Goal: Task Accomplishment & Management: Manage account settings

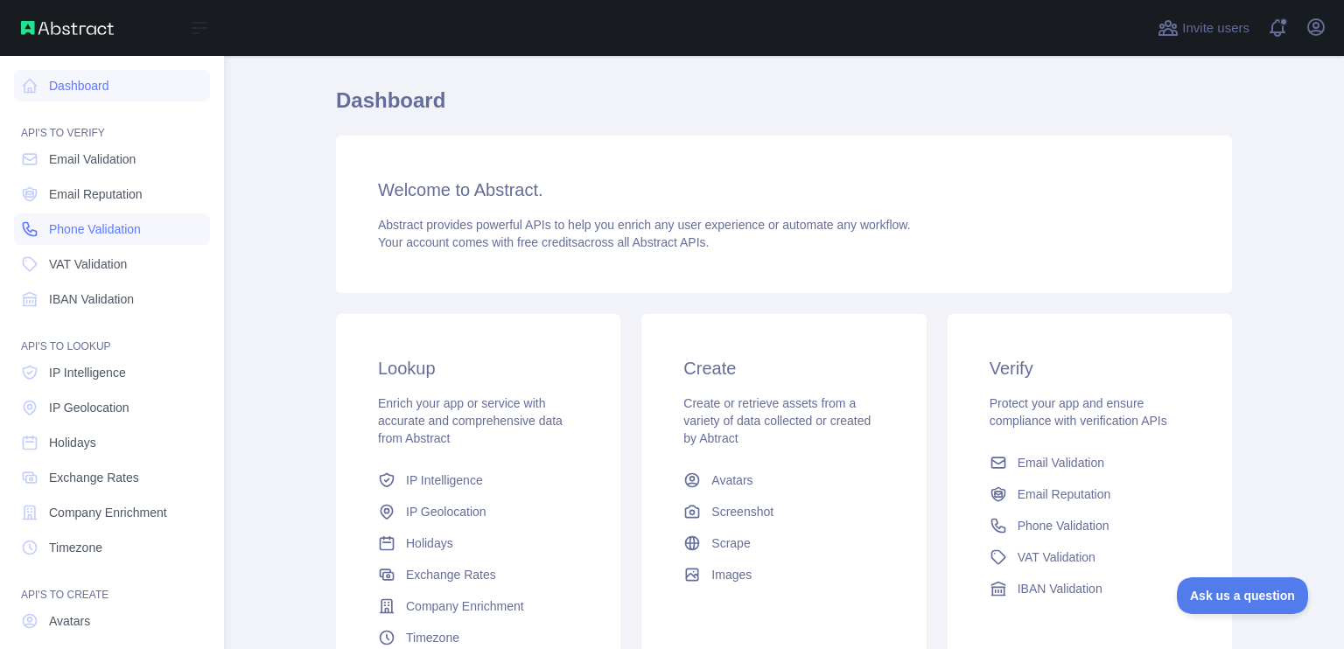
click at [98, 241] on link "Phone Validation" at bounding box center [112, 228] width 196 height 31
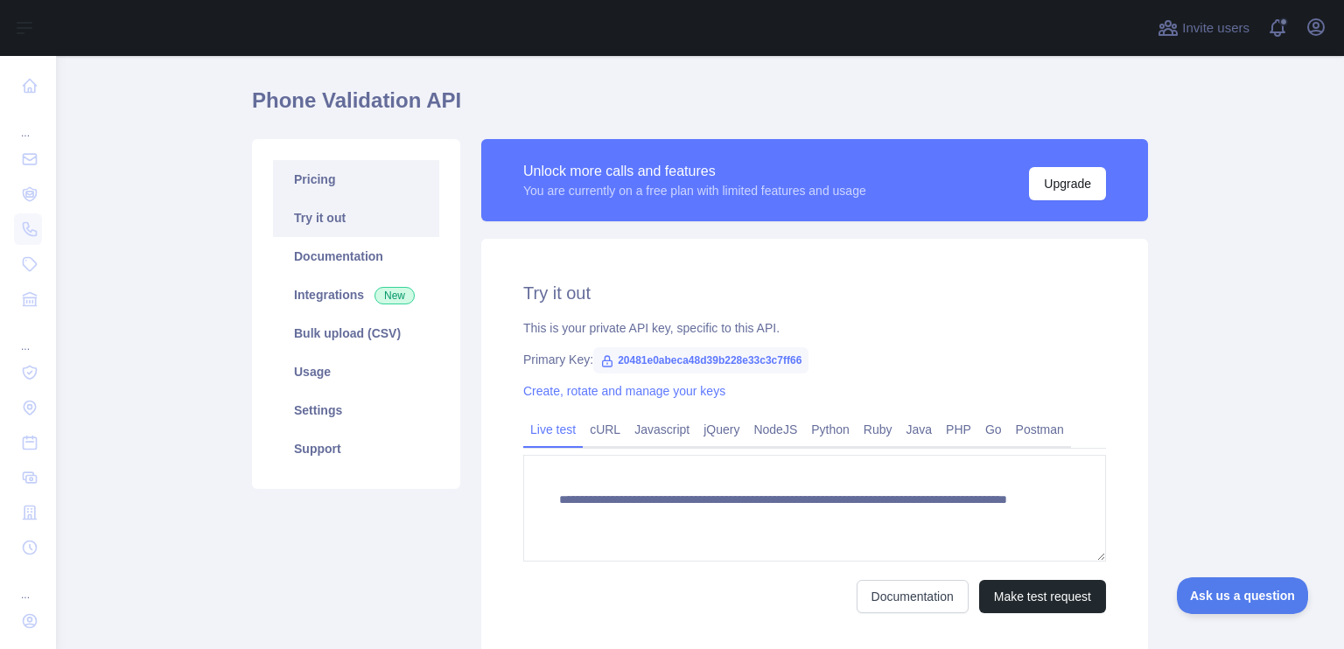
click at [289, 173] on link "Pricing" at bounding box center [356, 179] width 166 height 38
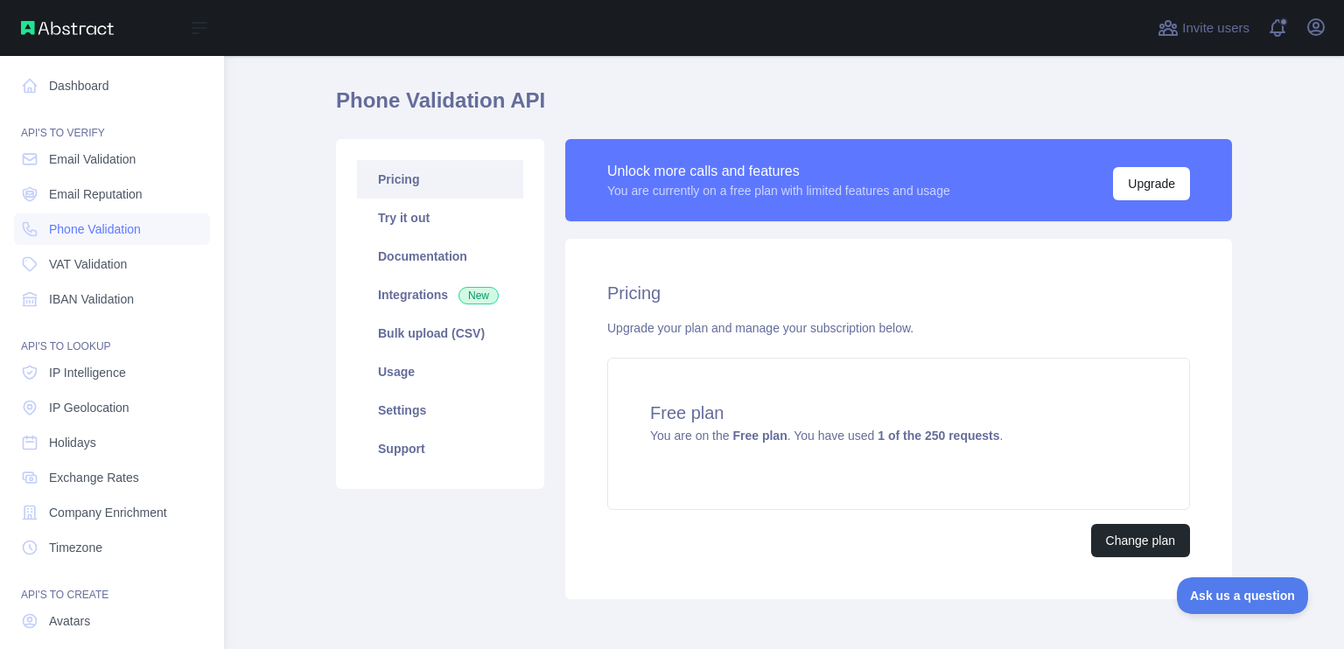
scroll to position [120, 0]
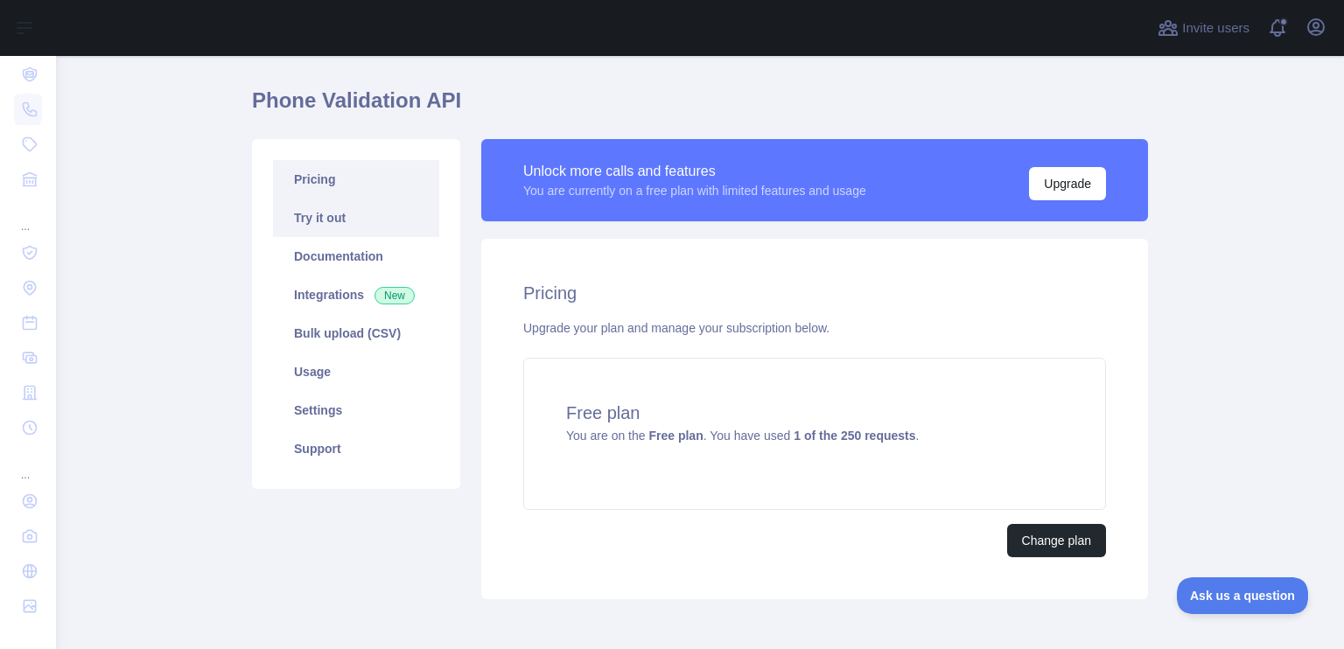
drag, startPoint x: 750, startPoint y: 318, endPoint x: 393, endPoint y: 234, distance: 366.5
click at [750, 319] on div "Upgrade your plan and manage your subscription below." at bounding box center [814, 327] width 583 height 17
click at [285, 206] on link "Try it out" at bounding box center [356, 218] width 166 height 38
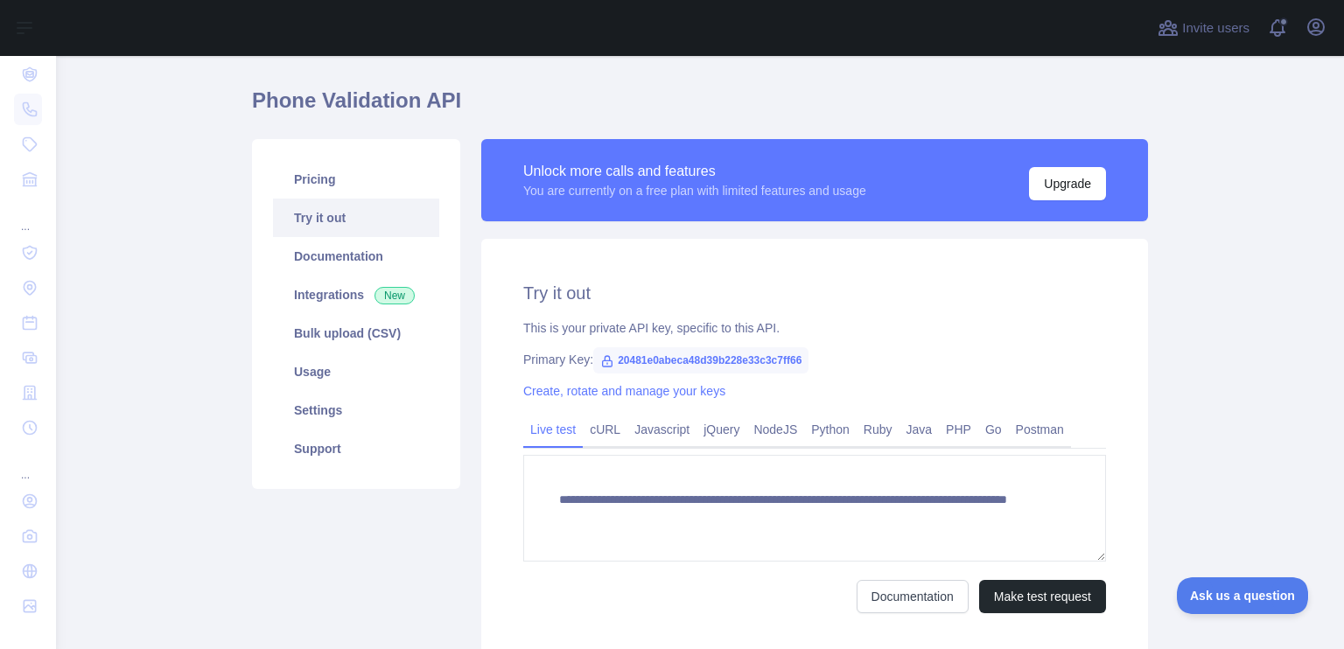
scroll to position [134, 0]
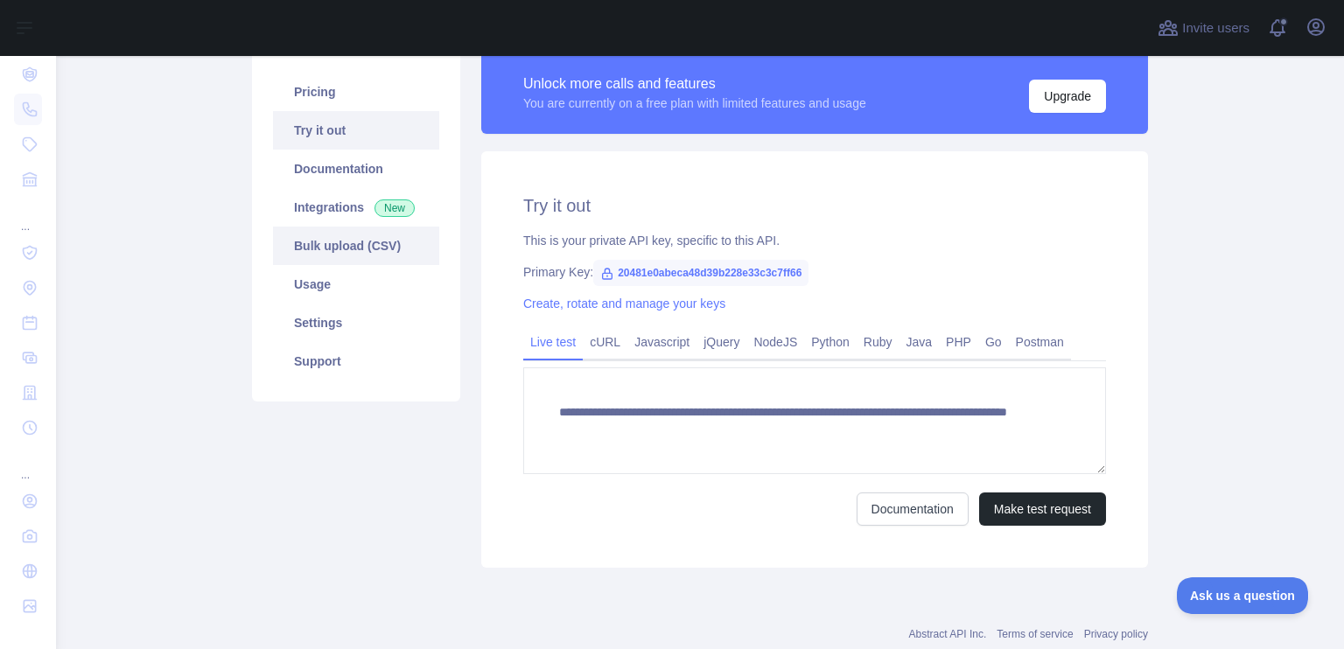
click at [352, 260] on link "Bulk upload (CSV)" at bounding box center [356, 246] width 166 height 38
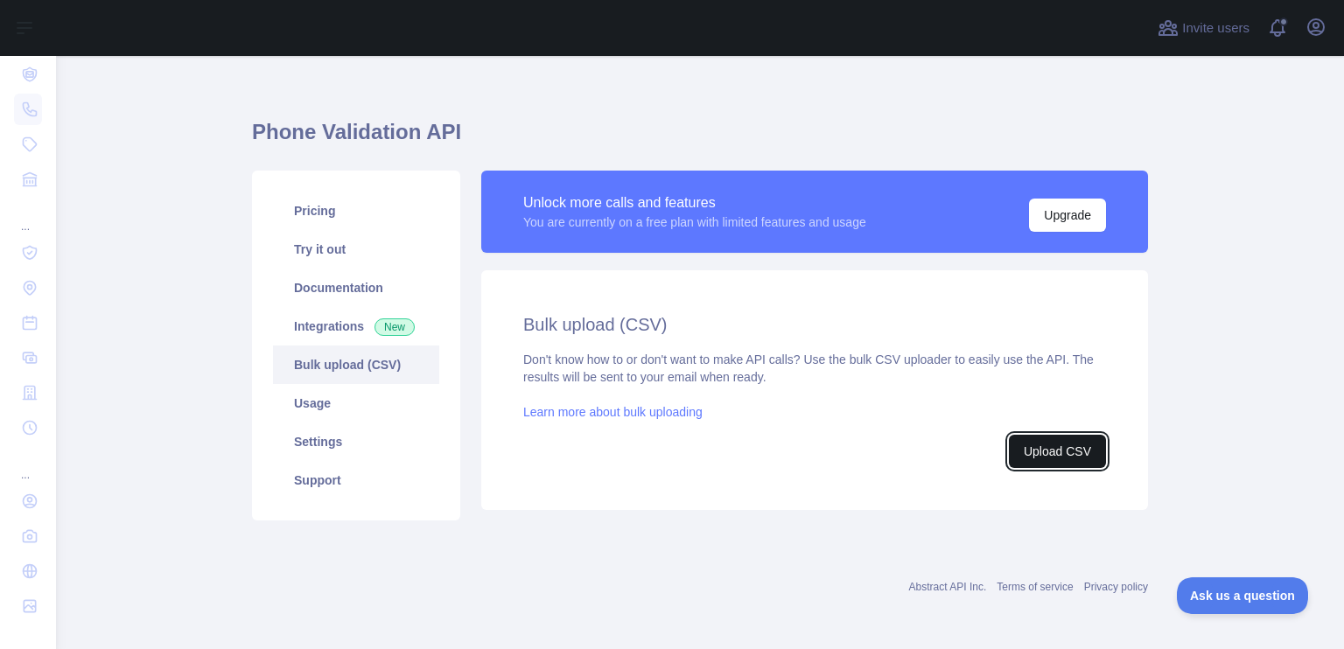
click at [1060, 459] on button "Upload CSV" at bounding box center [1057, 451] width 97 height 33
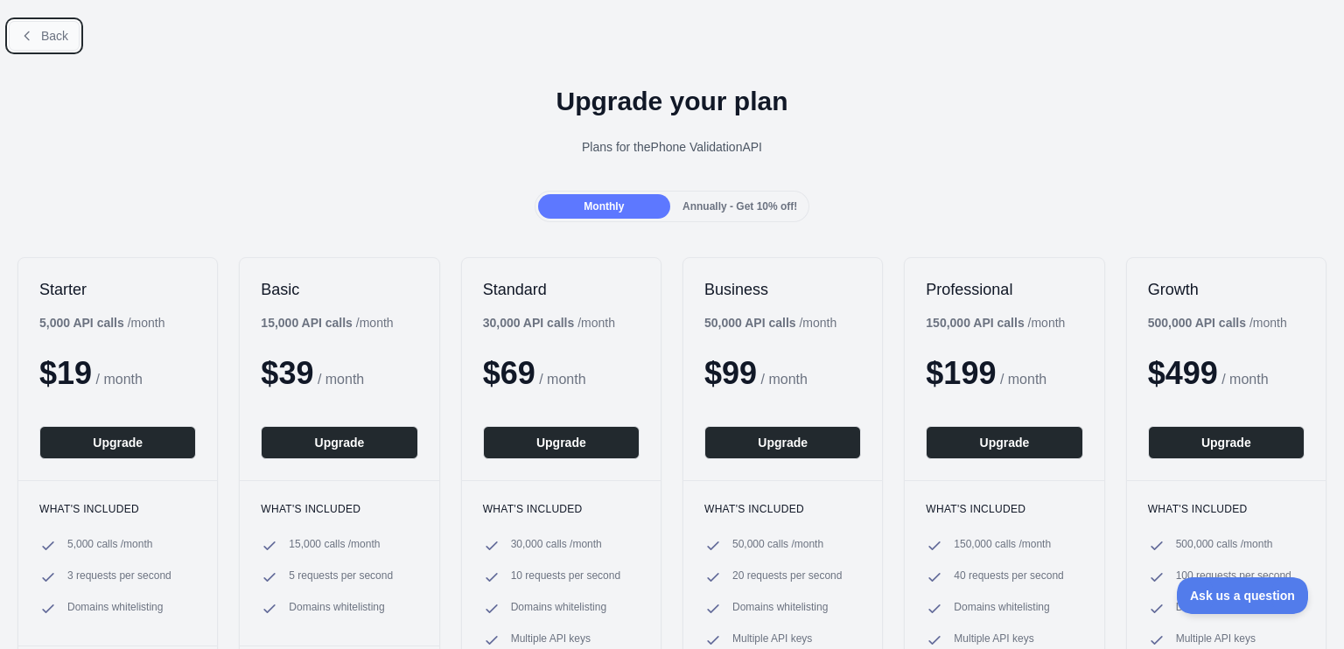
click at [14, 27] on button "Back" at bounding box center [44, 36] width 71 height 30
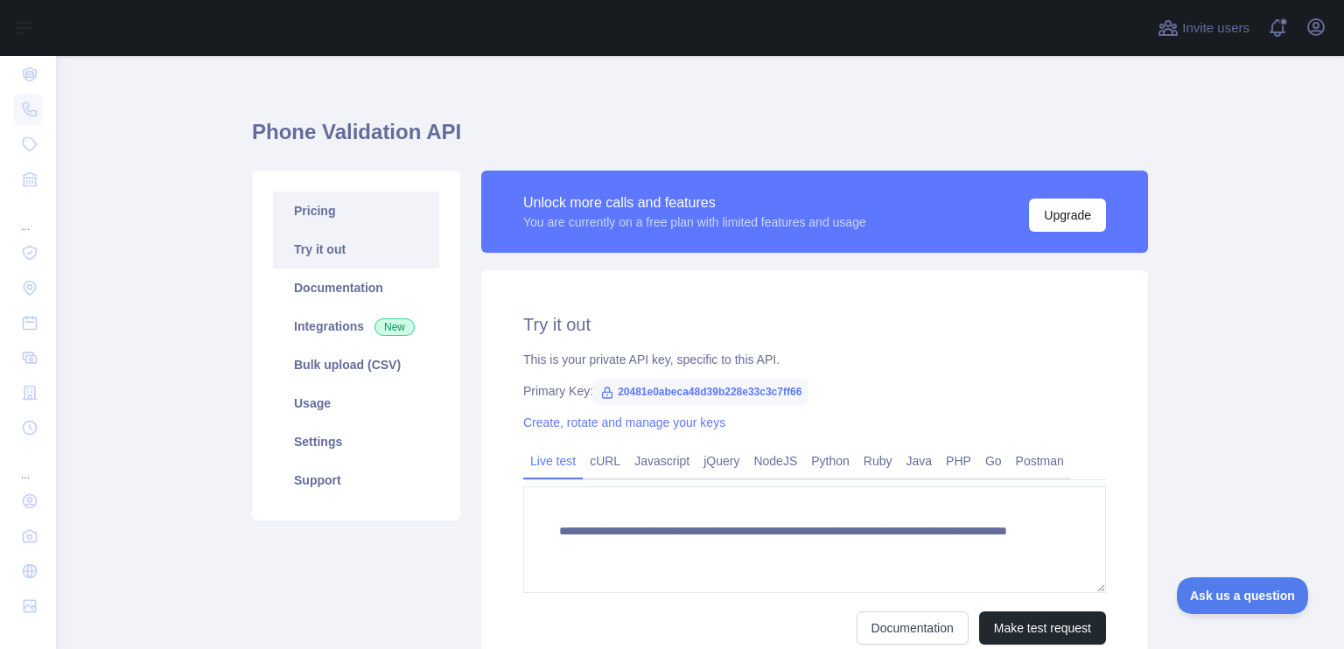
click at [360, 220] on link "Pricing" at bounding box center [356, 211] width 166 height 38
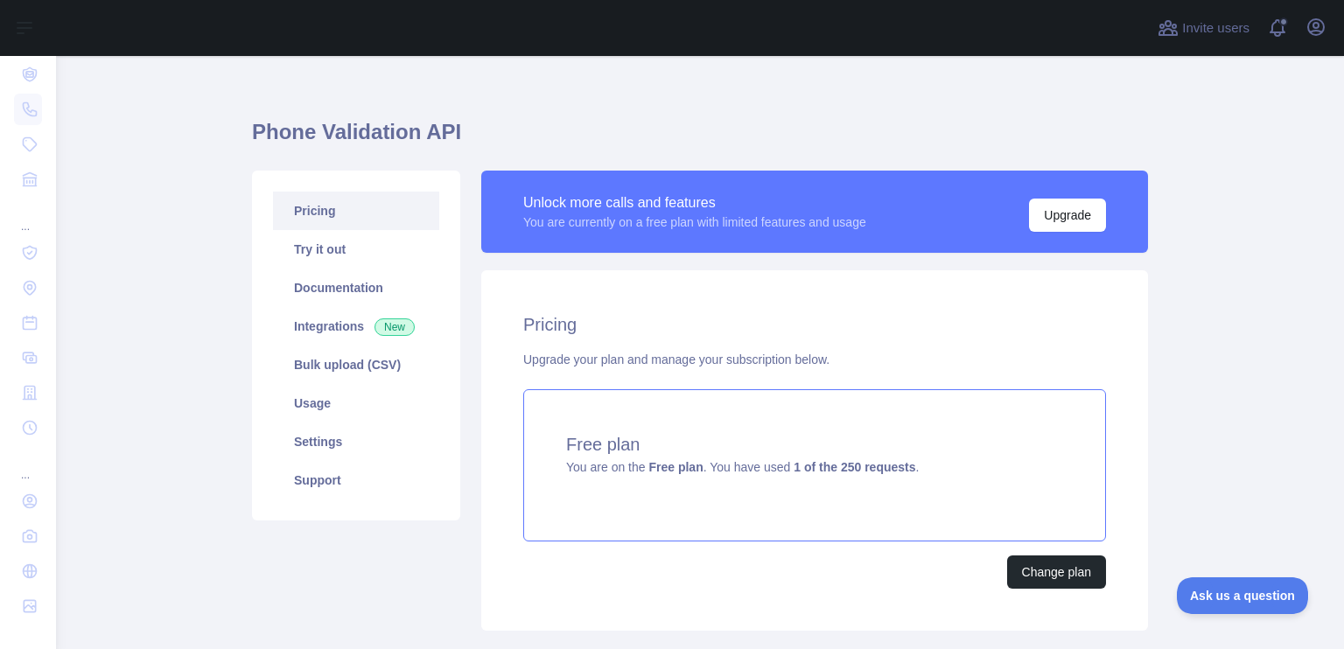
drag, startPoint x: 951, startPoint y: 507, endPoint x: 960, endPoint y: 504, distance: 9.1
click at [960, 504] on div "Free plan You are on the Free plan . You have used 1 of the 250 requests ." at bounding box center [814, 465] width 583 height 152
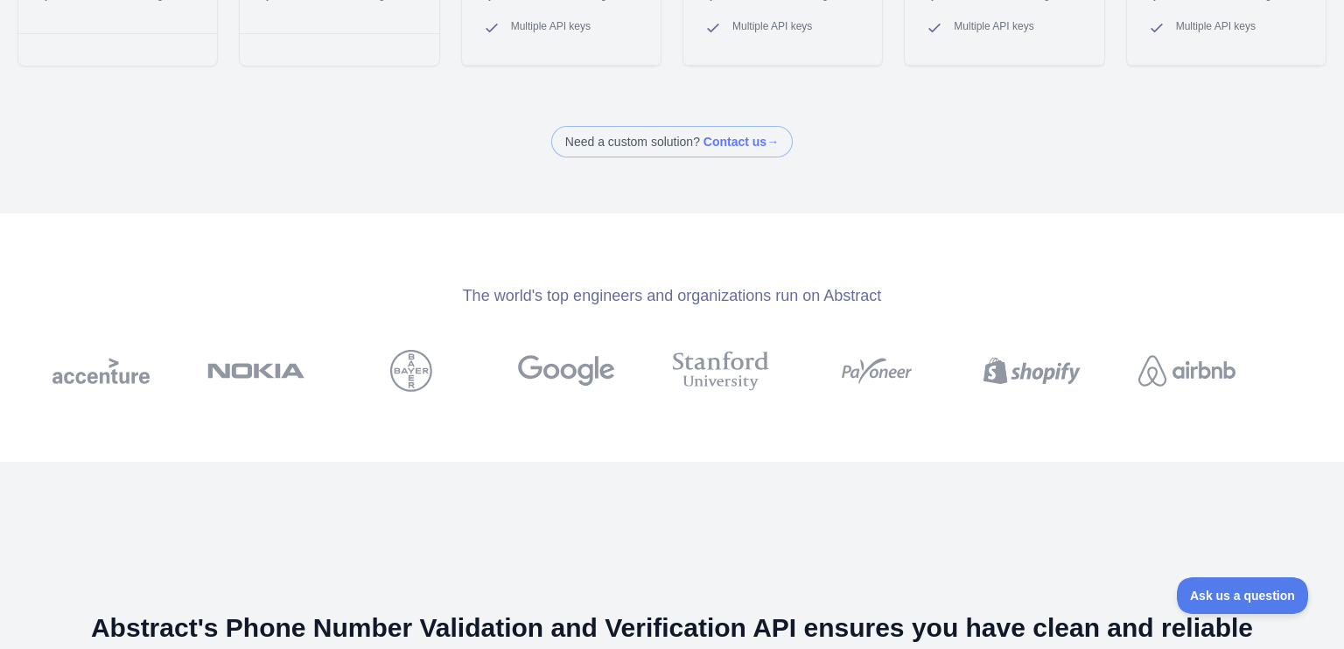
scroll to position [87, 0]
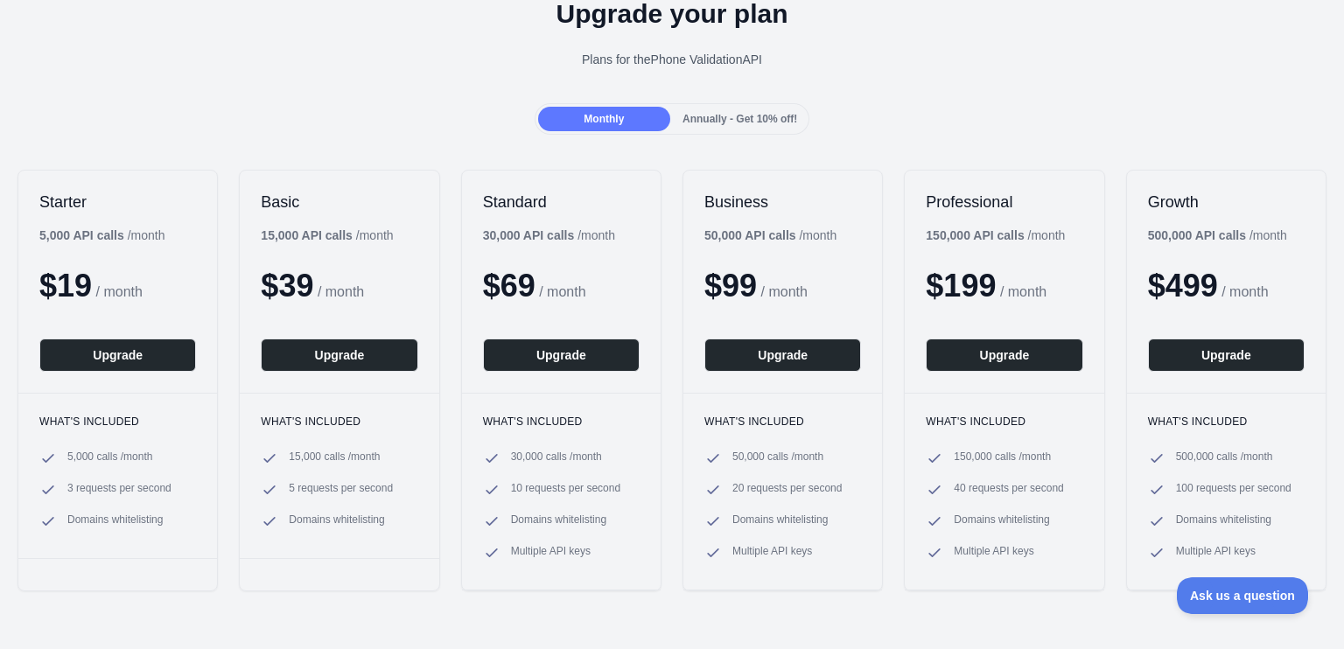
click at [688, 122] on span "Annually - Get 10% off!" at bounding box center [739, 119] width 115 height 12
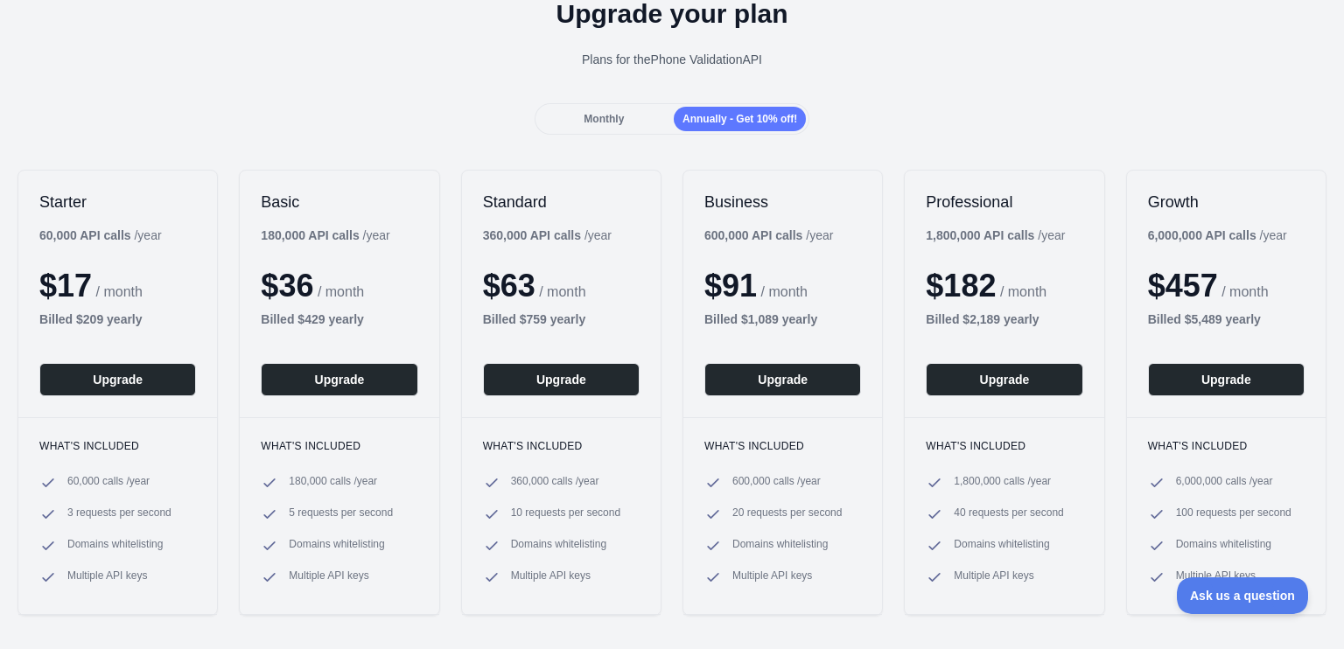
click at [606, 122] on span "Monthly" at bounding box center [604, 119] width 40 height 12
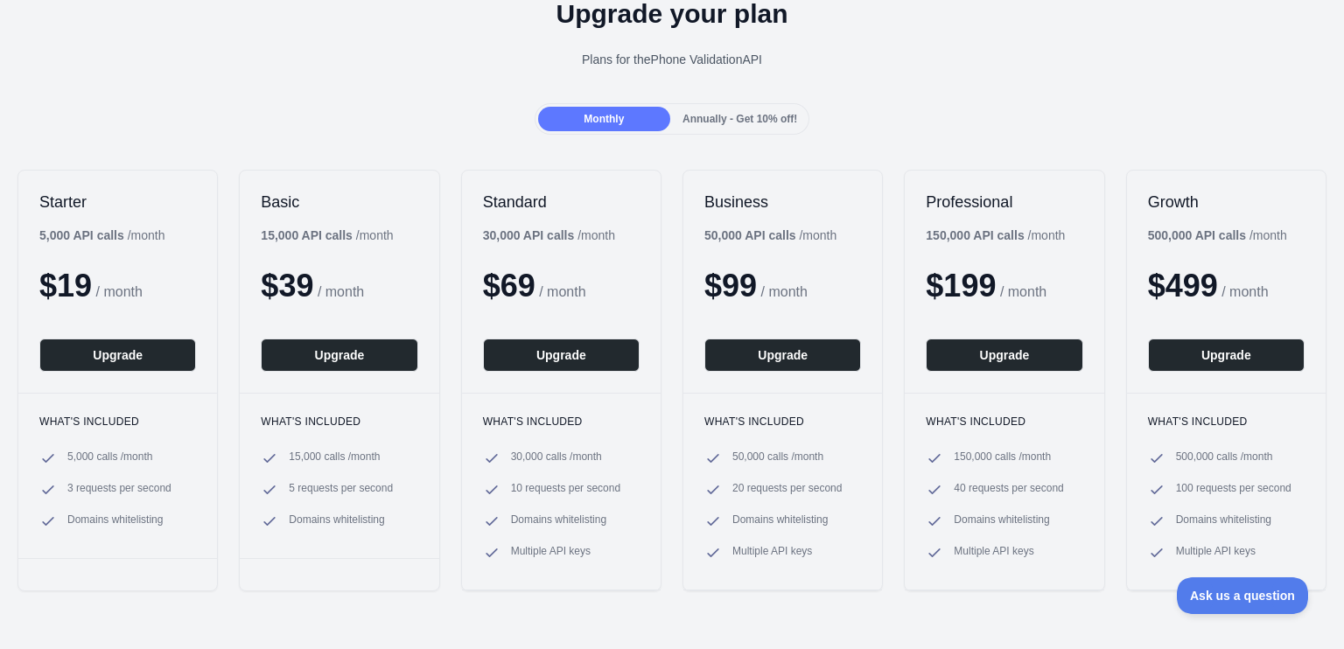
drag, startPoint x: 310, startPoint y: 170, endPoint x: 241, endPoint y: 20, distance: 164.8
click at [310, 171] on div "Basic 15,000 API calls / month $ 39 / month Upgrade" at bounding box center [339, 282] width 199 height 222
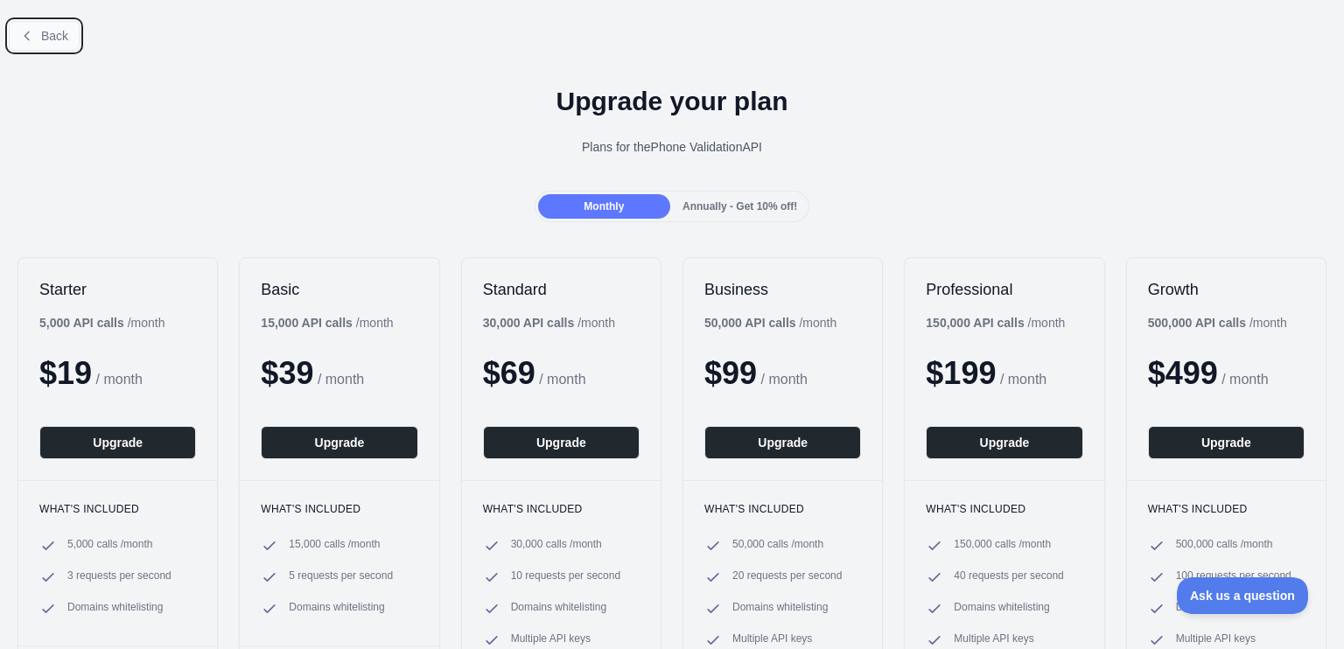
click at [45, 31] on span "Back" at bounding box center [54, 36] width 27 height 14
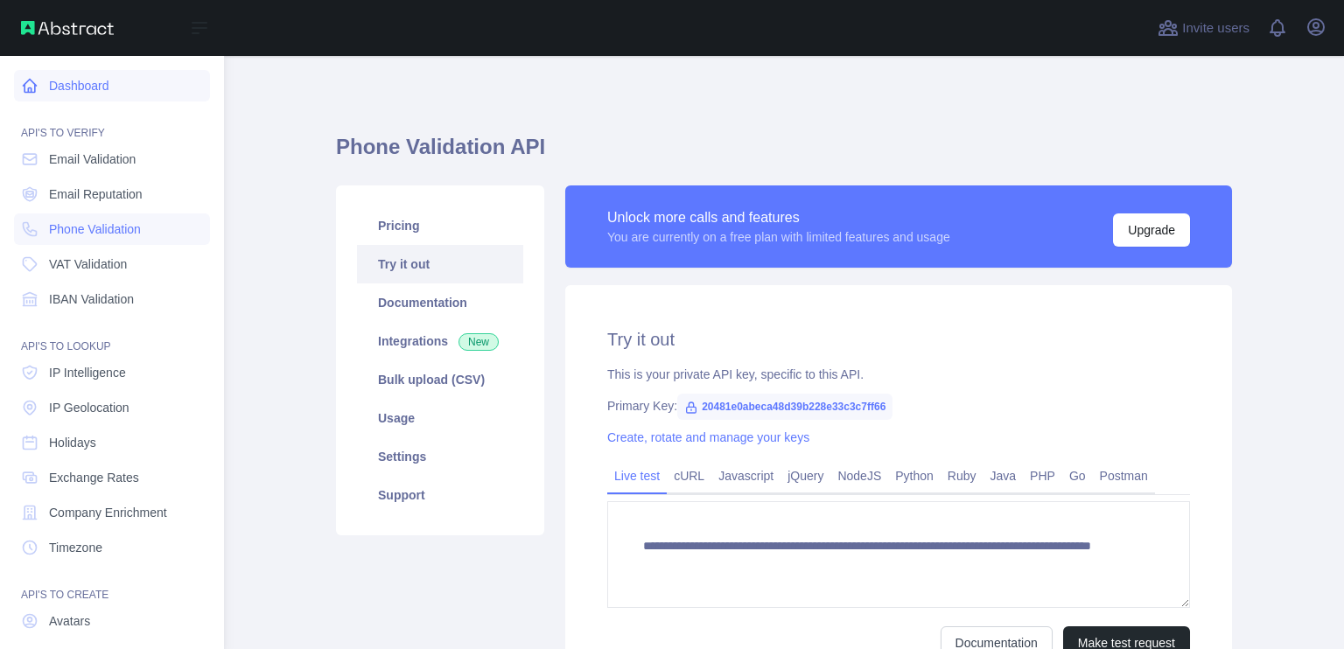
click at [103, 92] on link "Dashboard" at bounding box center [112, 85] width 196 height 31
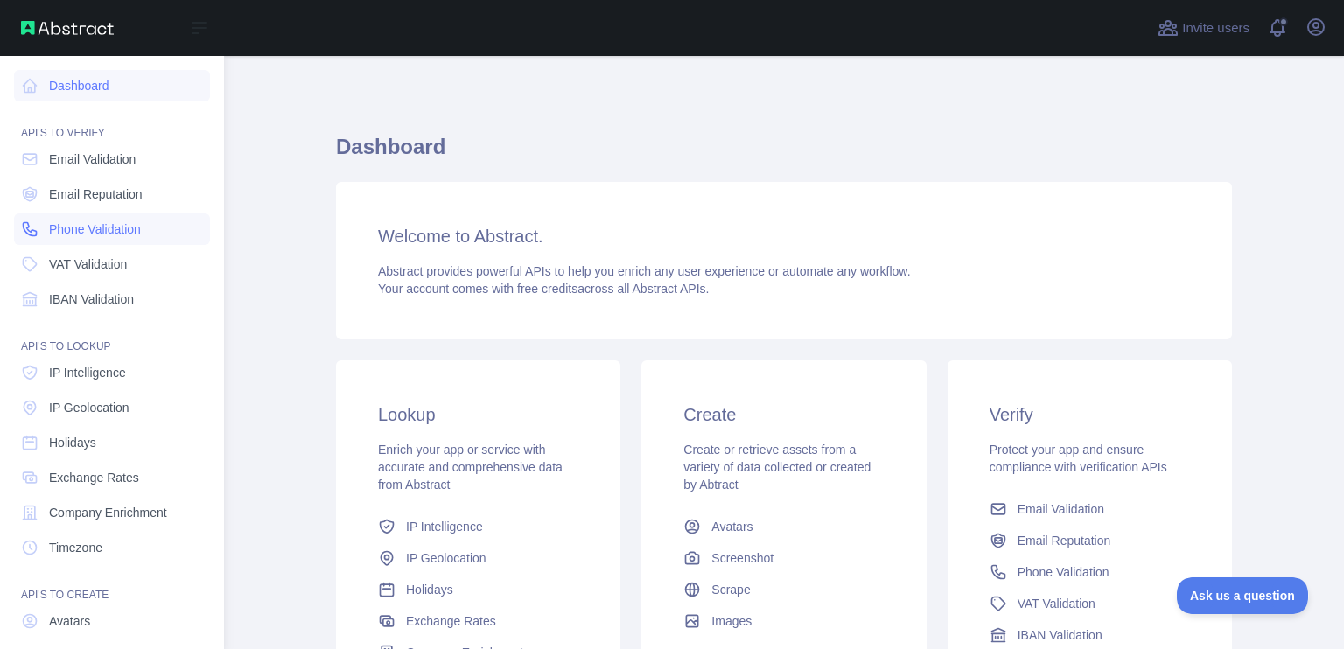
click at [113, 240] on link "Phone Validation" at bounding box center [112, 228] width 196 height 31
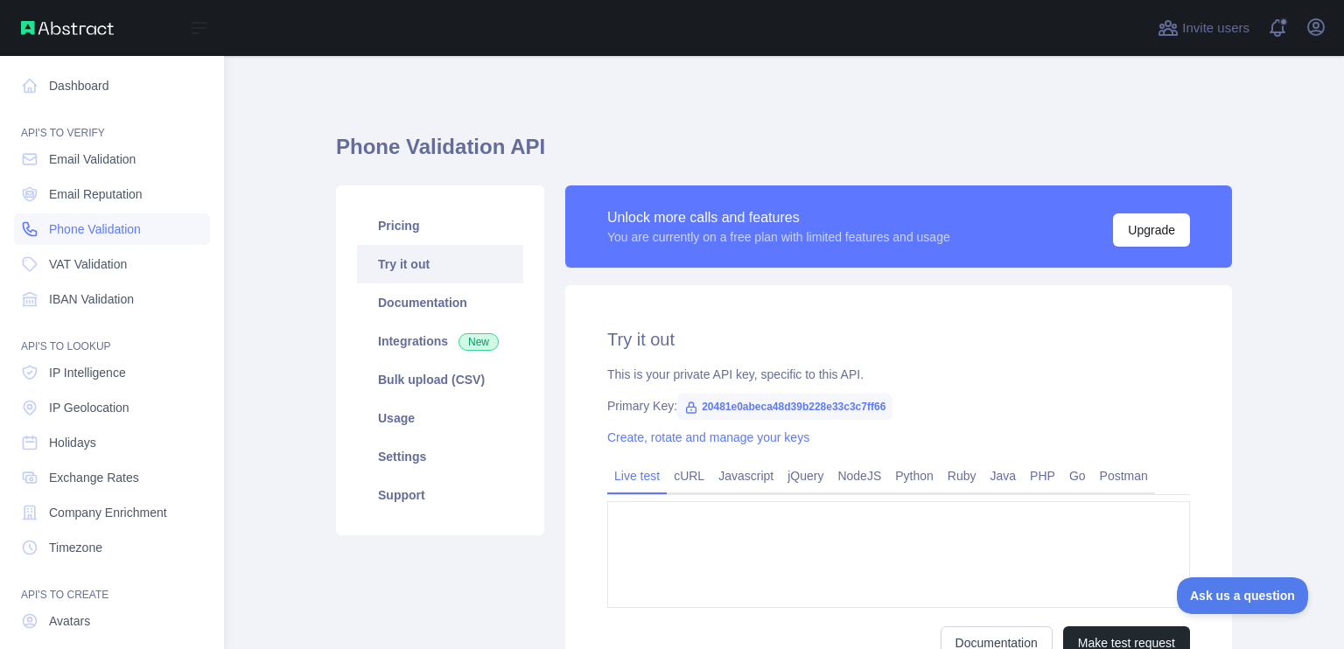
type textarea "**********"
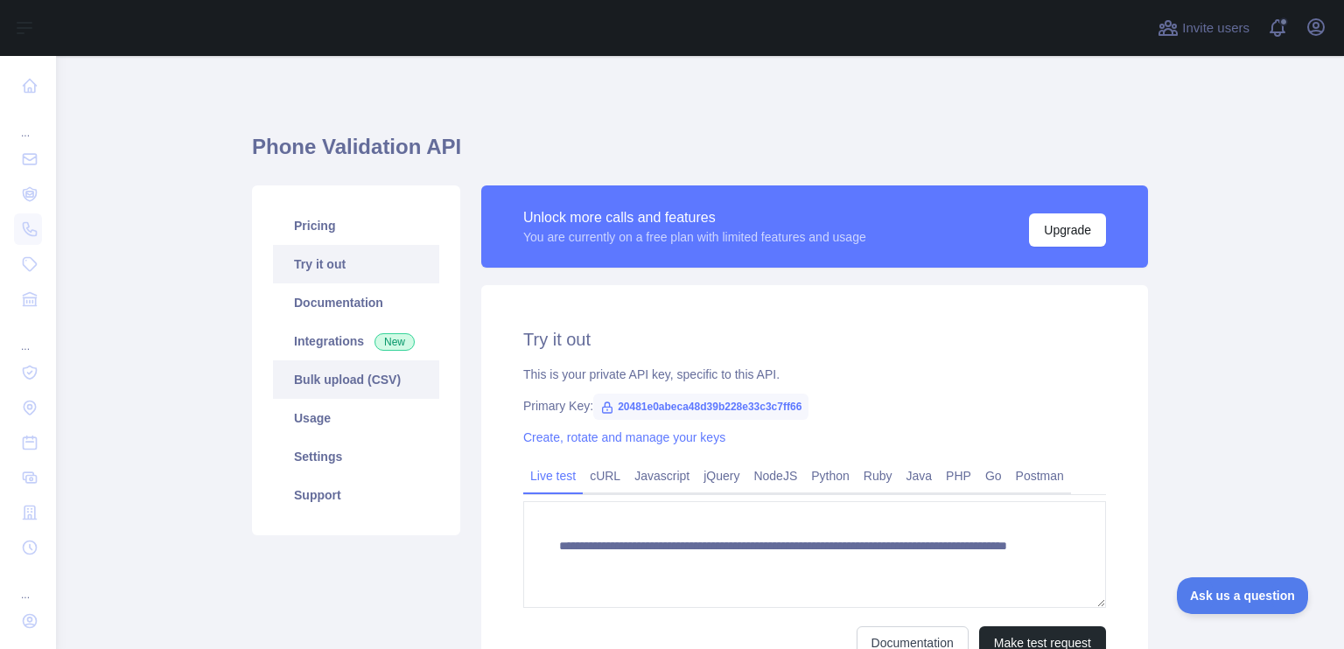
click at [370, 381] on link "Bulk upload (CSV)" at bounding box center [356, 379] width 166 height 38
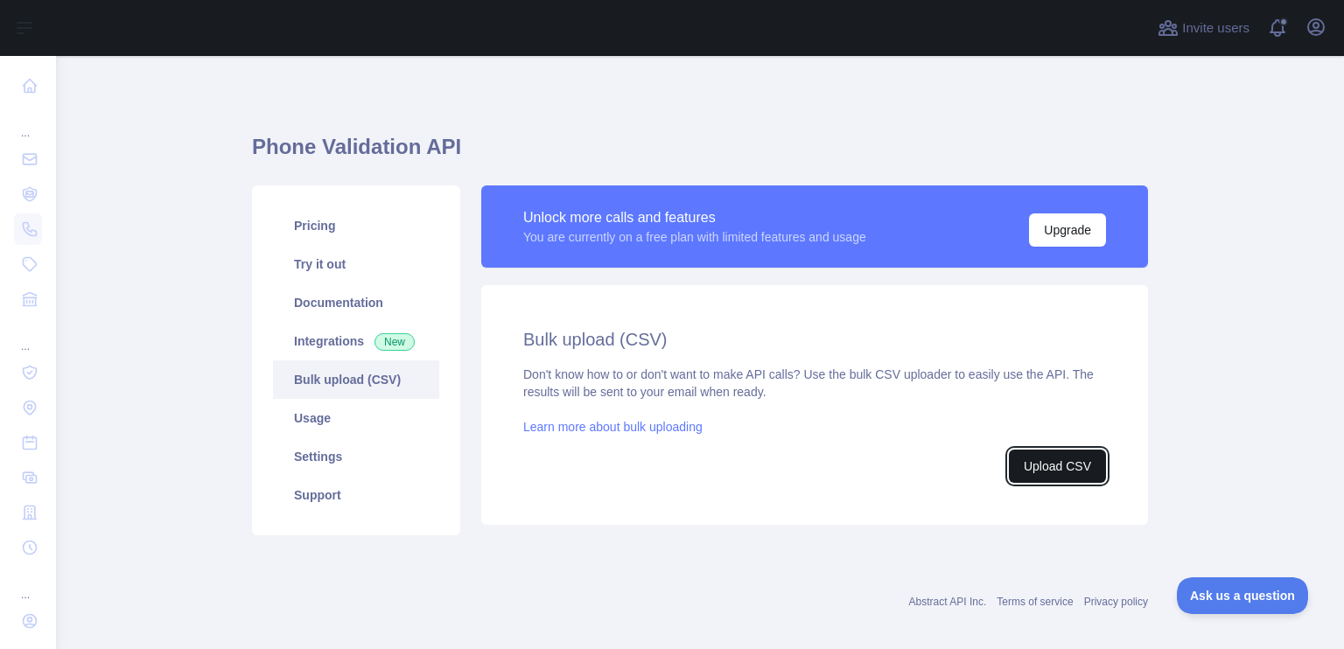
click at [1090, 470] on button "Upload CSV" at bounding box center [1057, 466] width 97 height 33
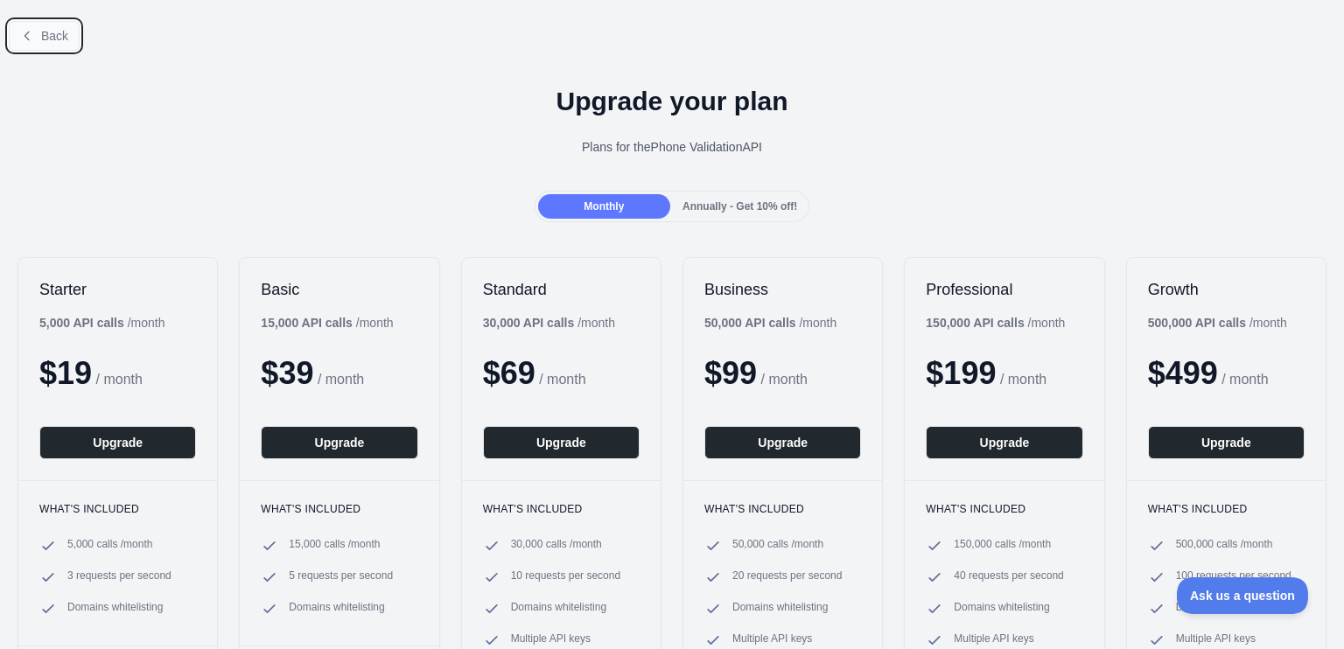
click at [20, 30] on icon at bounding box center [27, 36] width 14 height 14
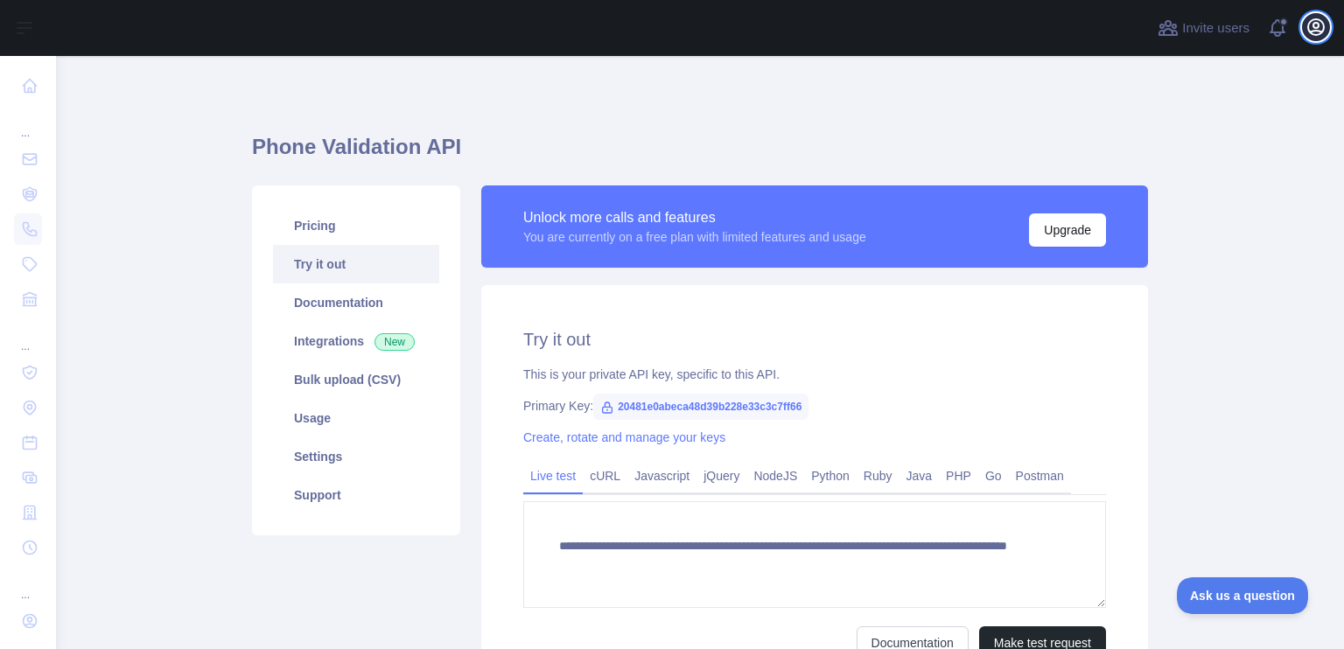
click at [1315, 31] on icon "button" at bounding box center [1316, 27] width 16 height 16
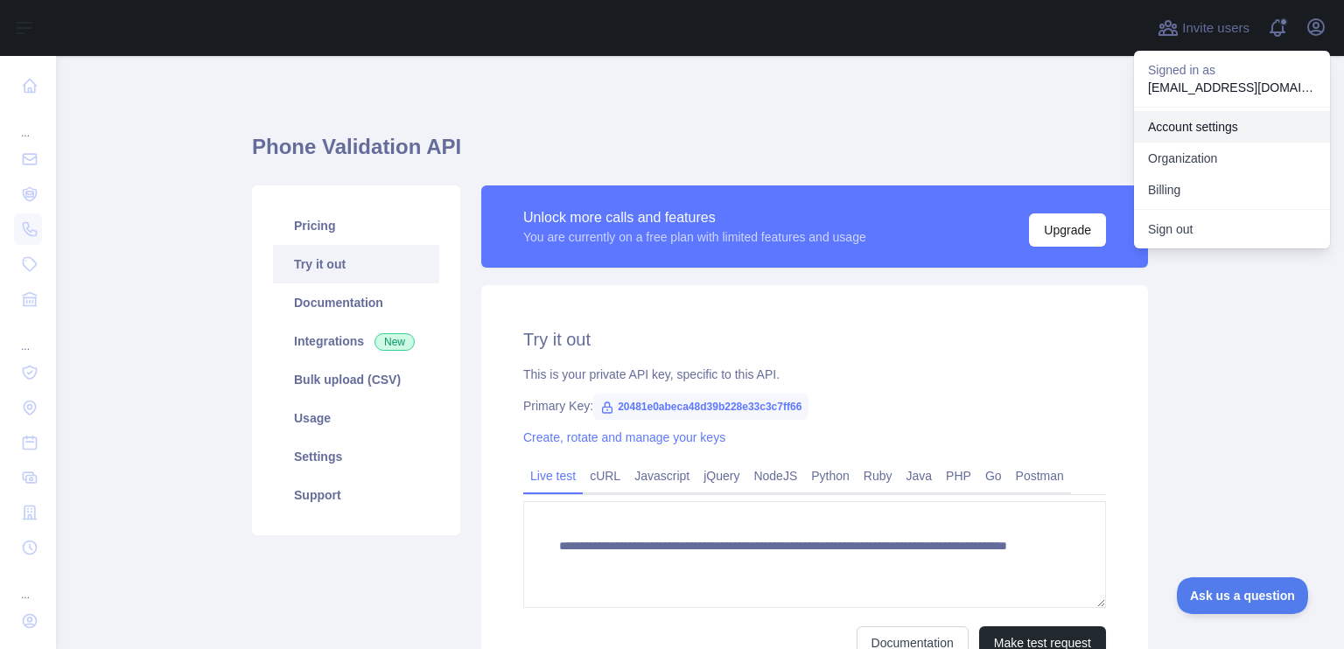
click at [1238, 127] on link "Account settings" at bounding box center [1232, 126] width 196 height 31
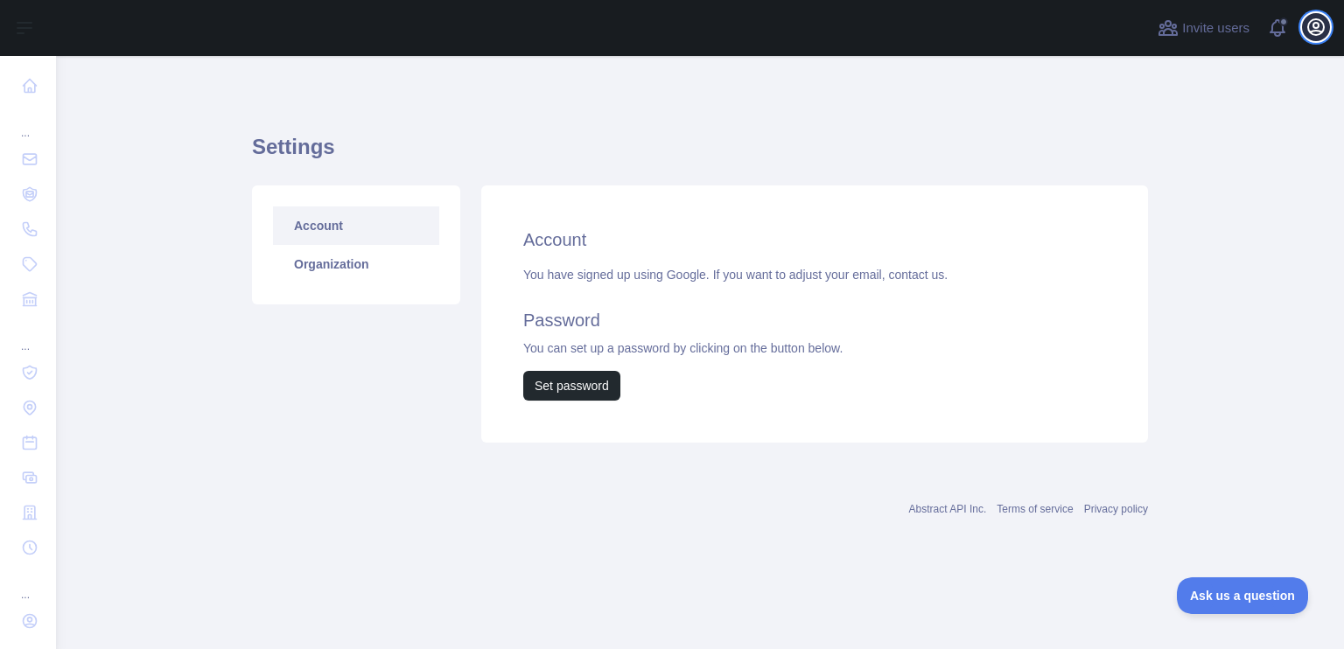
click at [1322, 24] on icon "button" at bounding box center [1316, 27] width 16 height 16
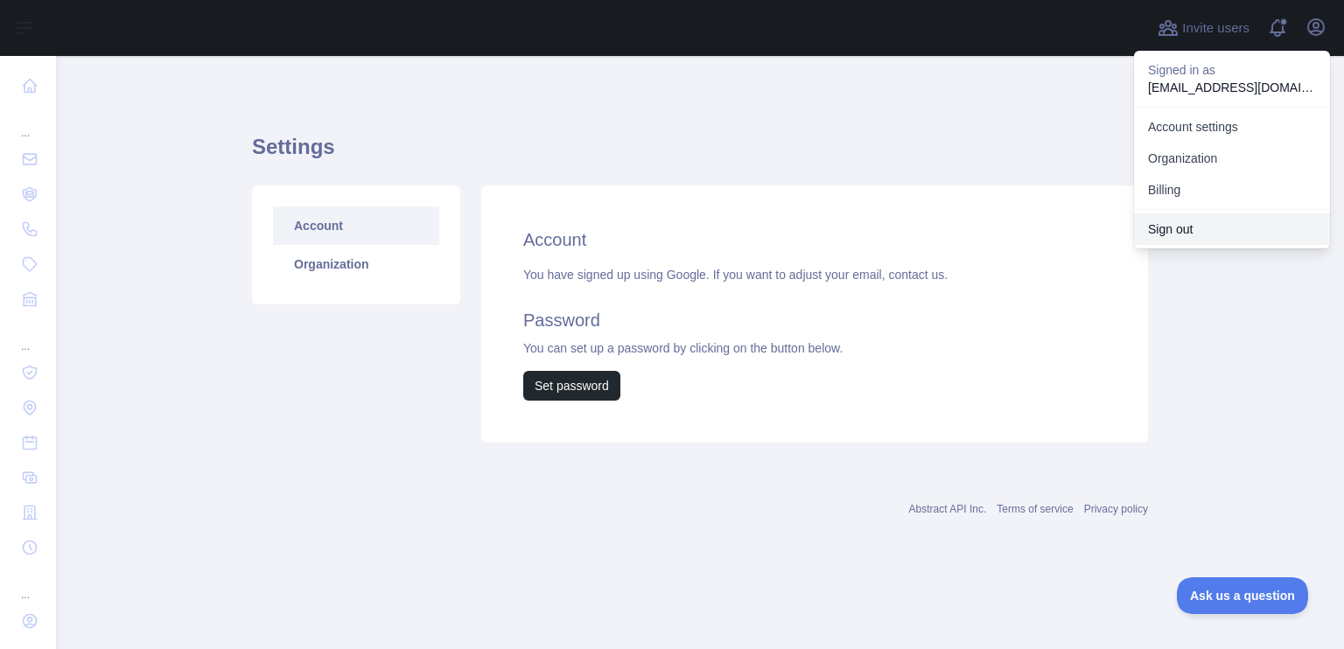
click at [1209, 232] on button "Sign out" at bounding box center [1232, 228] width 196 height 31
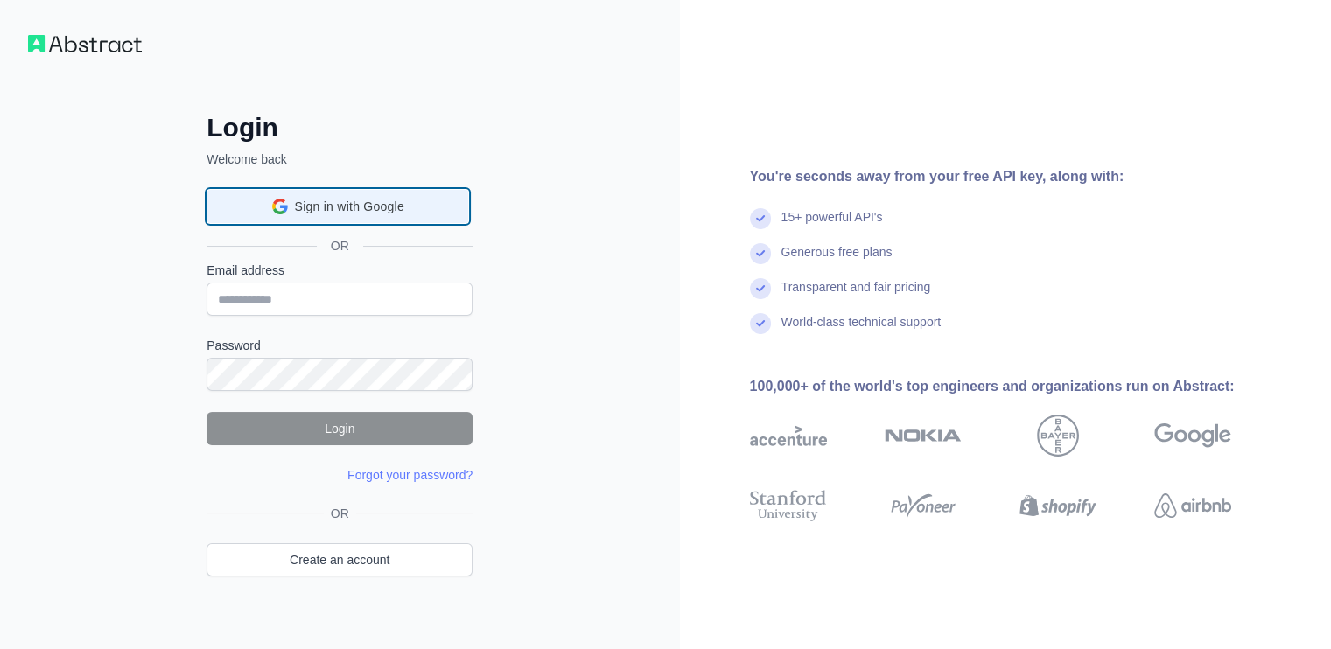
click at [383, 201] on span "Sign in with Google" at bounding box center [349, 207] width 109 height 18
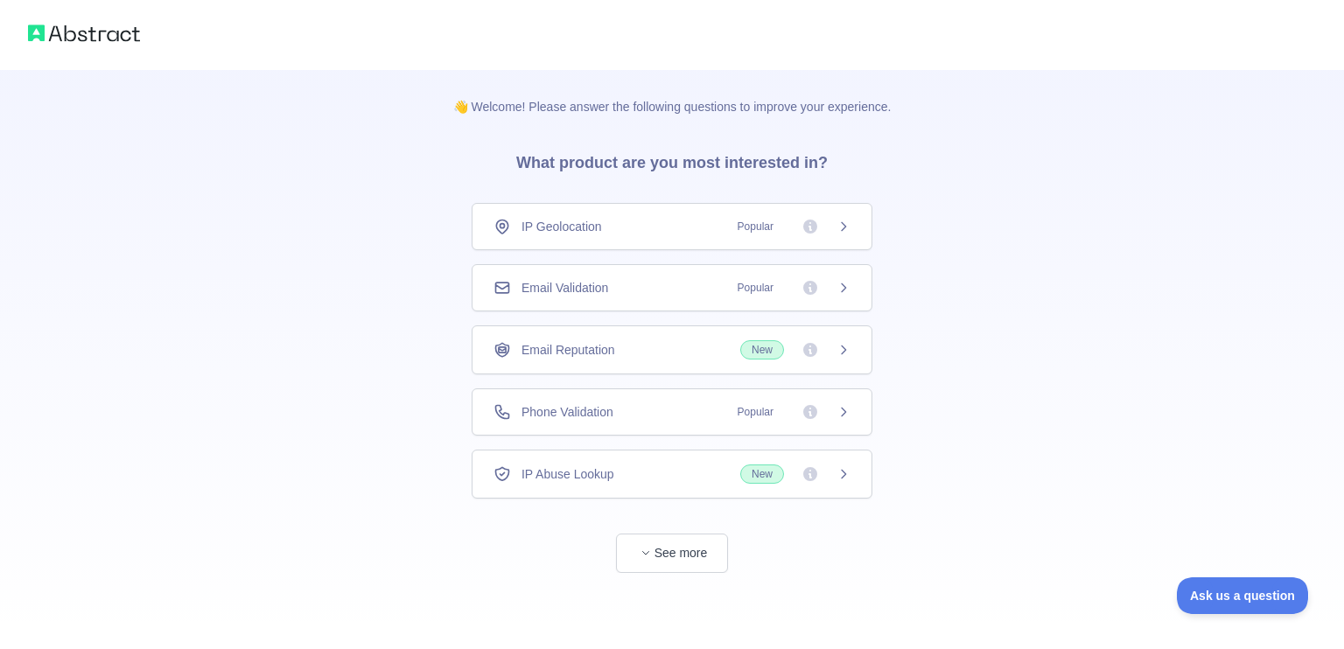
click at [749, 419] on span "Popular" at bounding box center [755, 411] width 57 height 17
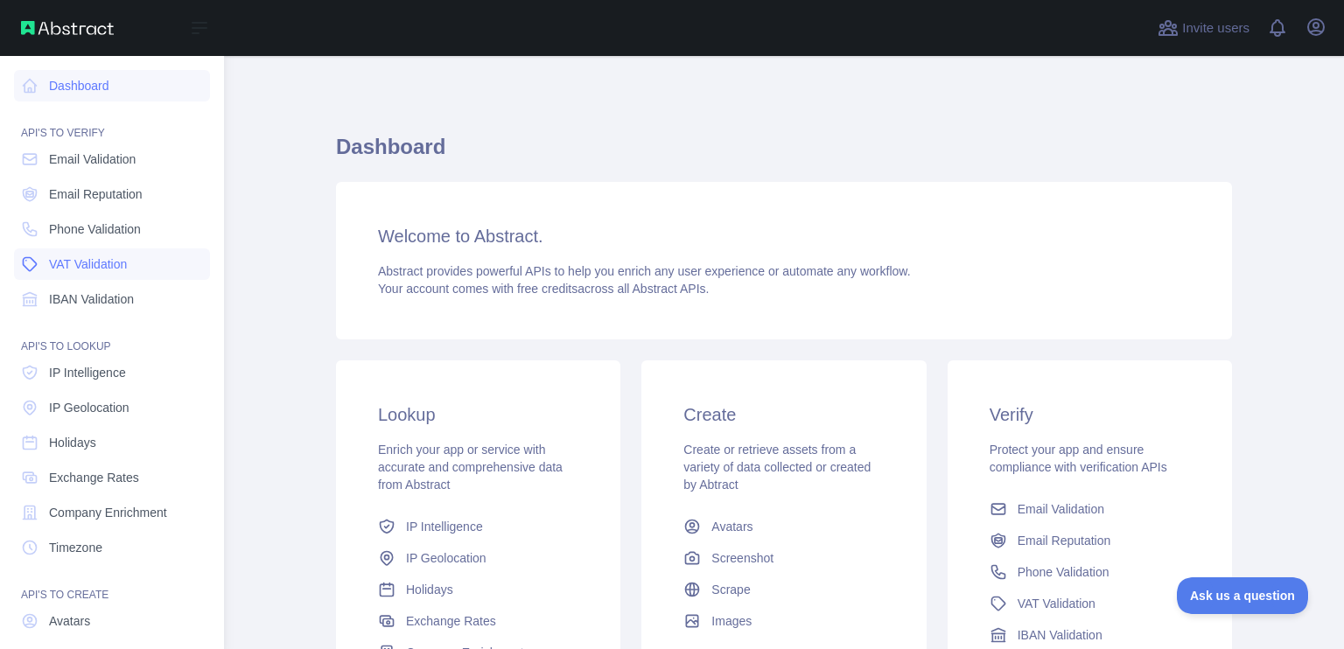
click at [101, 248] on link "VAT Validation" at bounding box center [112, 263] width 196 height 31
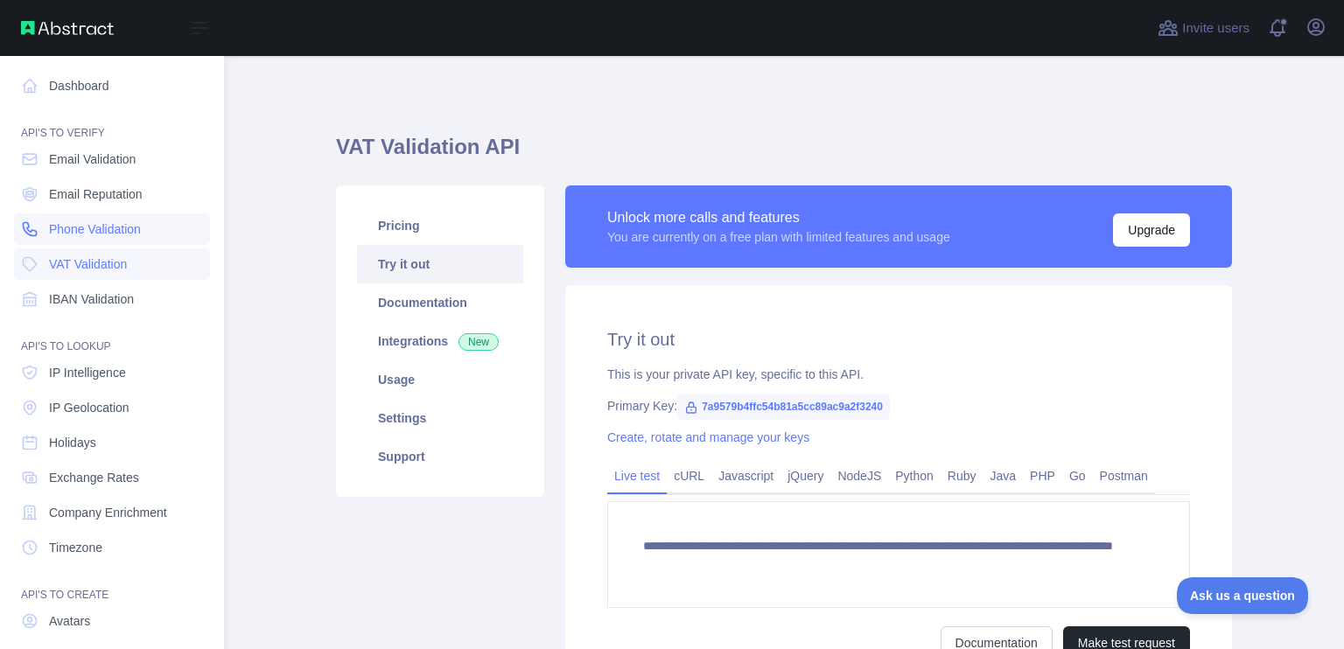
click at [101, 218] on link "Phone Validation" at bounding box center [112, 228] width 196 height 31
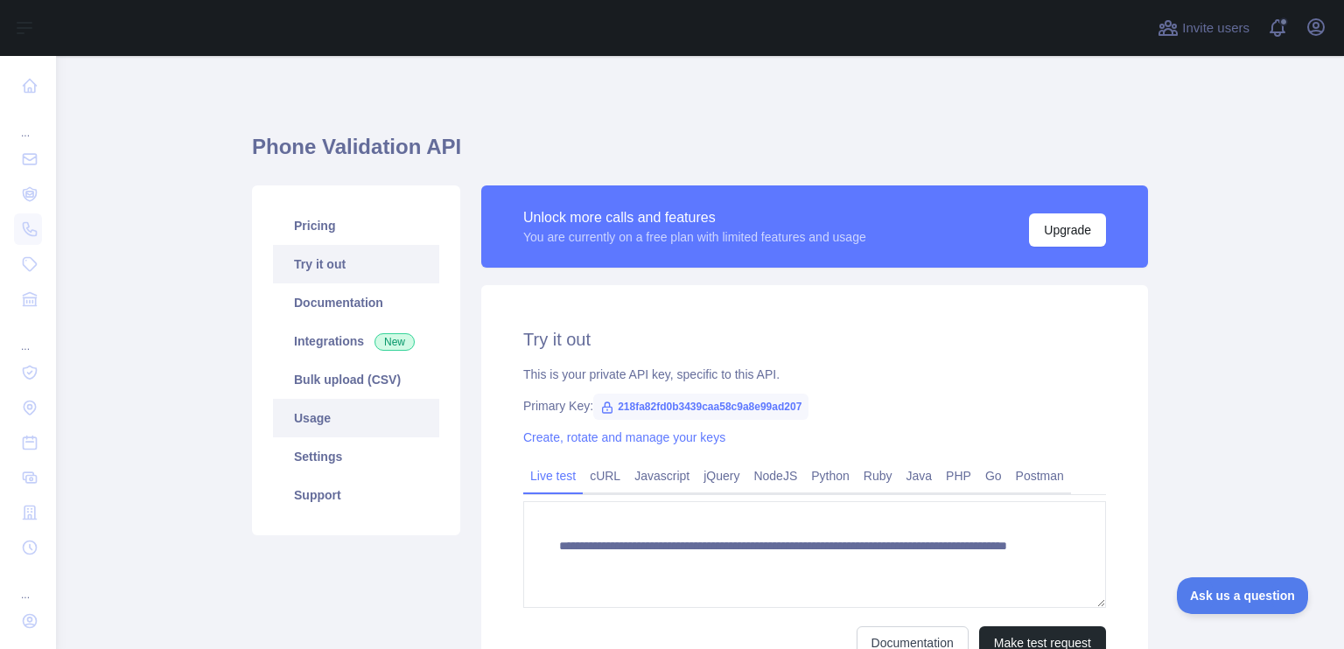
click at [359, 414] on link "Usage" at bounding box center [356, 418] width 166 height 38
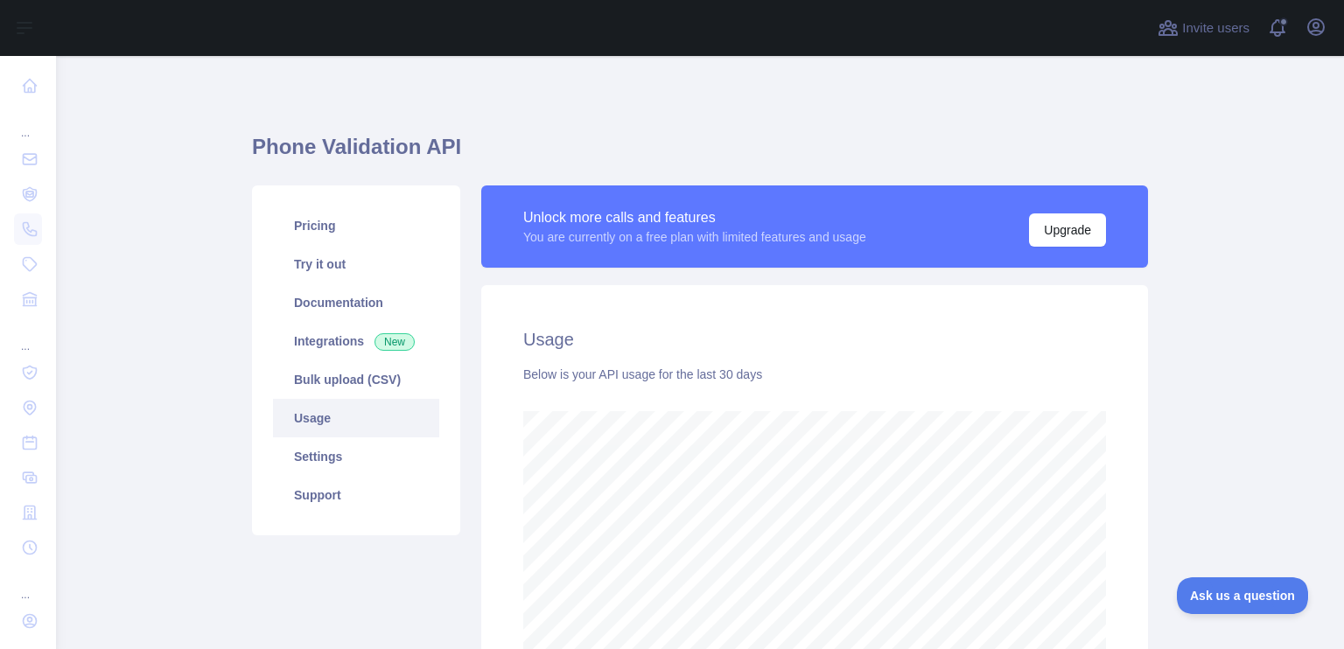
scroll to position [175, 0]
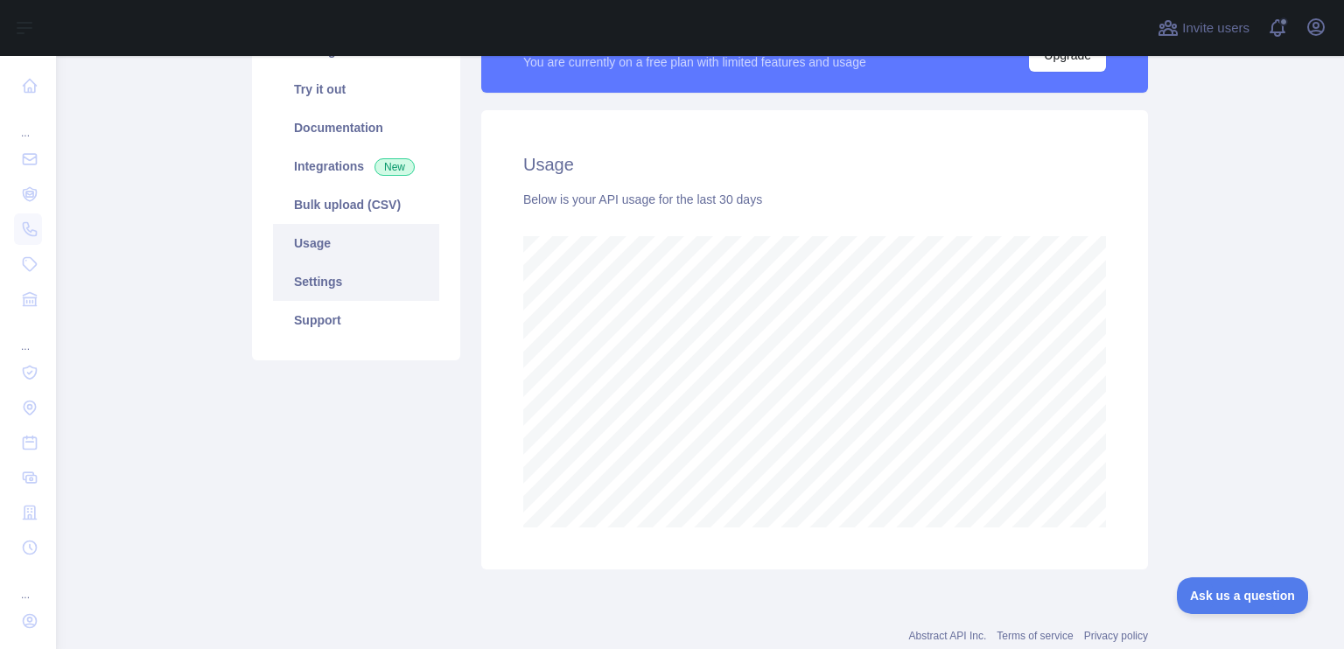
click at [332, 284] on link "Settings" at bounding box center [356, 281] width 166 height 38
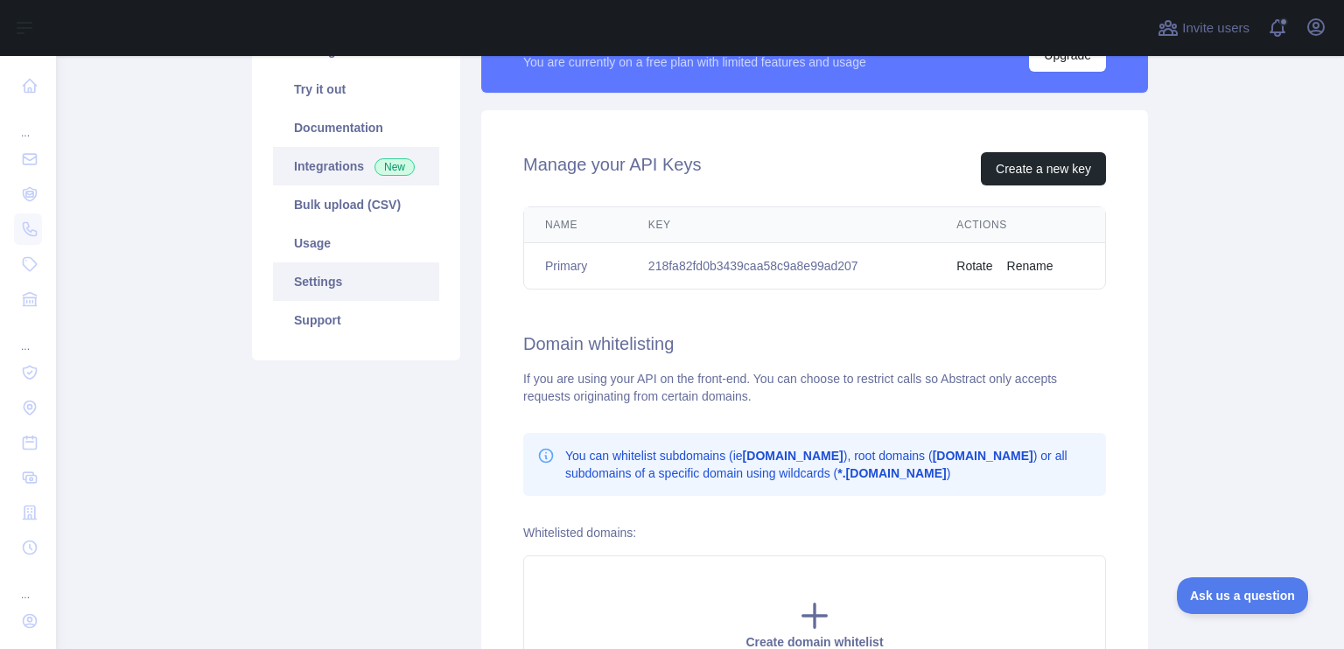
click at [364, 176] on link "Integrations New" at bounding box center [356, 166] width 166 height 38
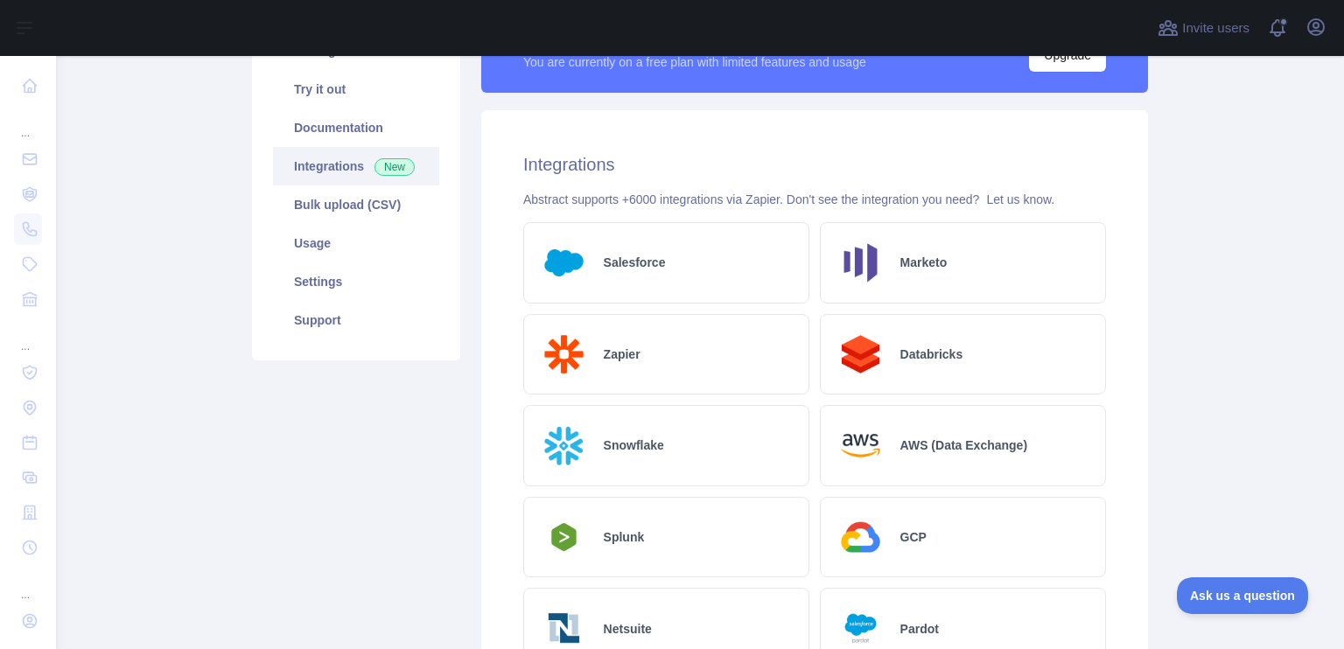
scroll to position [87, 0]
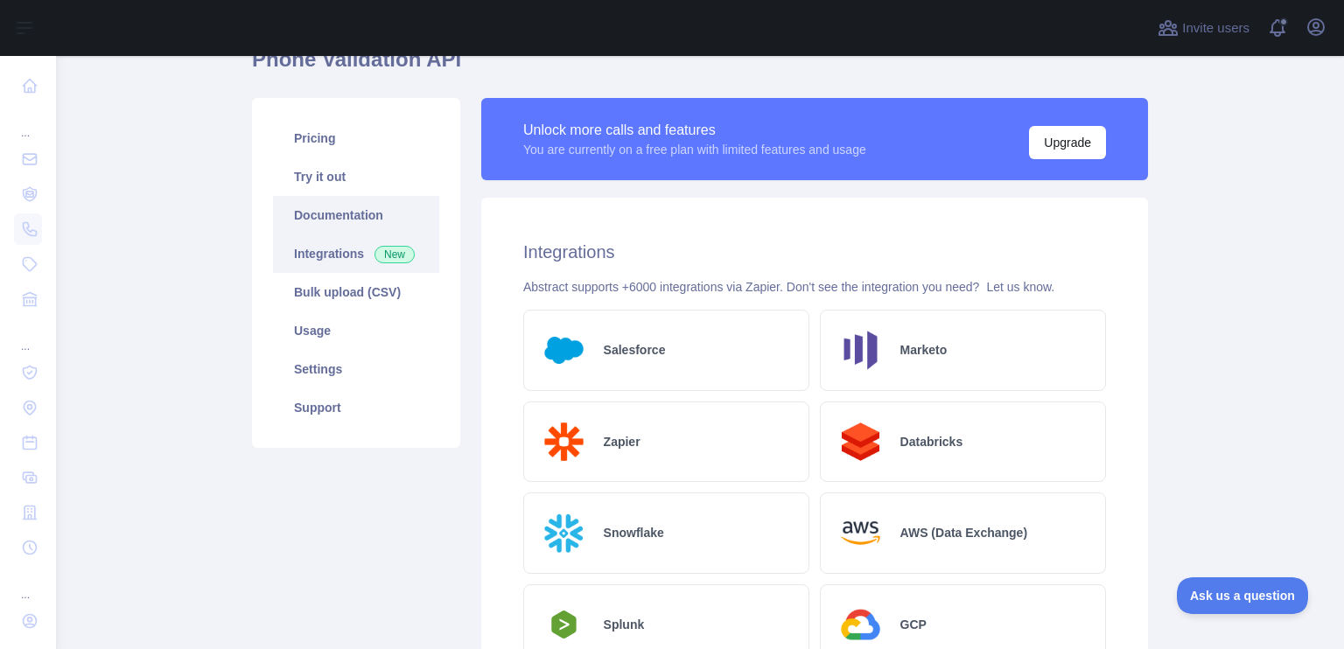
click at [342, 230] on link "Documentation" at bounding box center [356, 215] width 166 height 38
click at [311, 333] on link "Usage" at bounding box center [356, 330] width 166 height 38
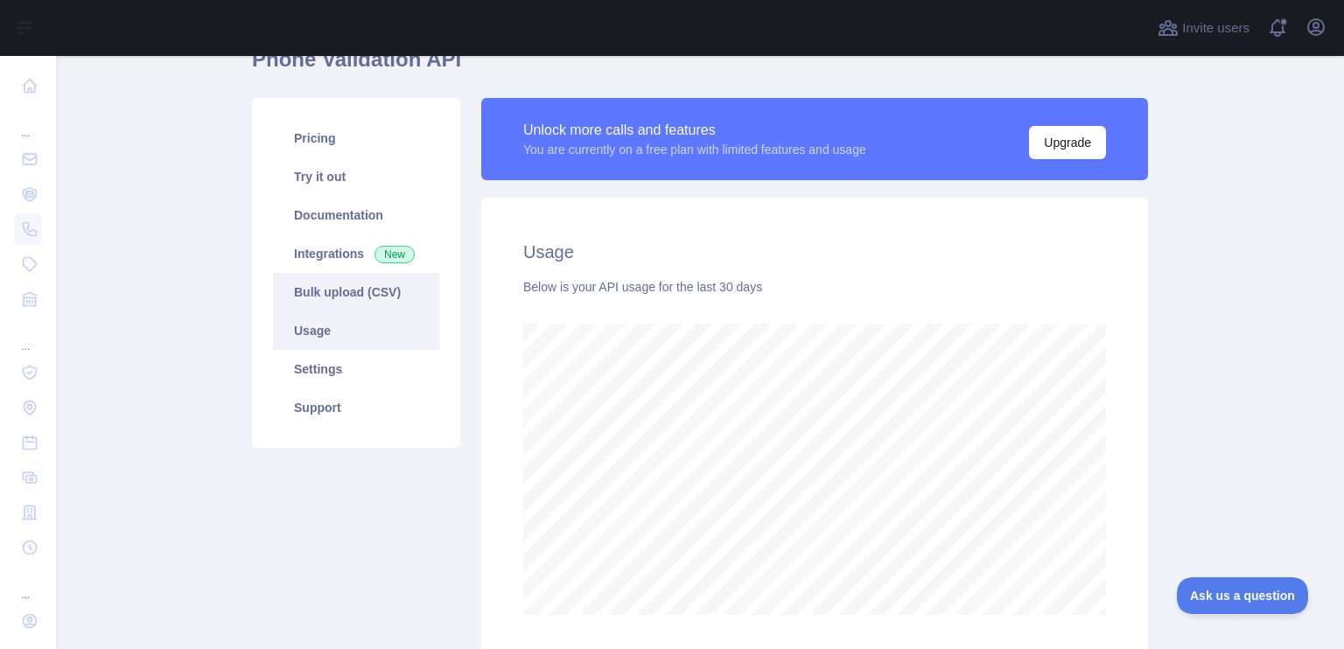
scroll to position [593, 1274]
click at [322, 302] on link "Bulk upload (CSV)" at bounding box center [356, 292] width 166 height 38
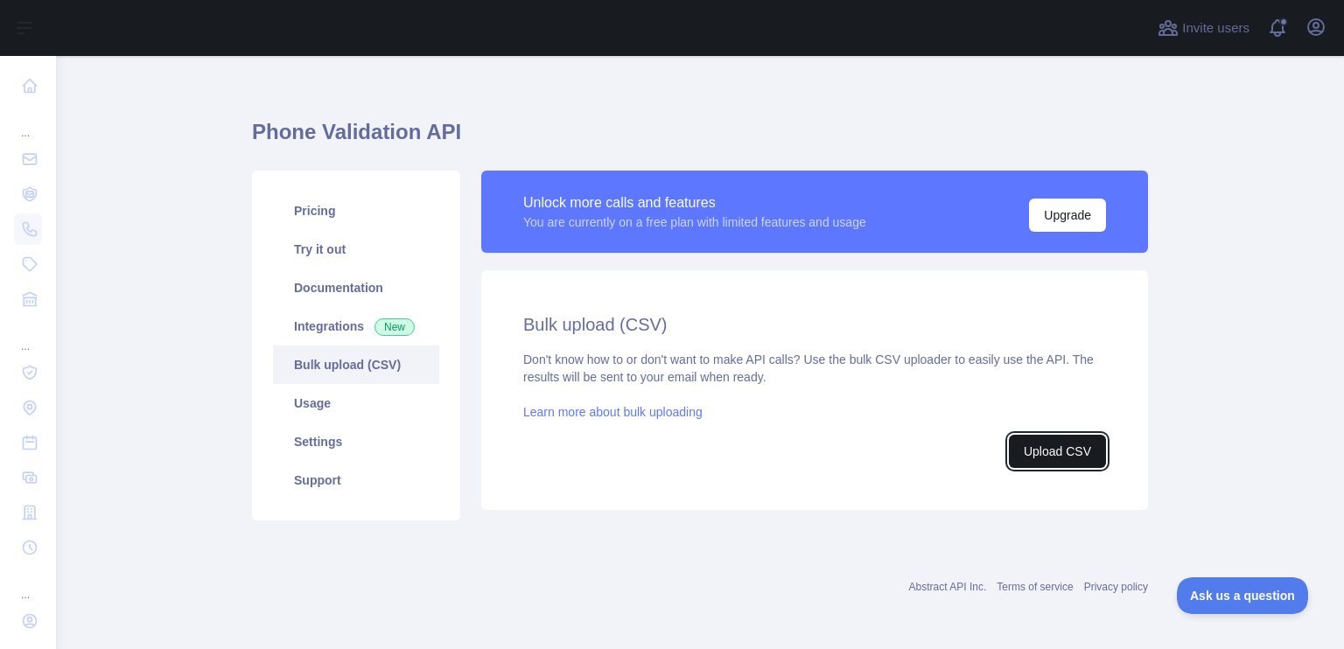
click at [1034, 445] on button "Upload CSV" at bounding box center [1057, 451] width 97 height 33
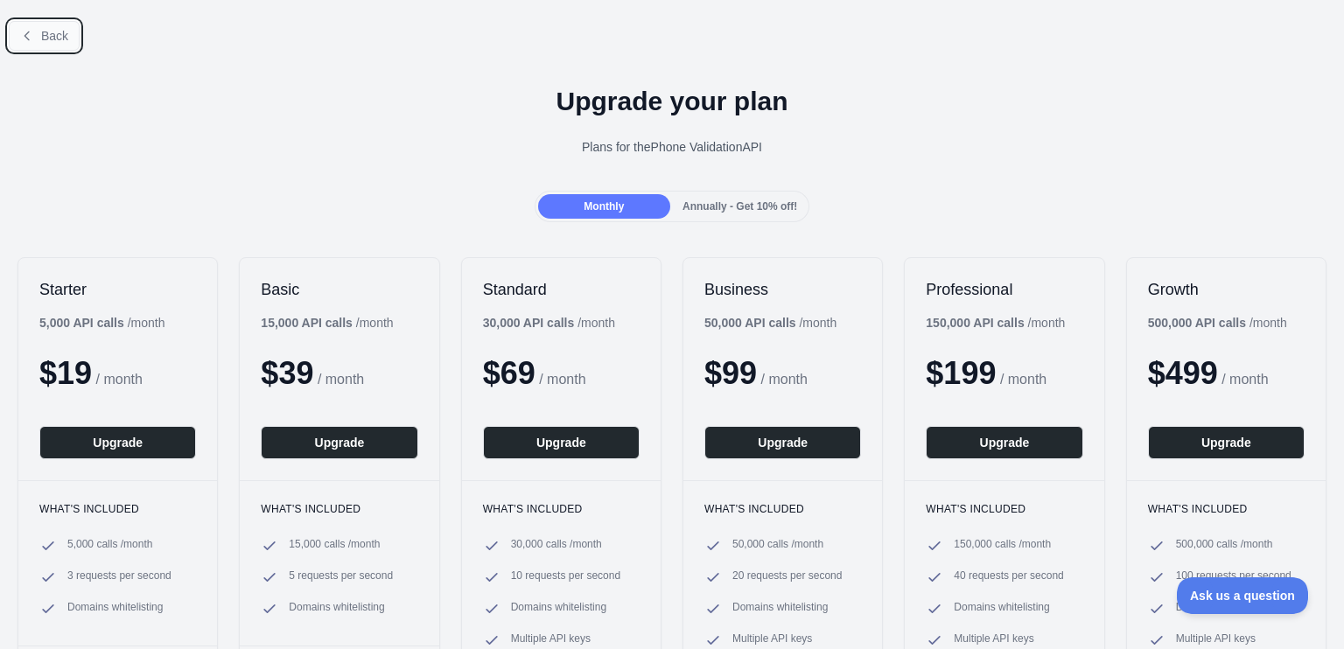
click at [54, 45] on button "Back" at bounding box center [44, 36] width 71 height 30
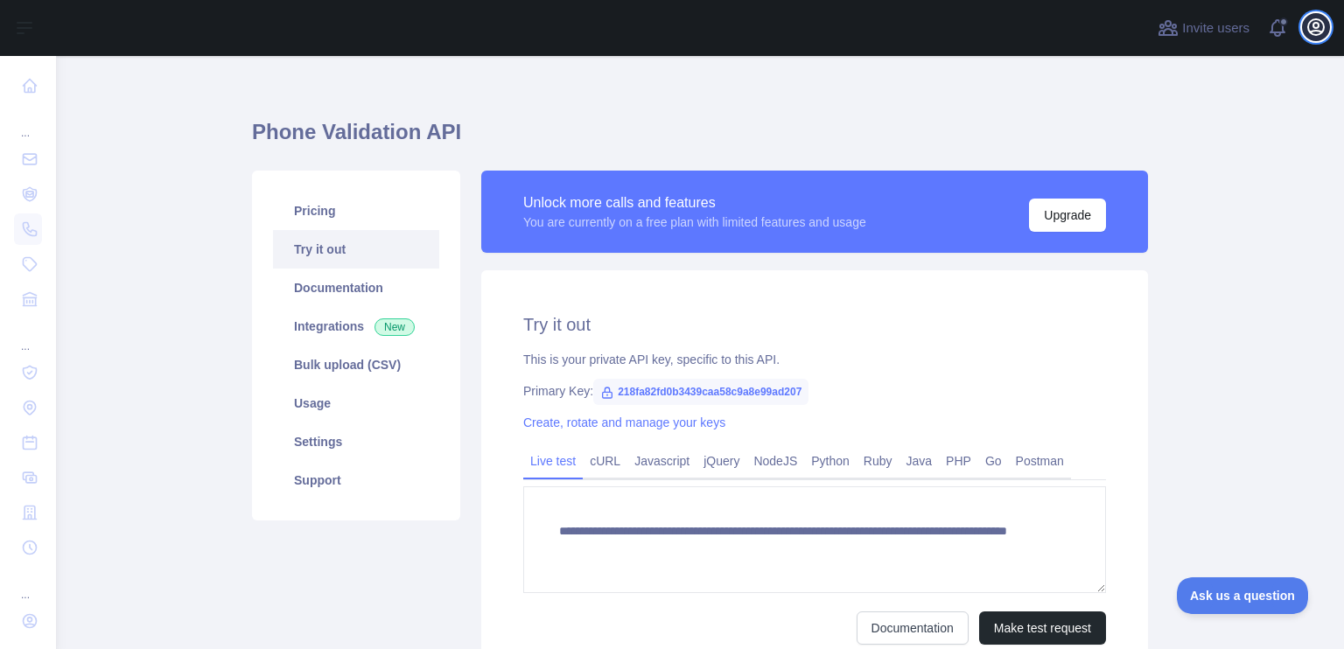
click at [1319, 16] on button "Open user menu" at bounding box center [1316, 27] width 28 height 28
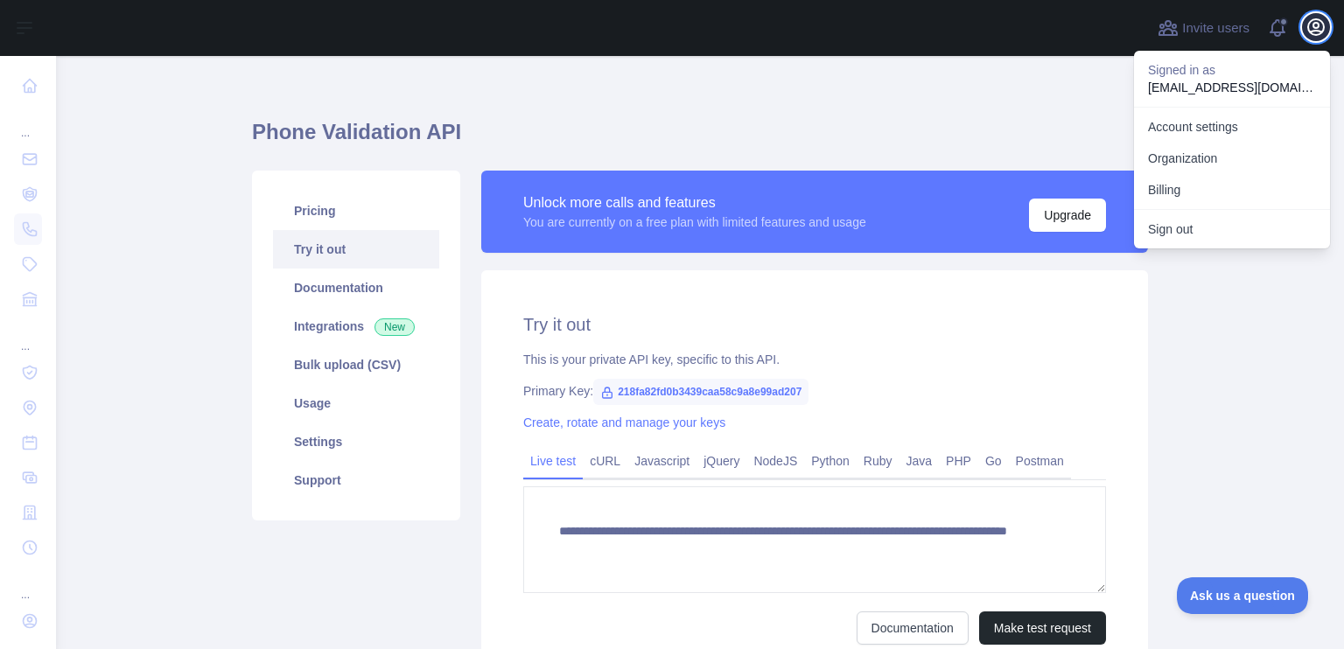
click at [1319, 16] on button "Open user menu" at bounding box center [1316, 27] width 28 height 28
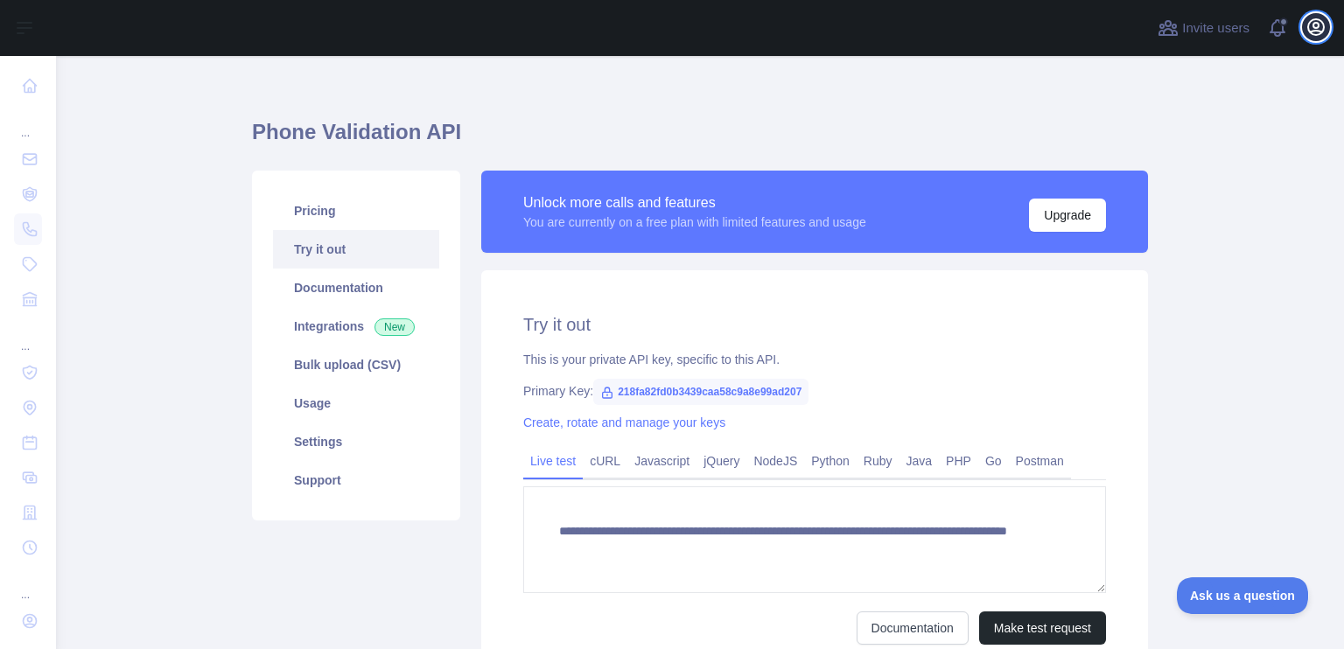
click at [1319, 16] on button "Open user menu" at bounding box center [1316, 27] width 28 height 28
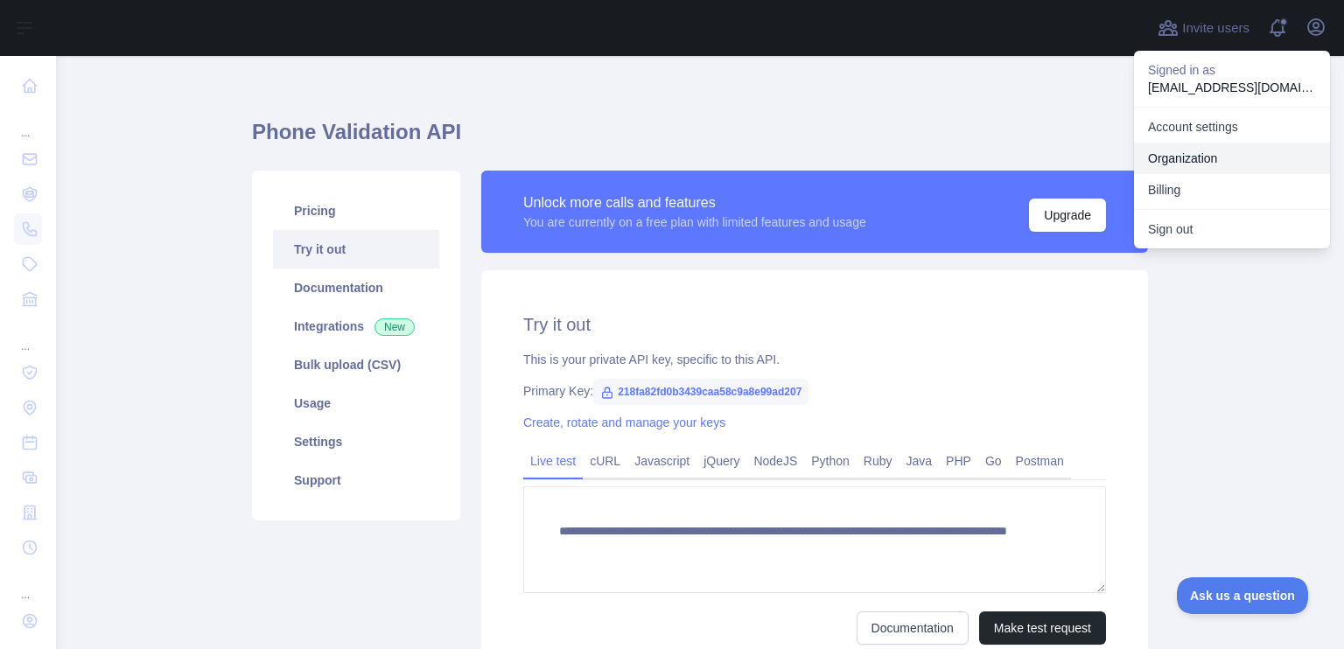
click at [1242, 169] on link "Organization" at bounding box center [1232, 158] width 196 height 31
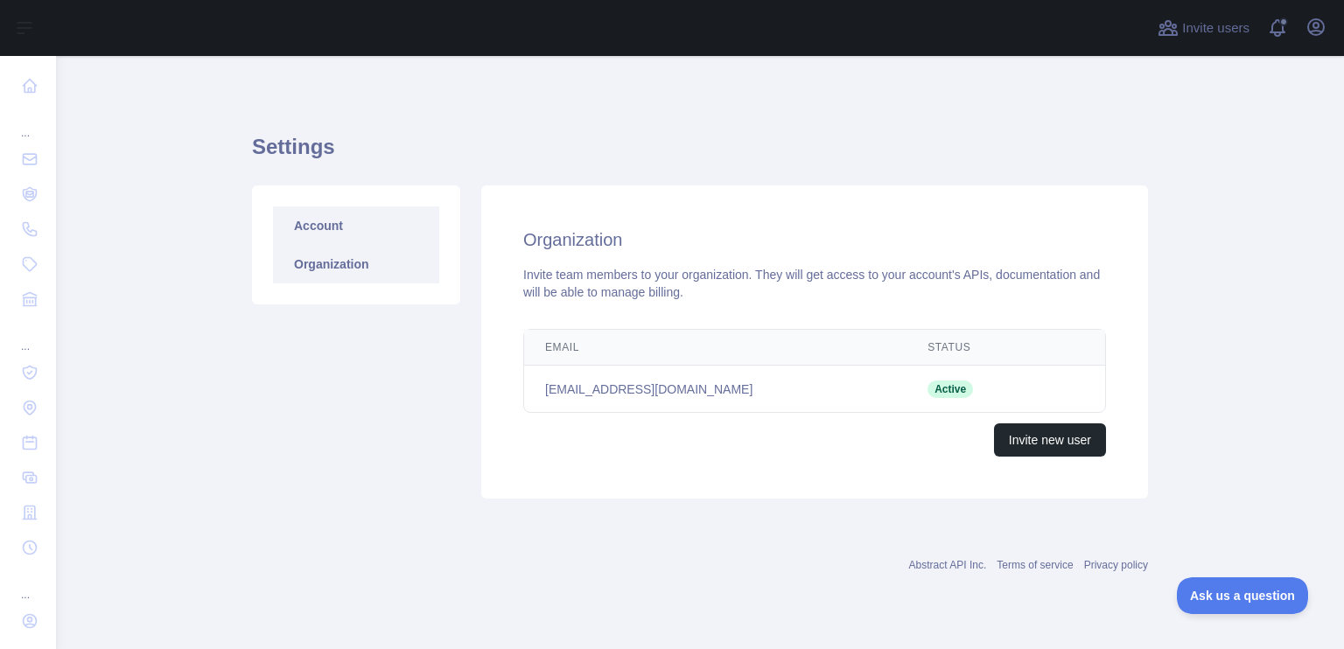
click at [342, 227] on link "Account" at bounding box center [356, 225] width 166 height 38
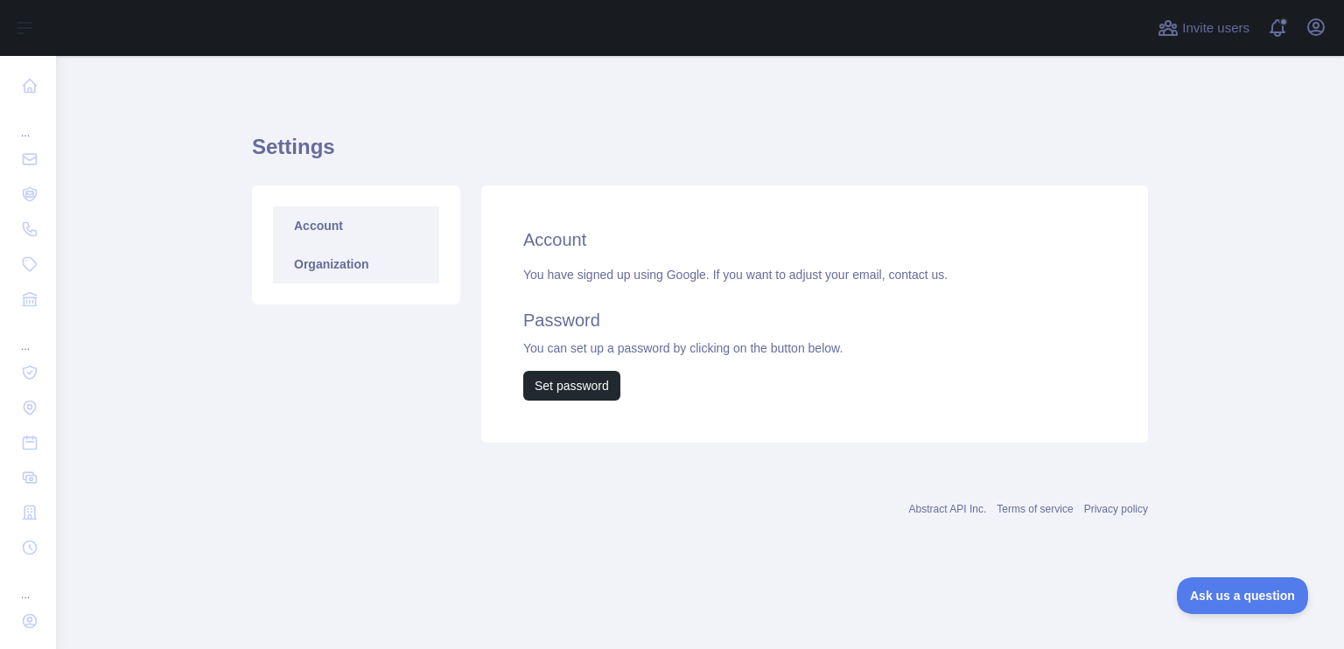
click at [357, 248] on link "Organization" at bounding box center [356, 264] width 166 height 38
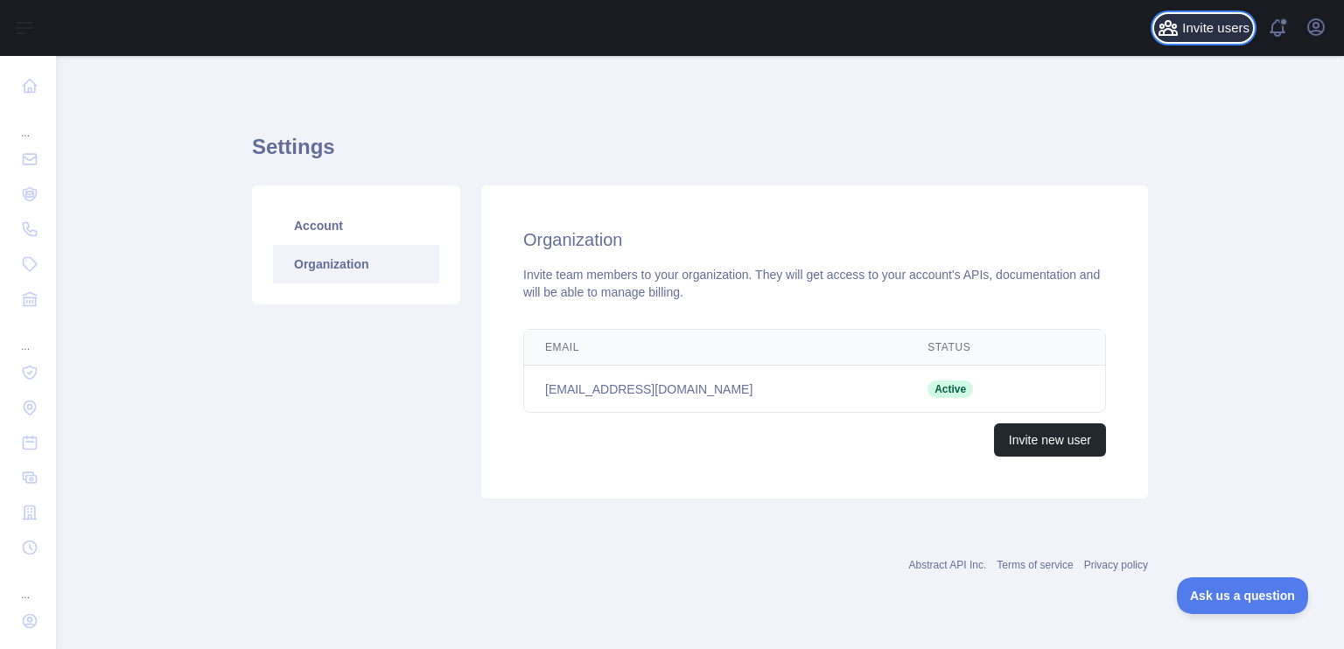
click at [1239, 38] on span "Invite users" at bounding box center [1215, 28] width 67 height 20
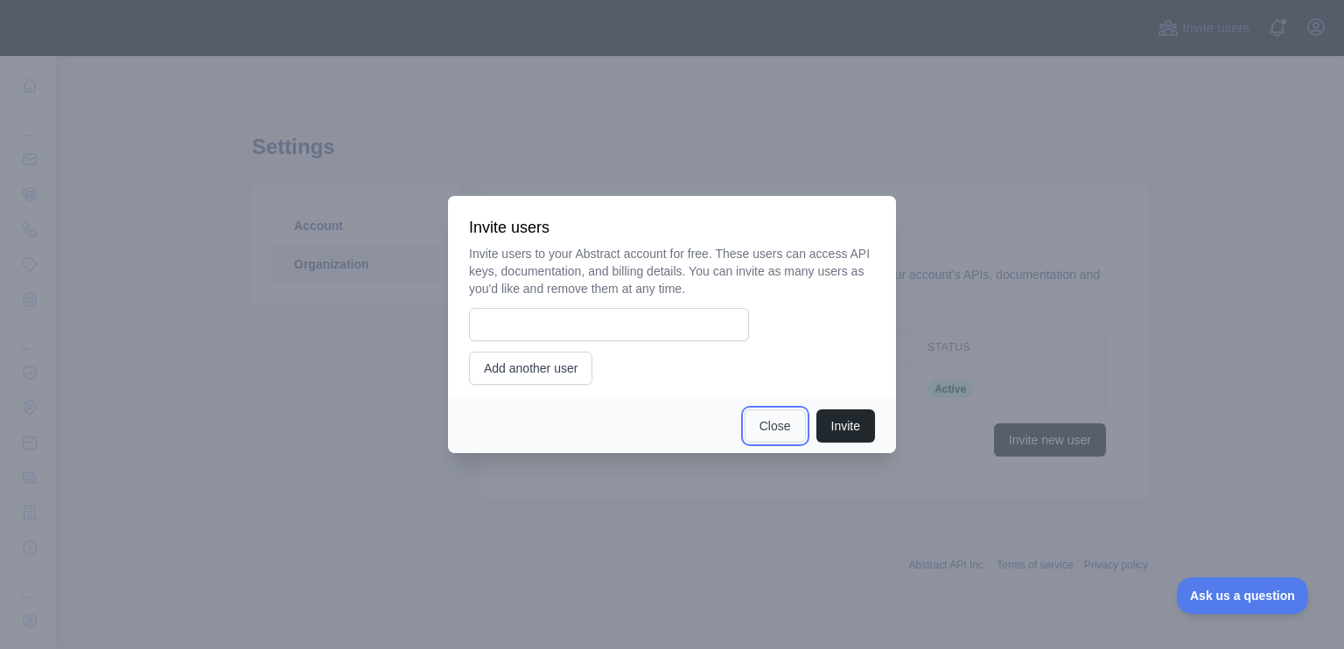
click at [780, 435] on button "Close" at bounding box center [775, 425] width 61 height 33
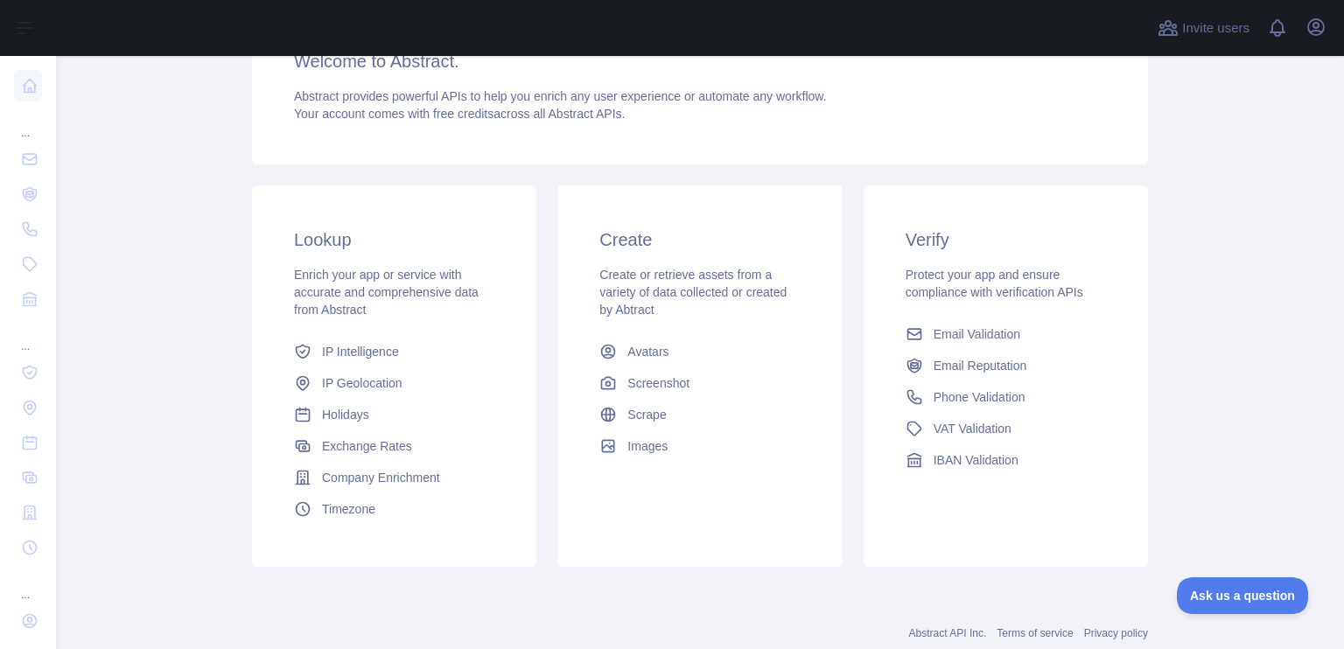
scroll to position [221, 0]
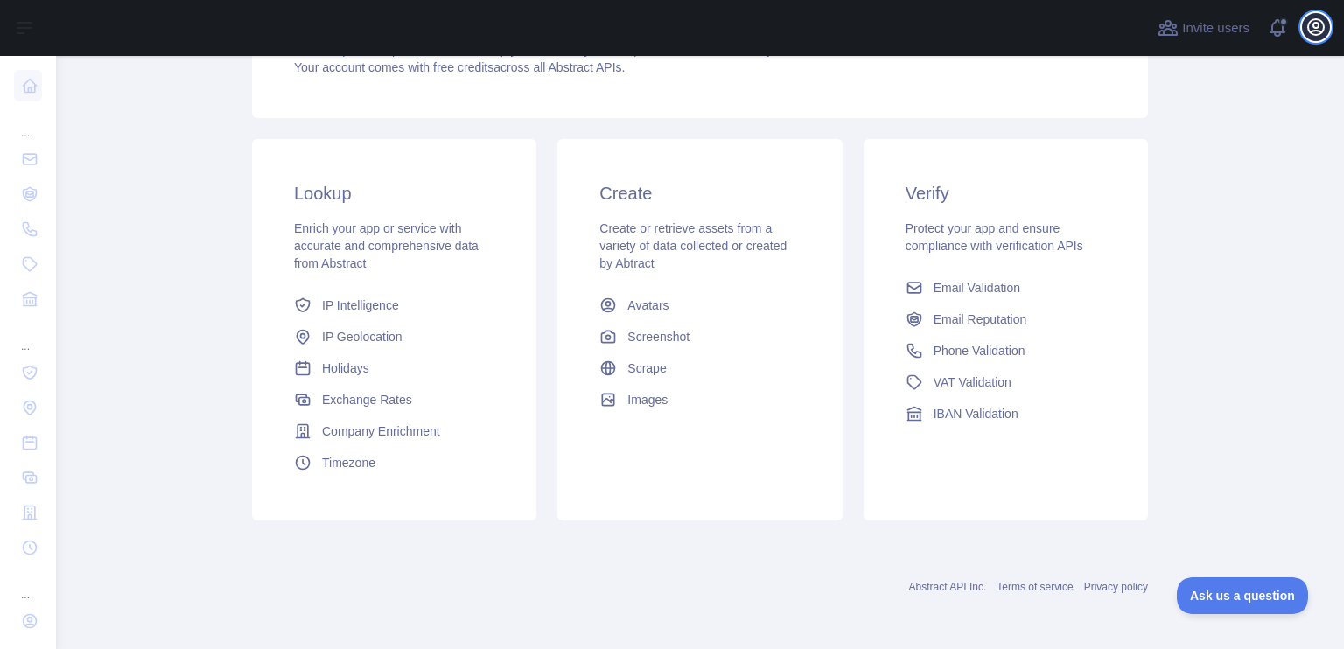
click at [1320, 14] on button "Open user menu" at bounding box center [1316, 27] width 28 height 28
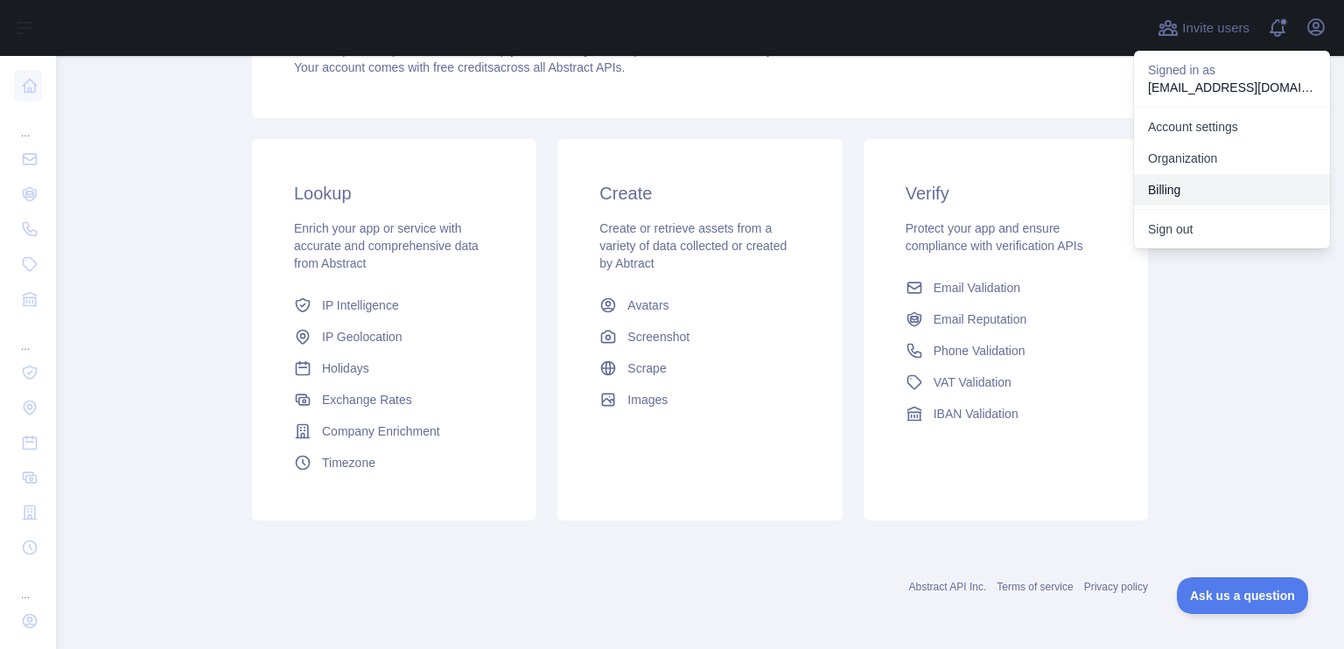
click at [1232, 174] on button "Billing" at bounding box center [1232, 189] width 196 height 31
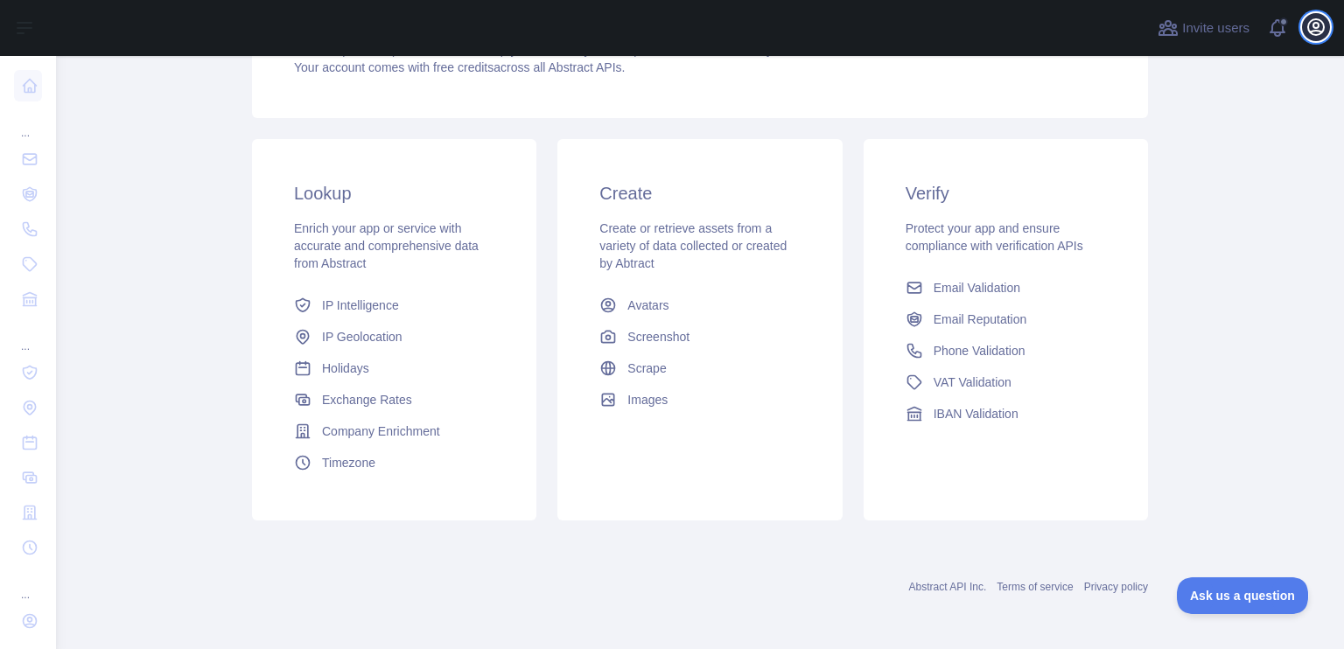
click at [1326, 35] on icon "button" at bounding box center [1315, 27] width 21 height 21
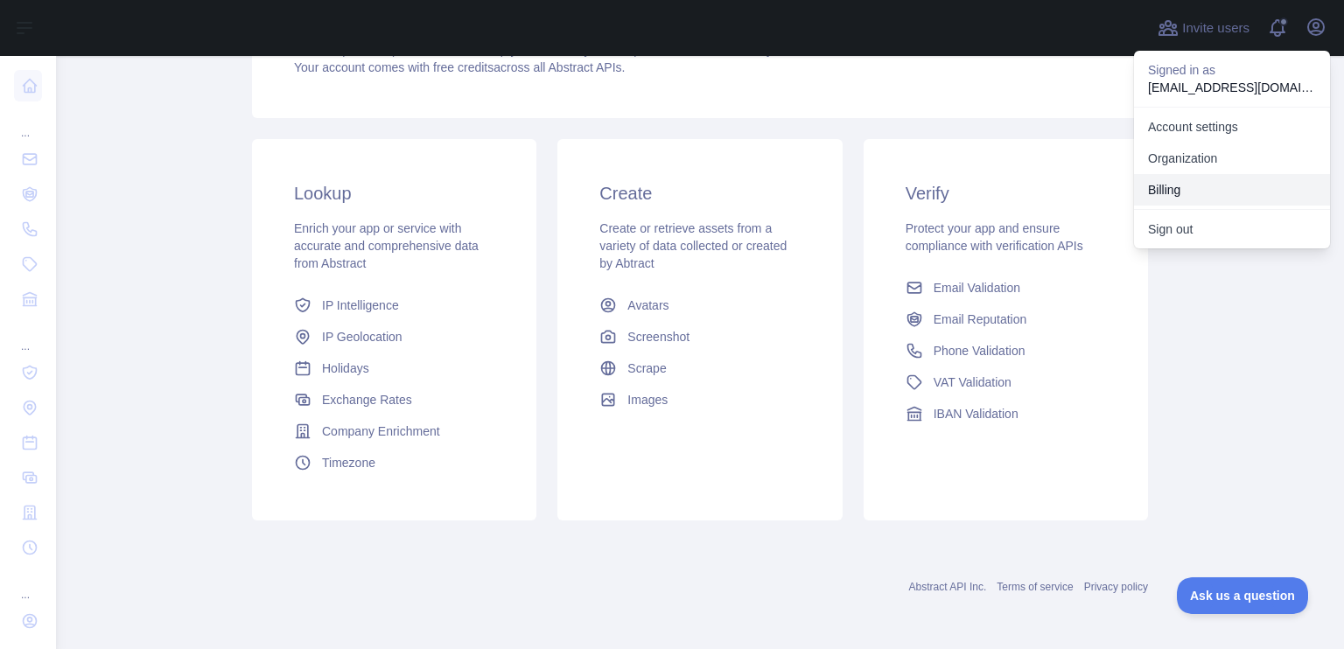
click at [1168, 198] on button "Billing" at bounding box center [1232, 189] width 196 height 31
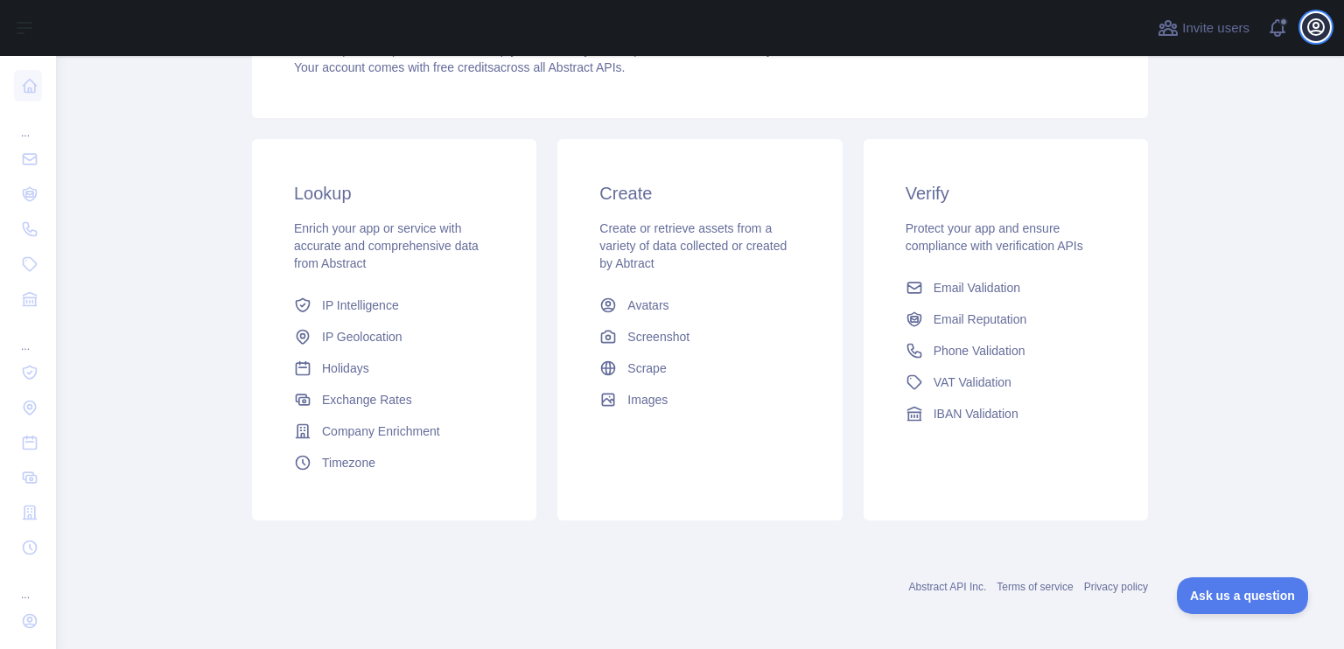
click at [1316, 40] on button "Open user menu" at bounding box center [1316, 27] width 28 height 28
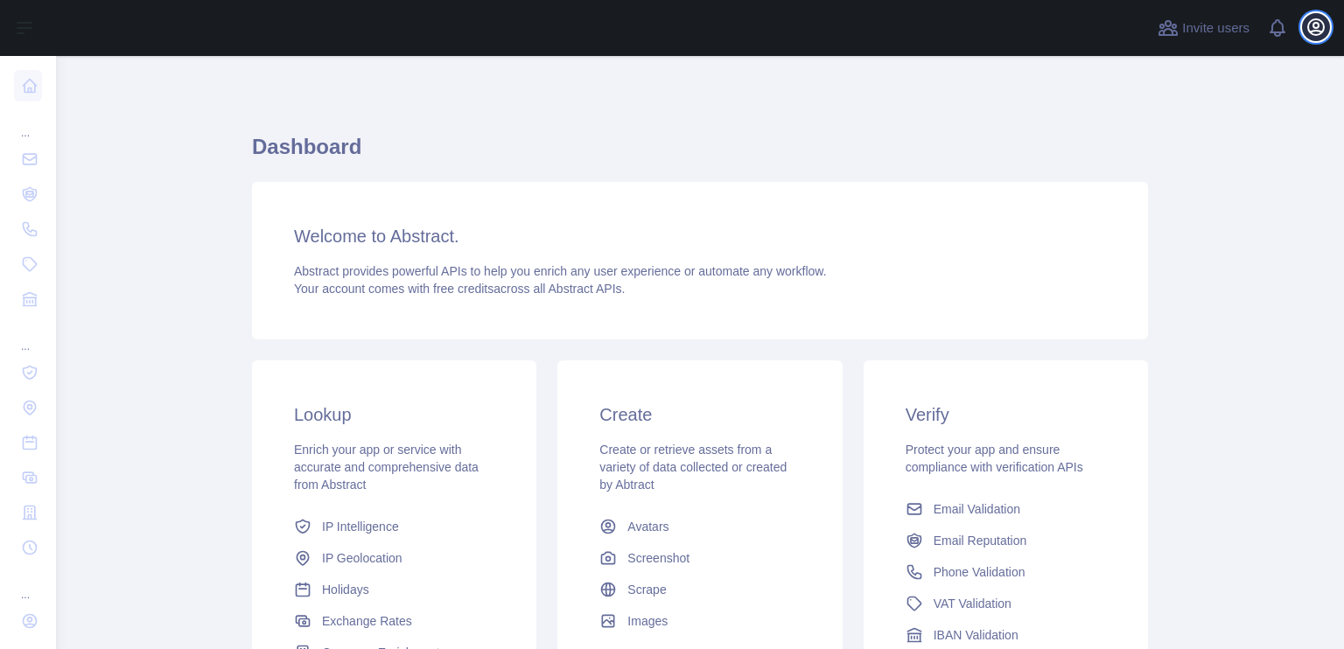
click at [1312, 32] on icon "button" at bounding box center [1315, 27] width 21 height 21
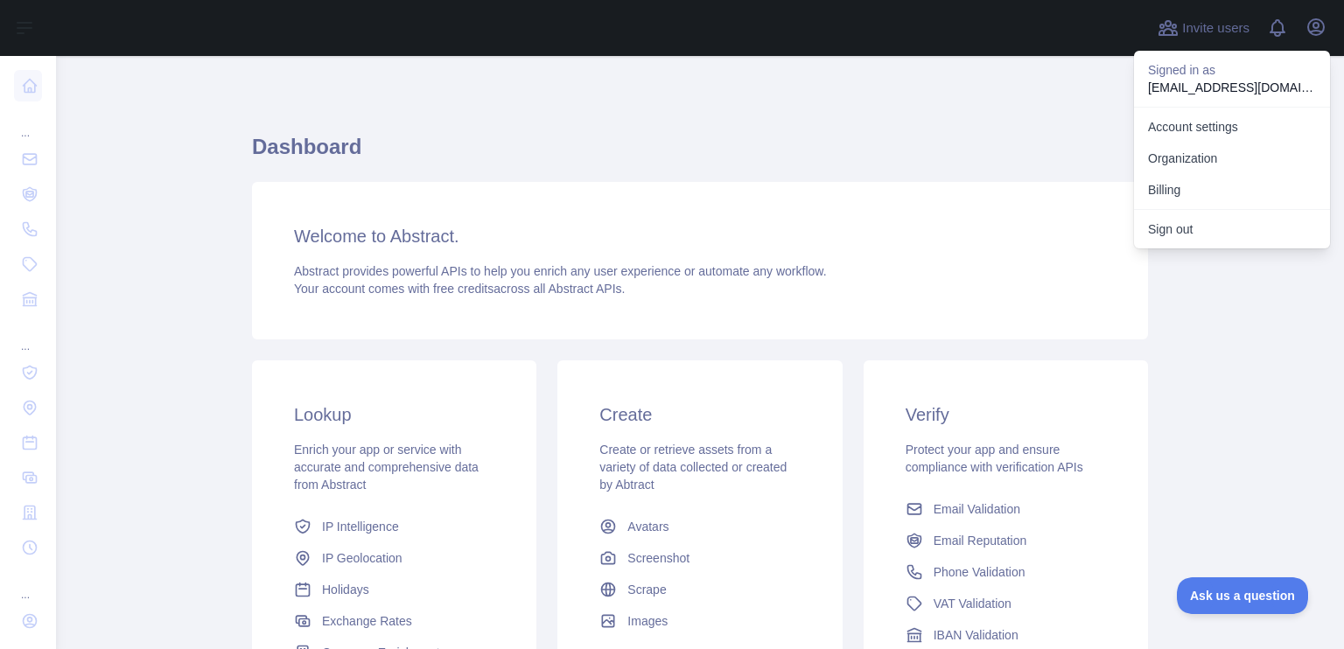
click at [1190, 85] on p "[EMAIL_ADDRESS][DOMAIN_NAME]" at bounding box center [1232, 87] width 168 height 17
click at [1198, 226] on button "Sign out" at bounding box center [1232, 228] width 196 height 31
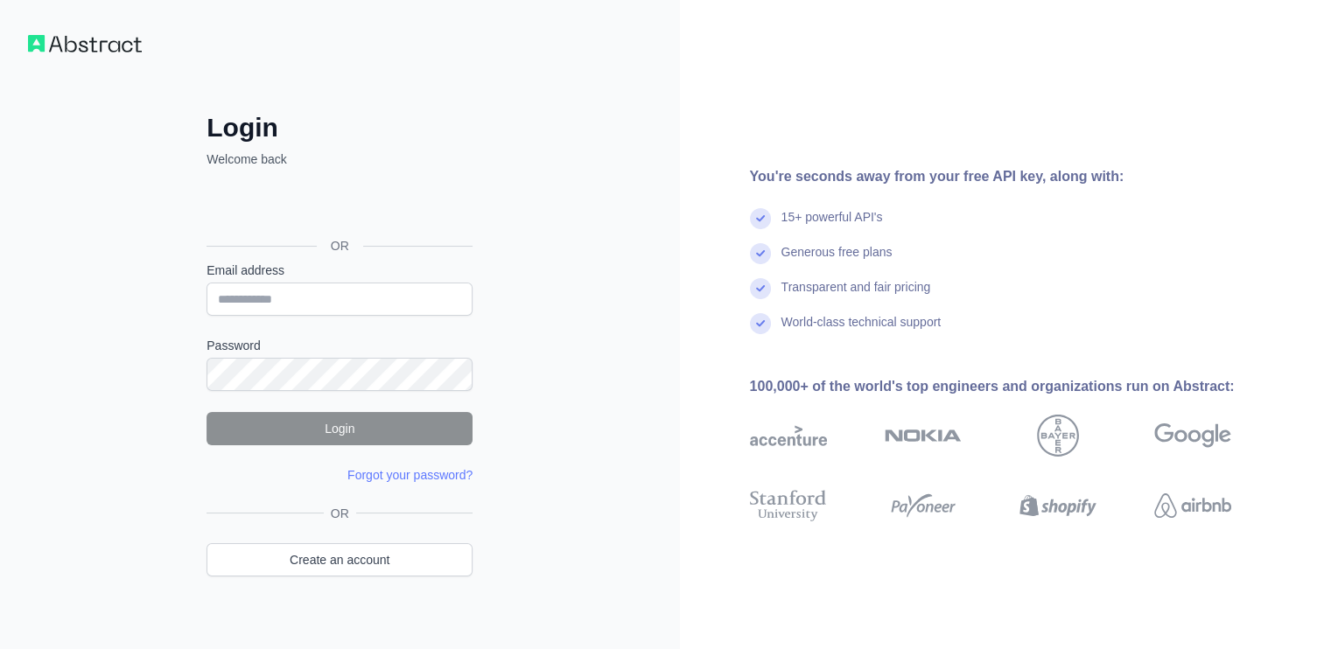
drag, startPoint x: 521, startPoint y: 358, endPoint x: 406, endPoint y: 269, distance: 146.0
click at [521, 358] on div "Login Welcome back OR Email address Password Login Forgot your password? Please…" at bounding box center [340, 334] width 680 height 668
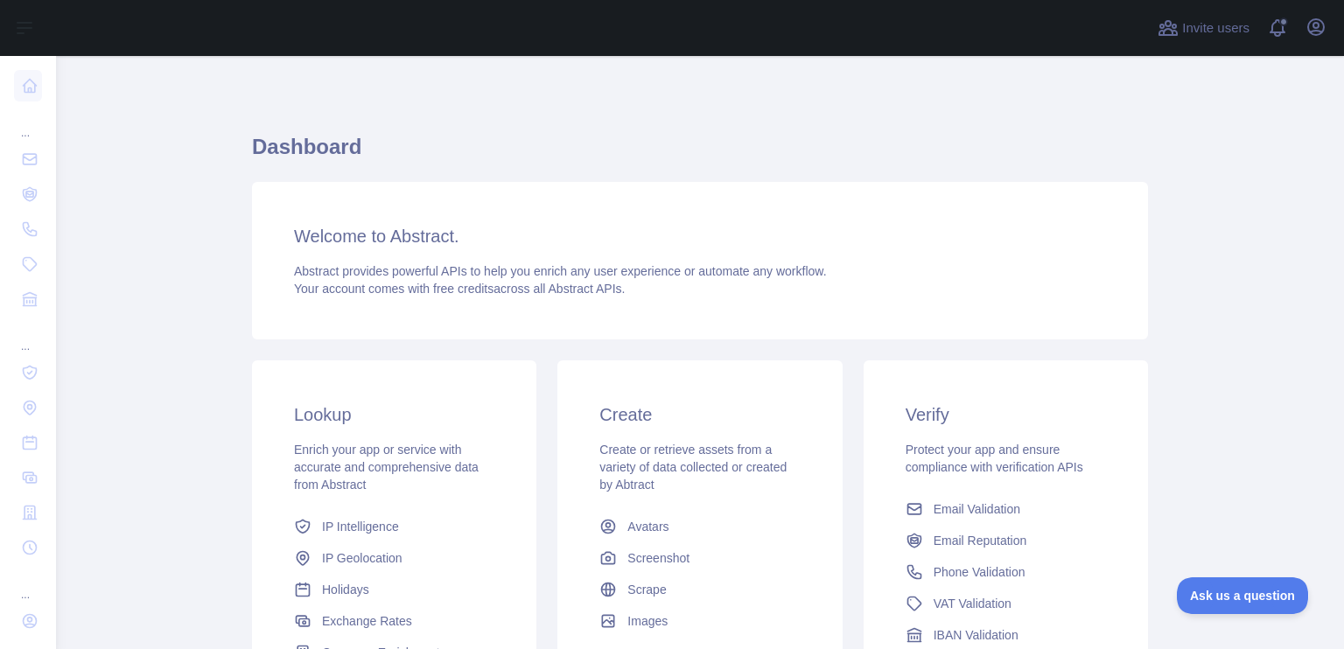
click at [625, 192] on div "Welcome to Abstract. Abstract provides powerful APIs to help you enrich any use…" at bounding box center [700, 260] width 896 height 157
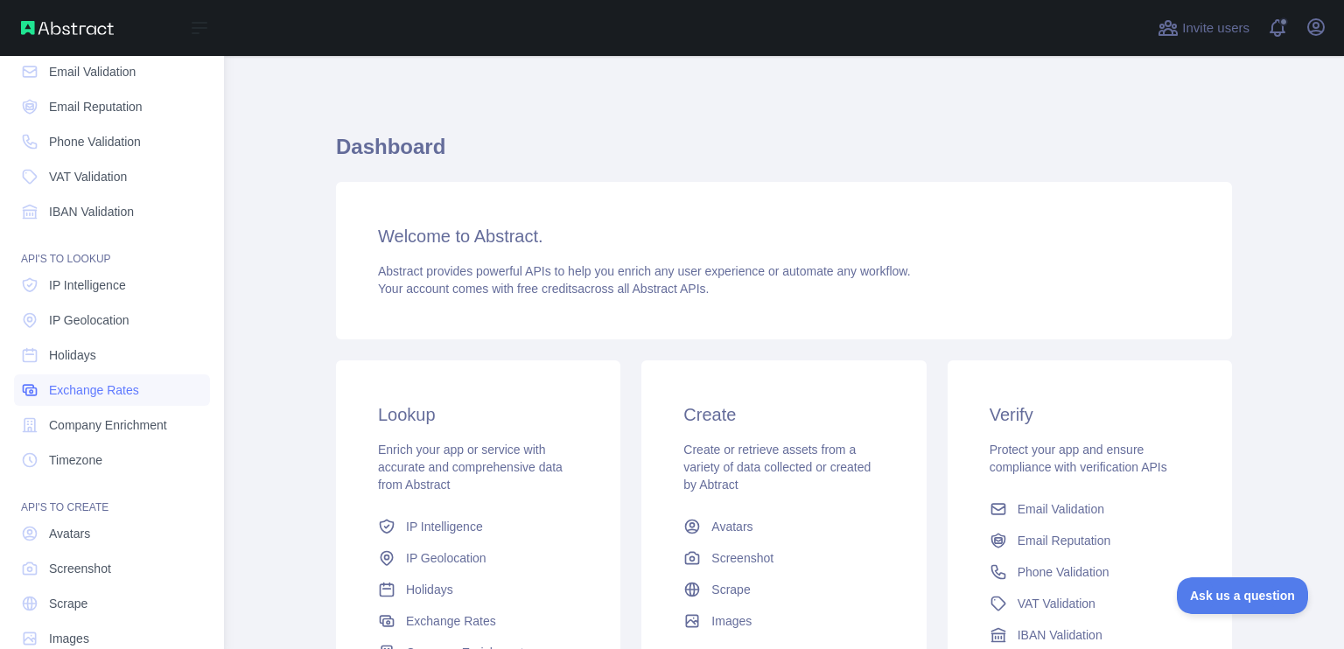
scroll to position [120, 0]
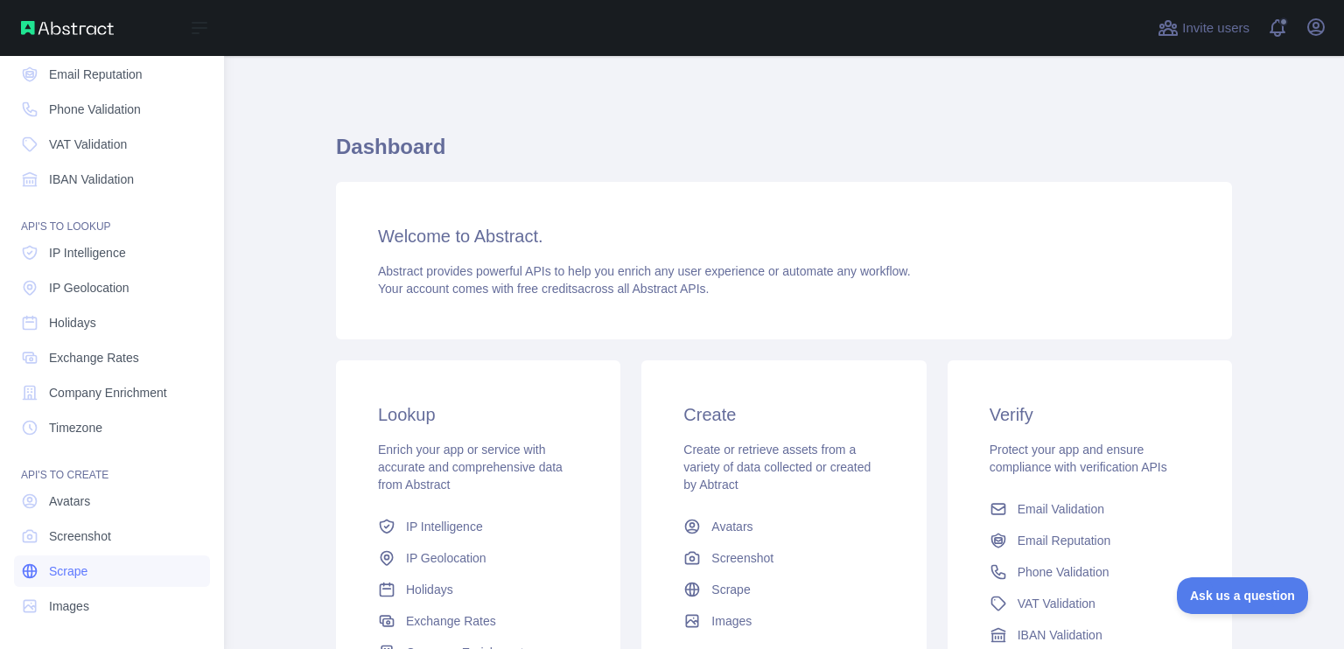
click at [154, 557] on link "Scrape" at bounding box center [112, 571] width 196 height 31
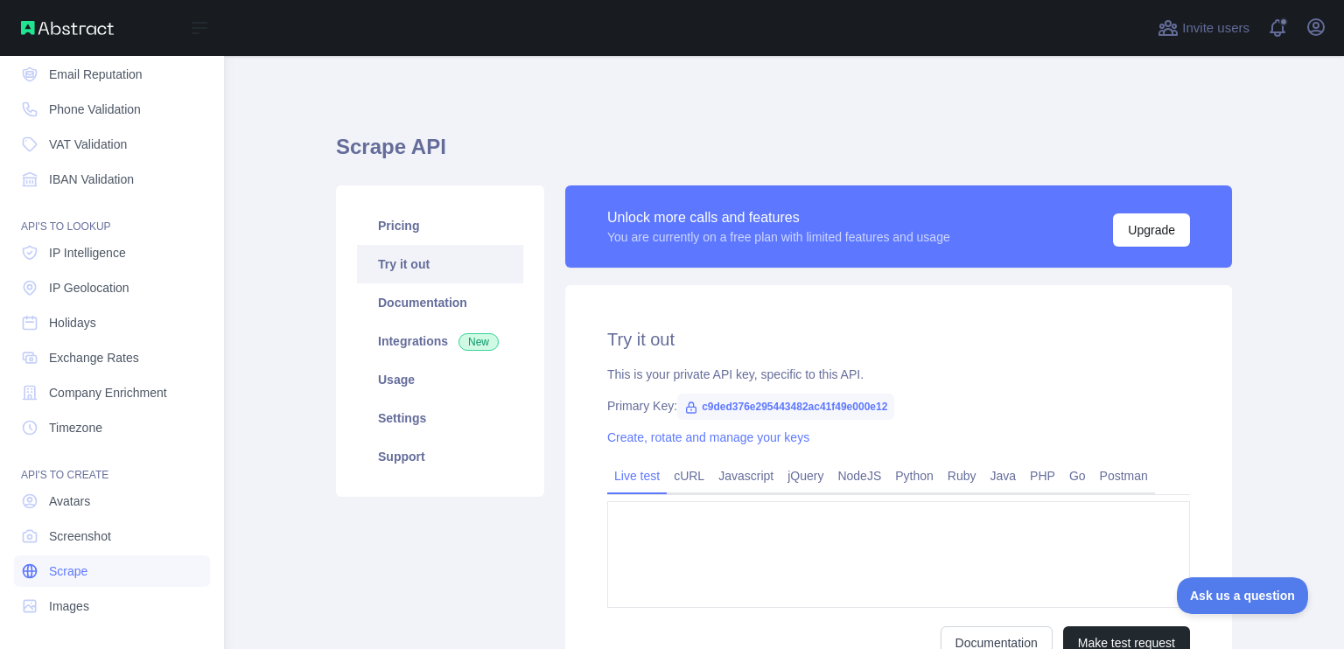
type textarea "**********"
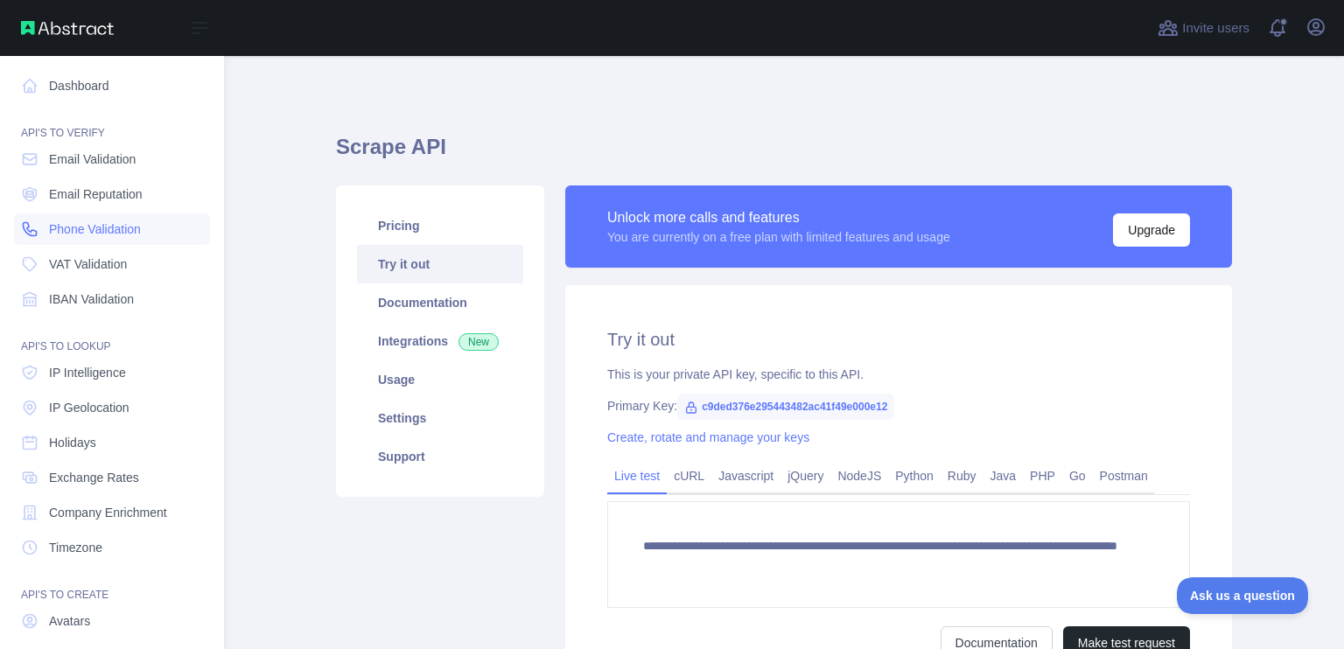
click at [129, 241] on link "Phone Validation" at bounding box center [112, 228] width 196 height 31
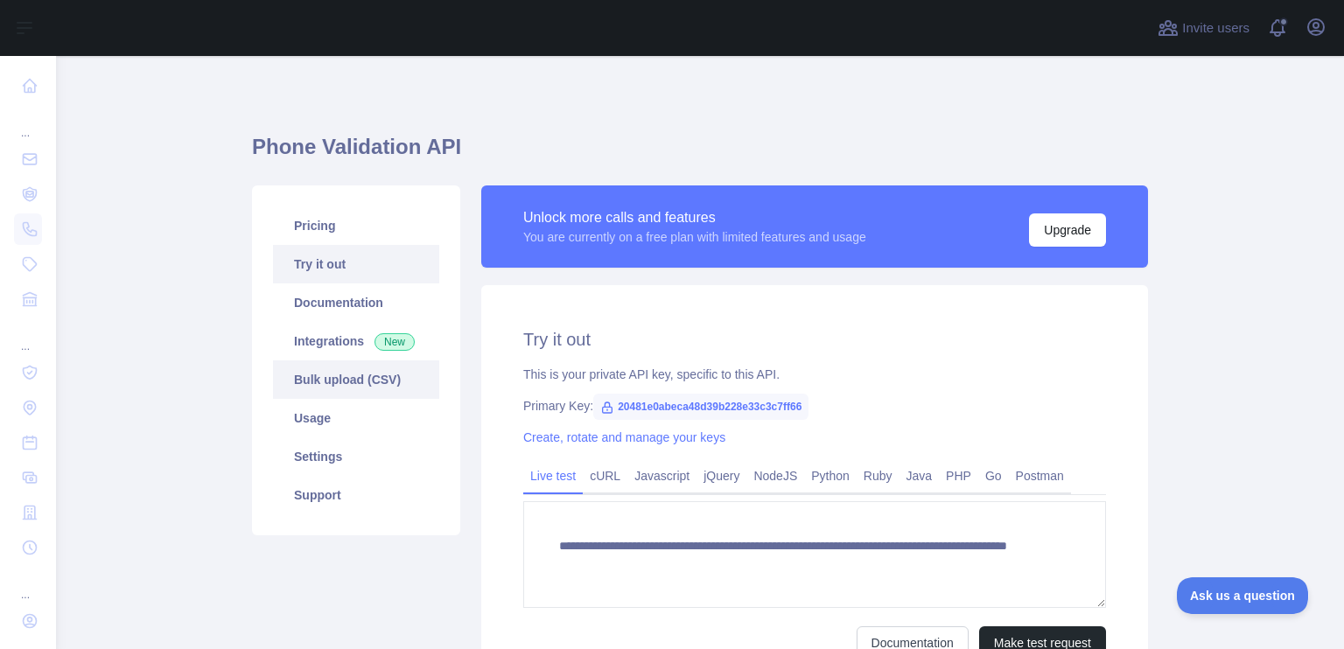
click at [310, 385] on link "Bulk upload (CSV)" at bounding box center [356, 379] width 166 height 38
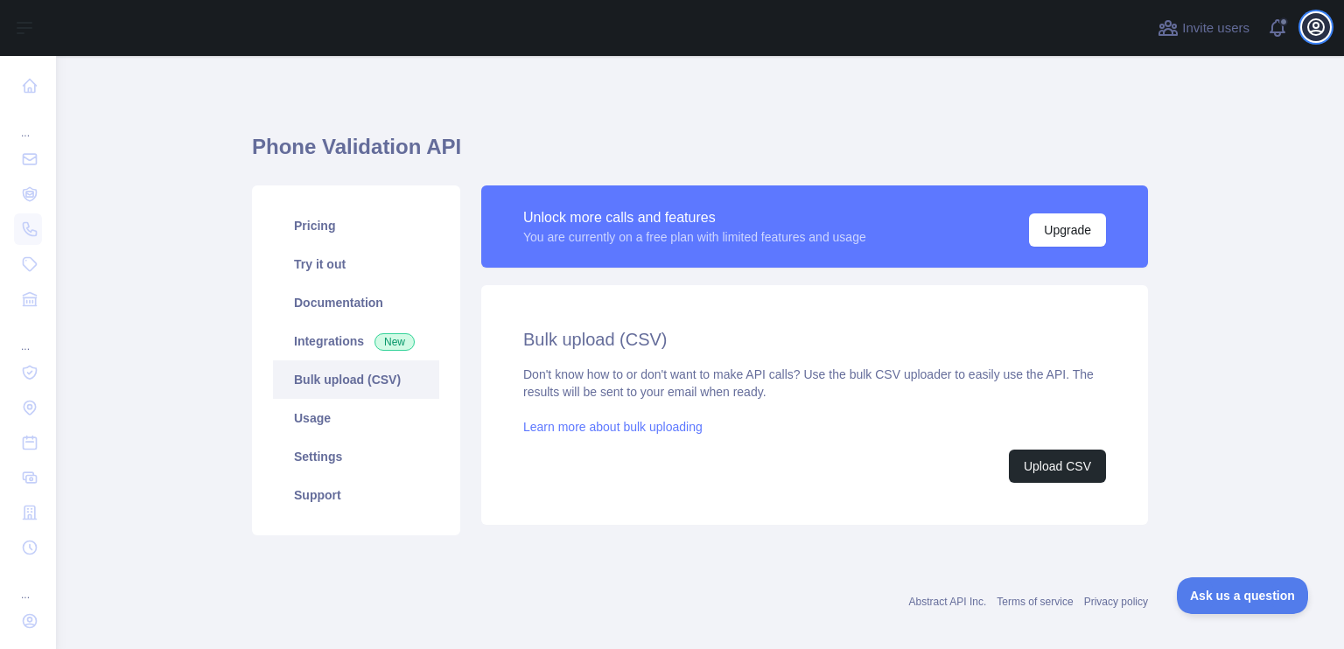
click at [1318, 41] on button "Open user menu" at bounding box center [1316, 27] width 28 height 28
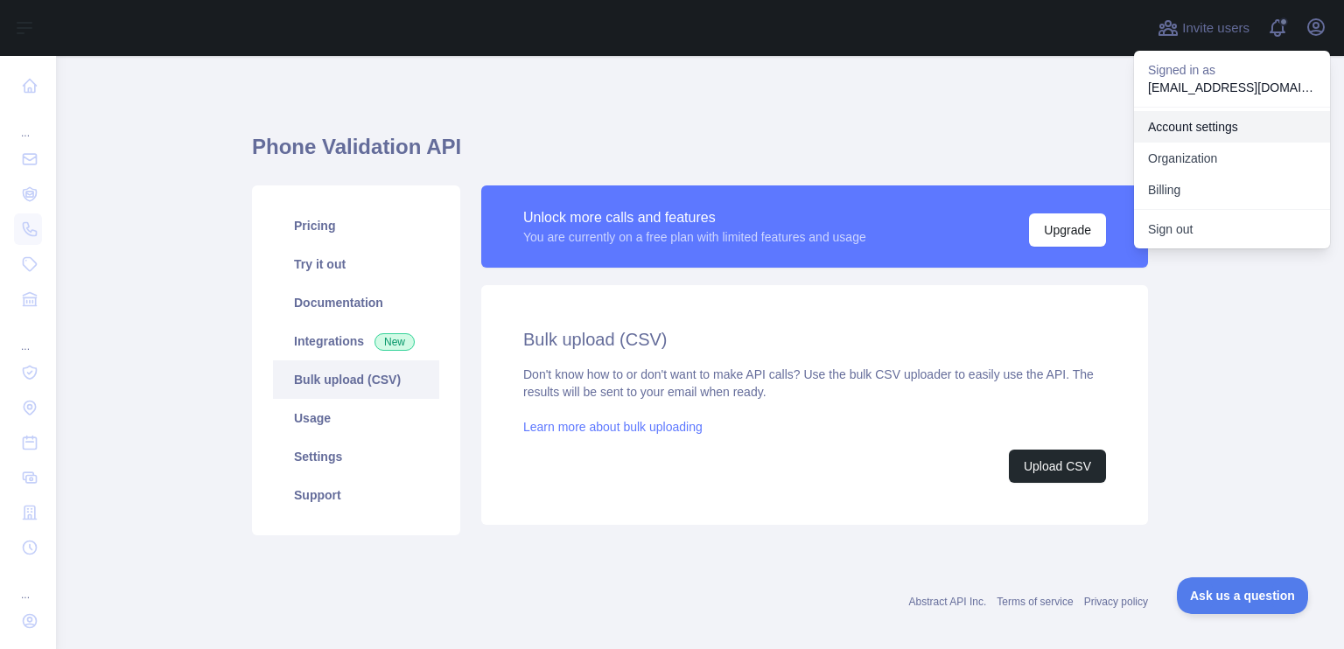
click at [1260, 122] on link "Account settings" at bounding box center [1232, 126] width 196 height 31
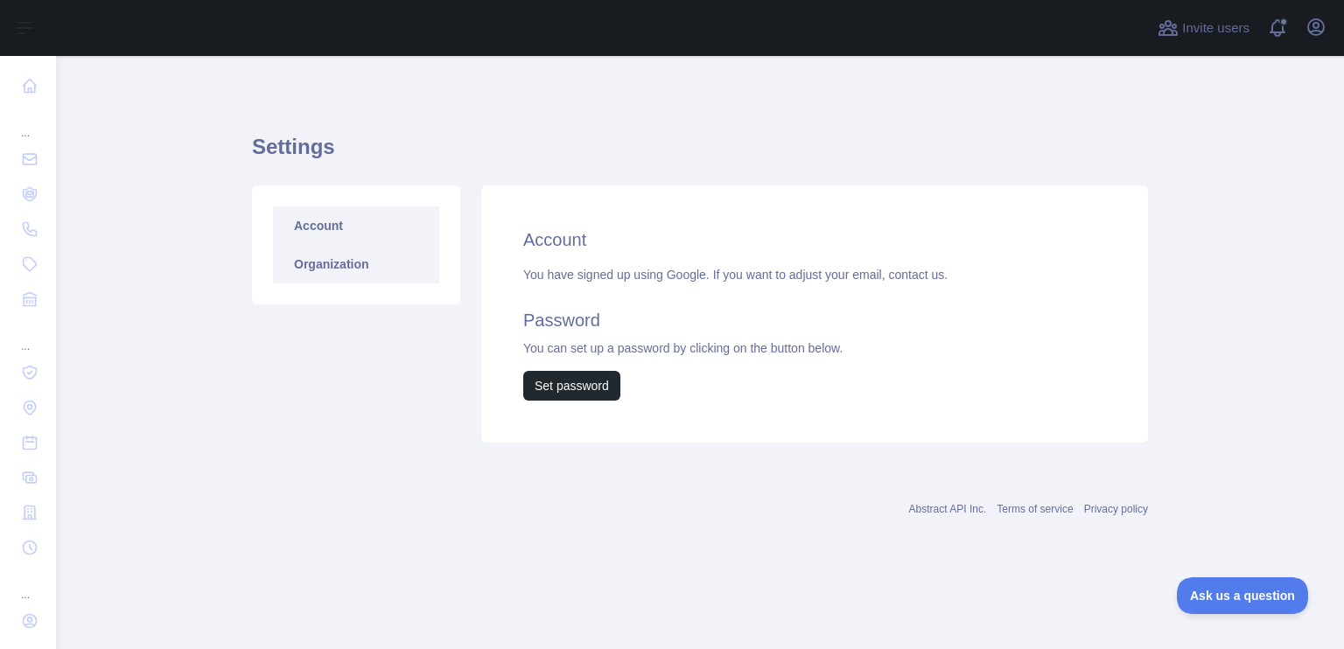
click at [385, 265] on link "Organization" at bounding box center [356, 264] width 166 height 38
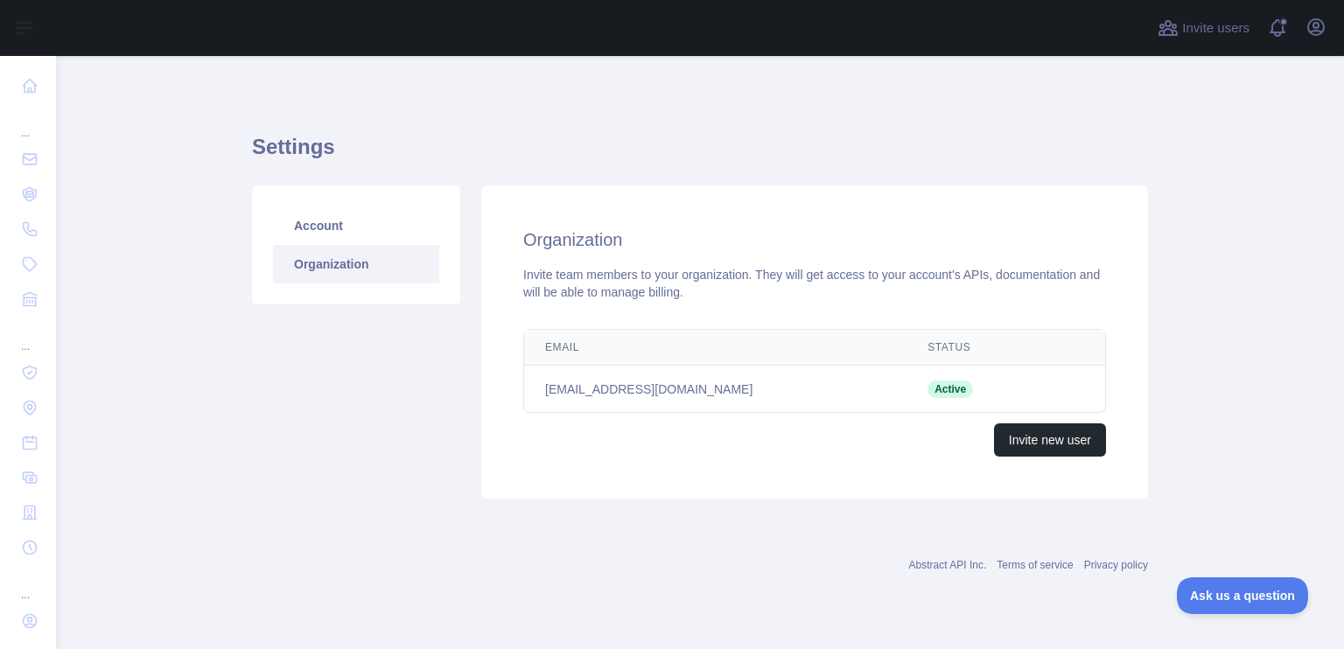
drag, startPoint x: 496, startPoint y: 272, endPoint x: 1303, endPoint y: 123, distance: 820.3
click at [496, 272] on div "Organization Invite team members to your organization. They will get access to …" at bounding box center [814, 341] width 667 height 313
drag, startPoint x: 1312, startPoint y: 27, endPoint x: 1310, endPoint y: 47, distance: 20.3
click at [1312, 27] on icon "button" at bounding box center [1315, 27] width 21 height 21
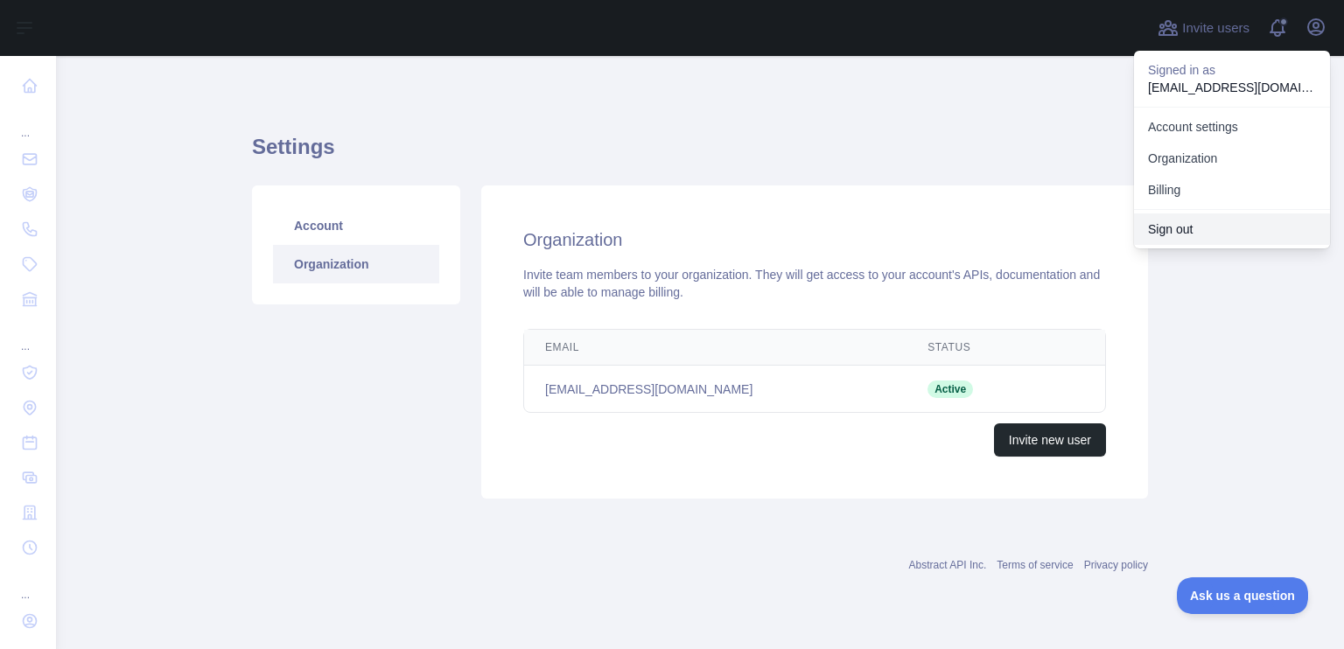
click at [1194, 242] on button "Sign out" at bounding box center [1232, 228] width 196 height 31
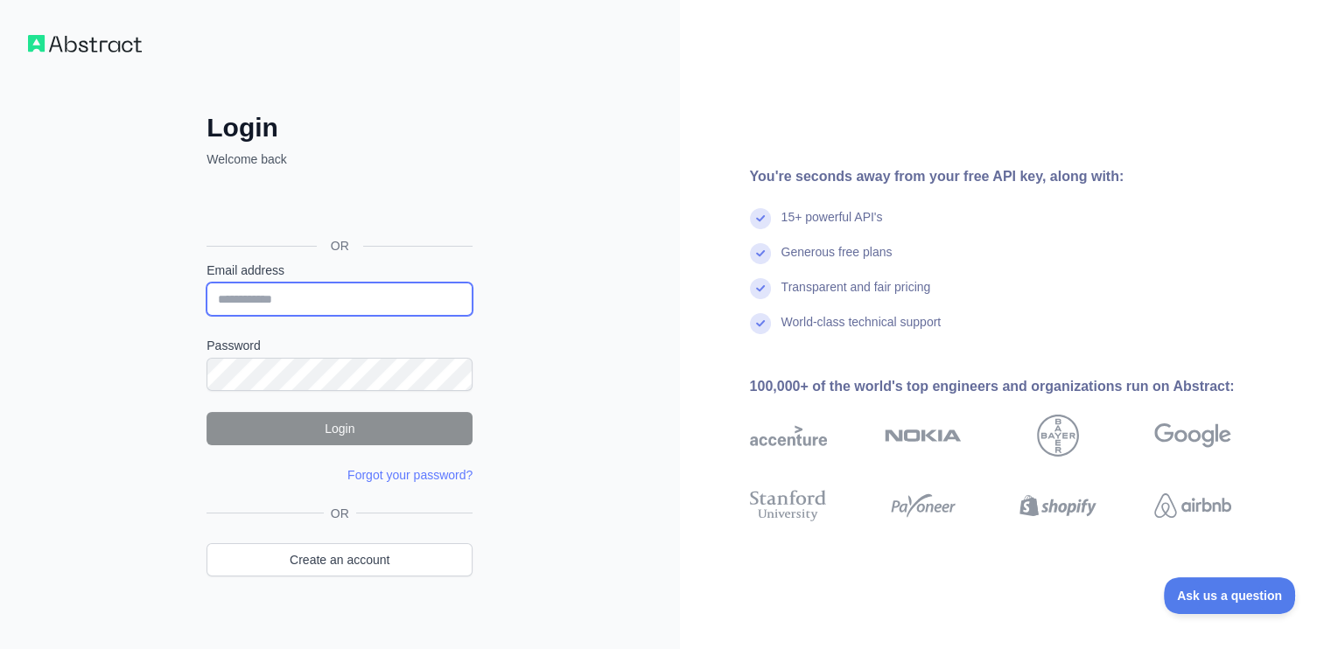
click at [326, 292] on input "Email address" at bounding box center [339, 299] width 266 height 33
paste input "**********"
click at [218, 298] on input "**********" at bounding box center [339, 299] width 266 height 33
type input "**********"
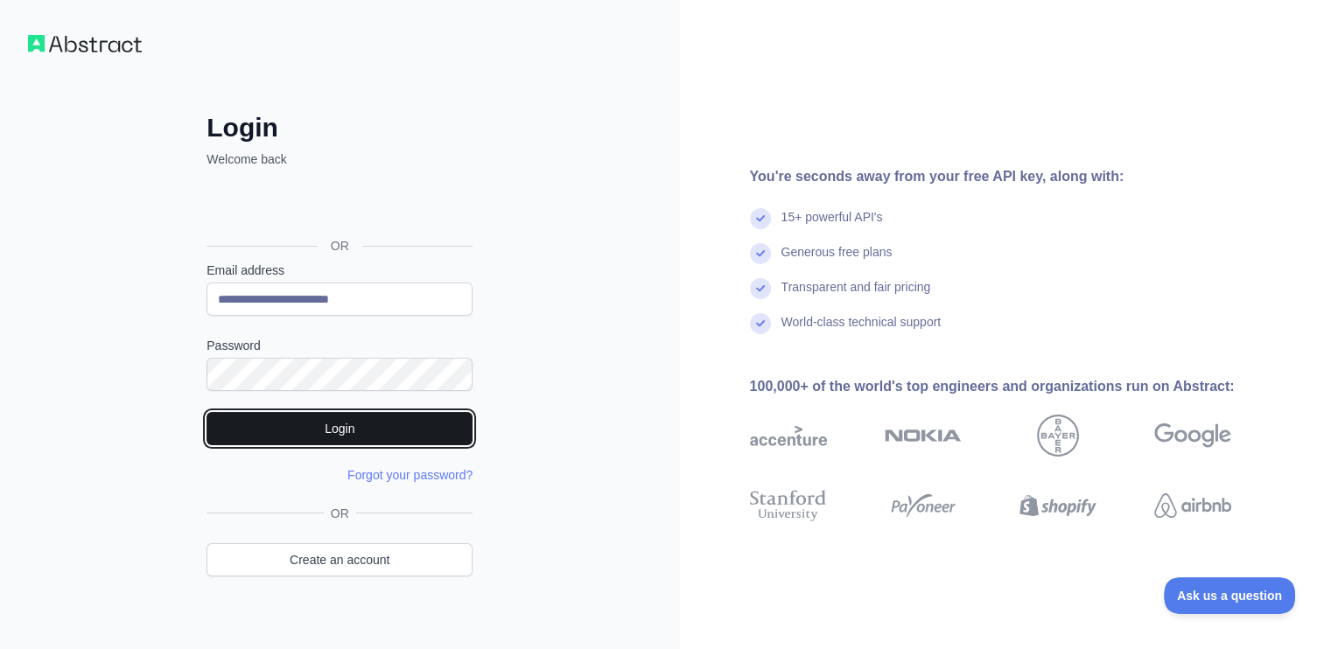
click at [276, 414] on button "Login" at bounding box center [339, 428] width 266 height 33
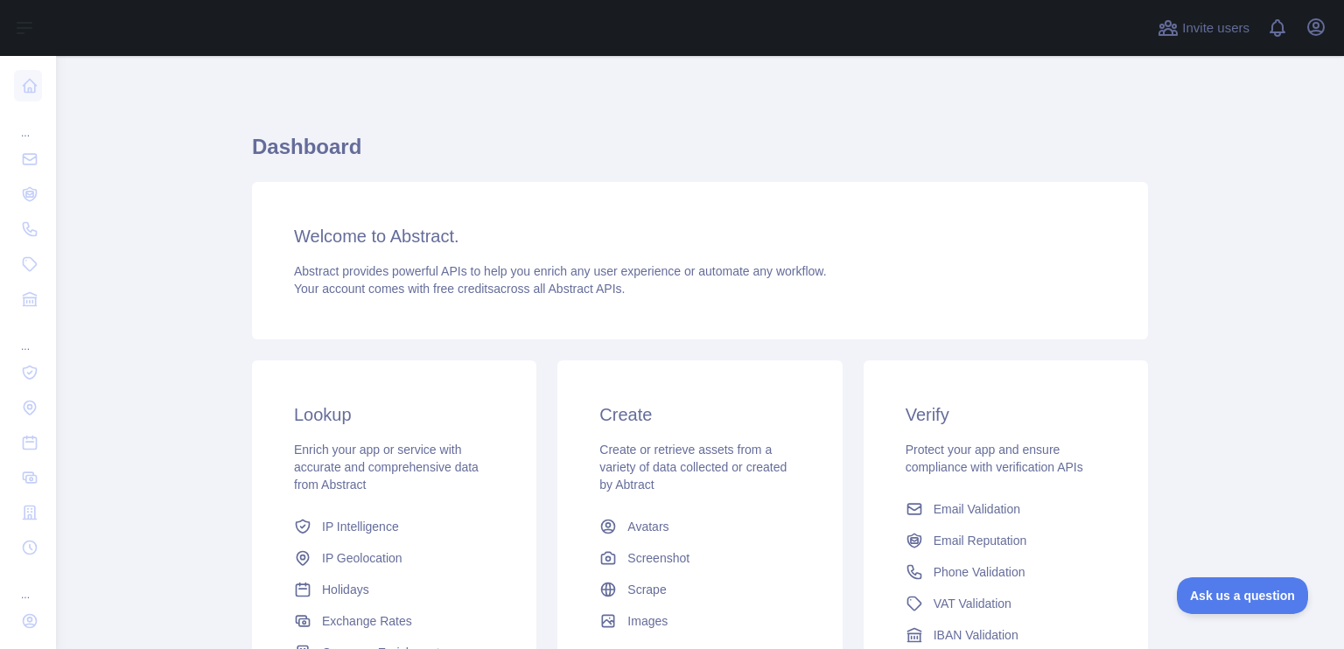
drag, startPoint x: 122, startPoint y: 216, endPoint x: 178, endPoint y: 221, distance: 56.2
click at [122, 216] on main "Dashboard Welcome to Abstract. Abstract provides powerful APIs to help you enri…" at bounding box center [700, 352] width 1288 height 593
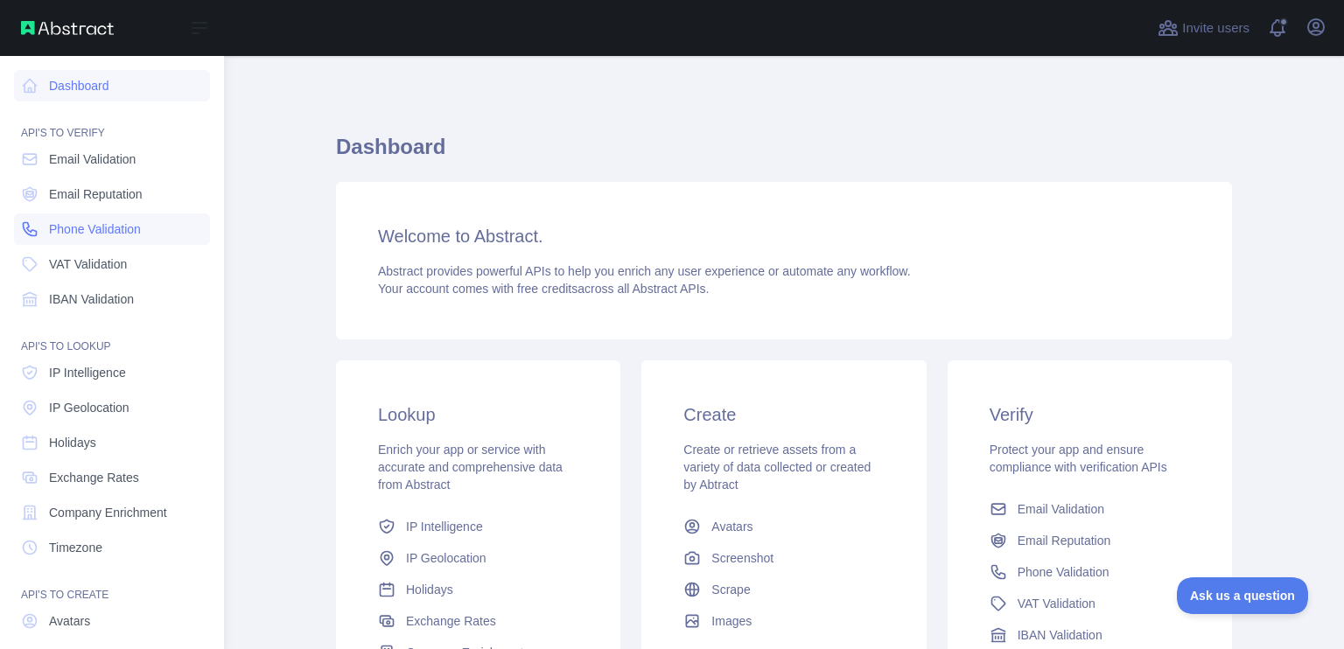
click at [84, 232] on span "Phone Validation" at bounding box center [95, 228] width 92 height 17
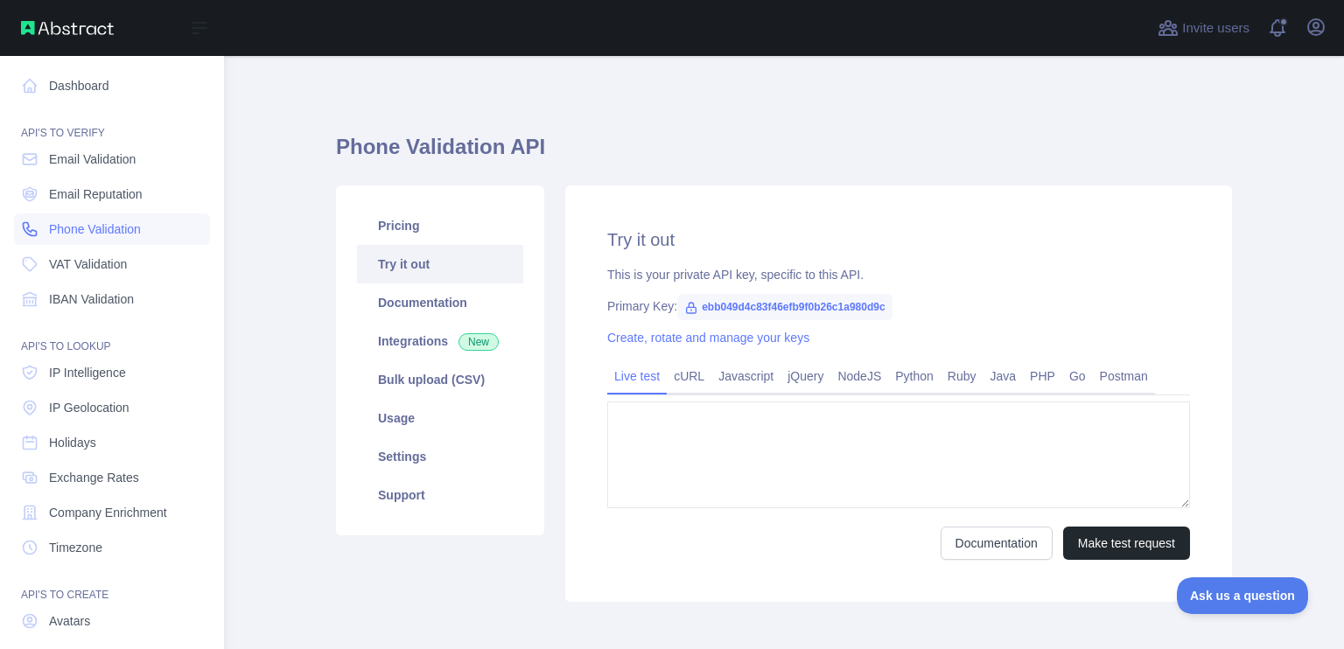
type textarea "**********"
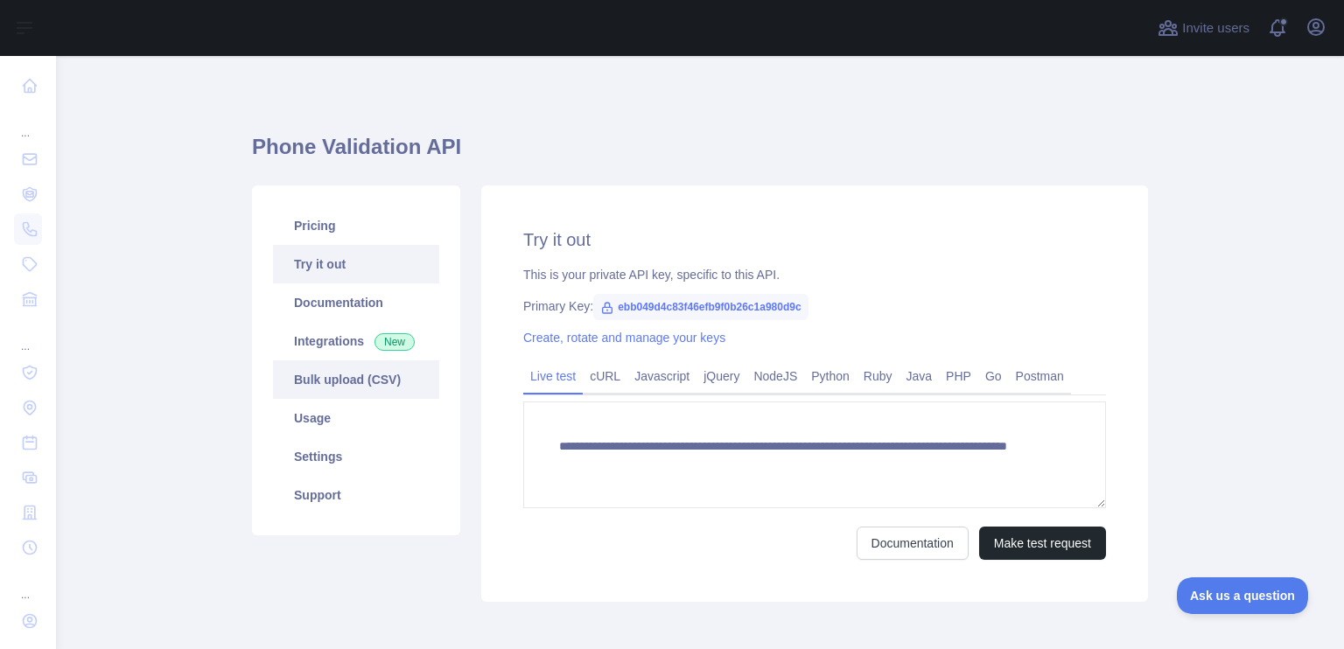
click at [381, 384] on link "Bulk upload (CSV)" at bounding box center [356, 379] width 166 height 38
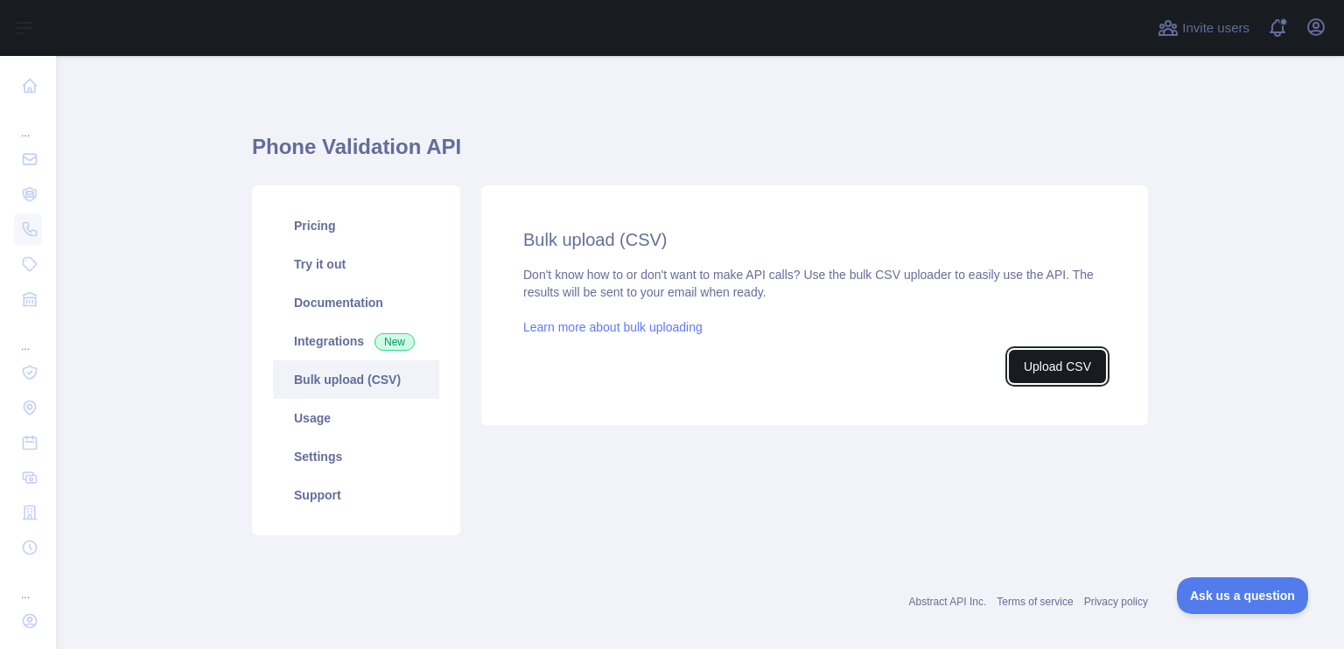
click at [1081, 365] on button "Upload CSV" at bounding box center [1057, 366] width 97 height 33
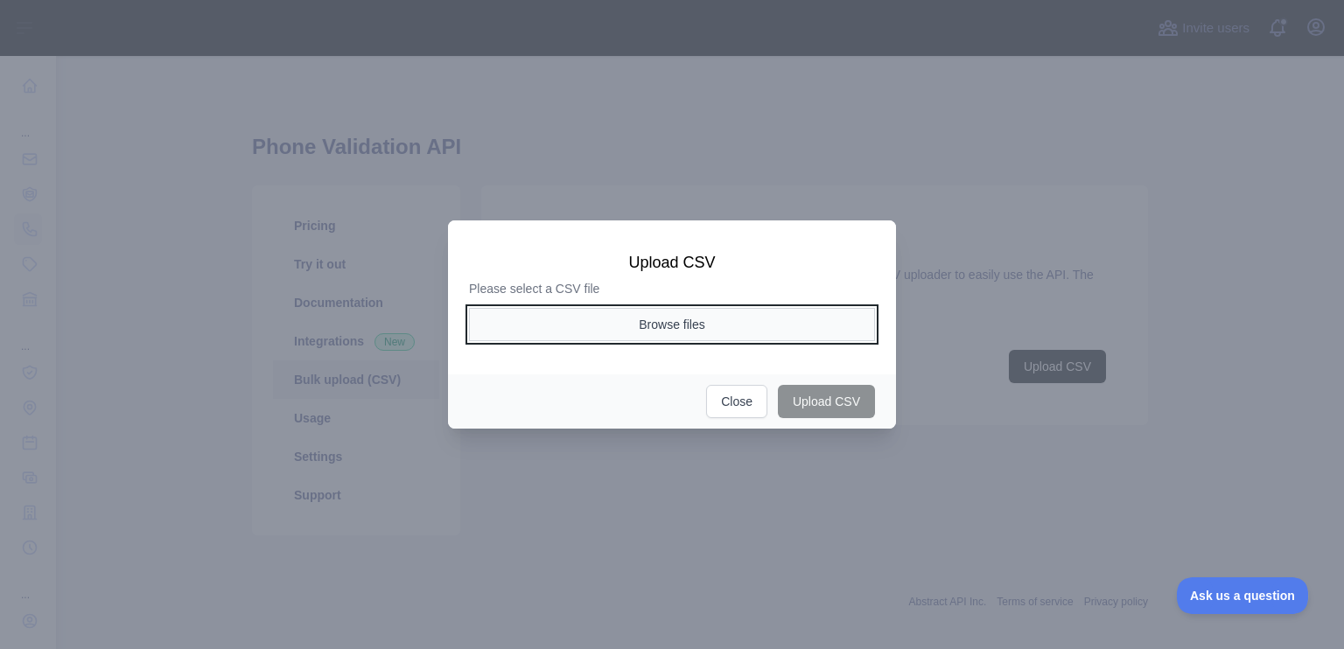
click at [735, 320] on button "Browse files" at bounding box center [672, 324] width 406 height 33
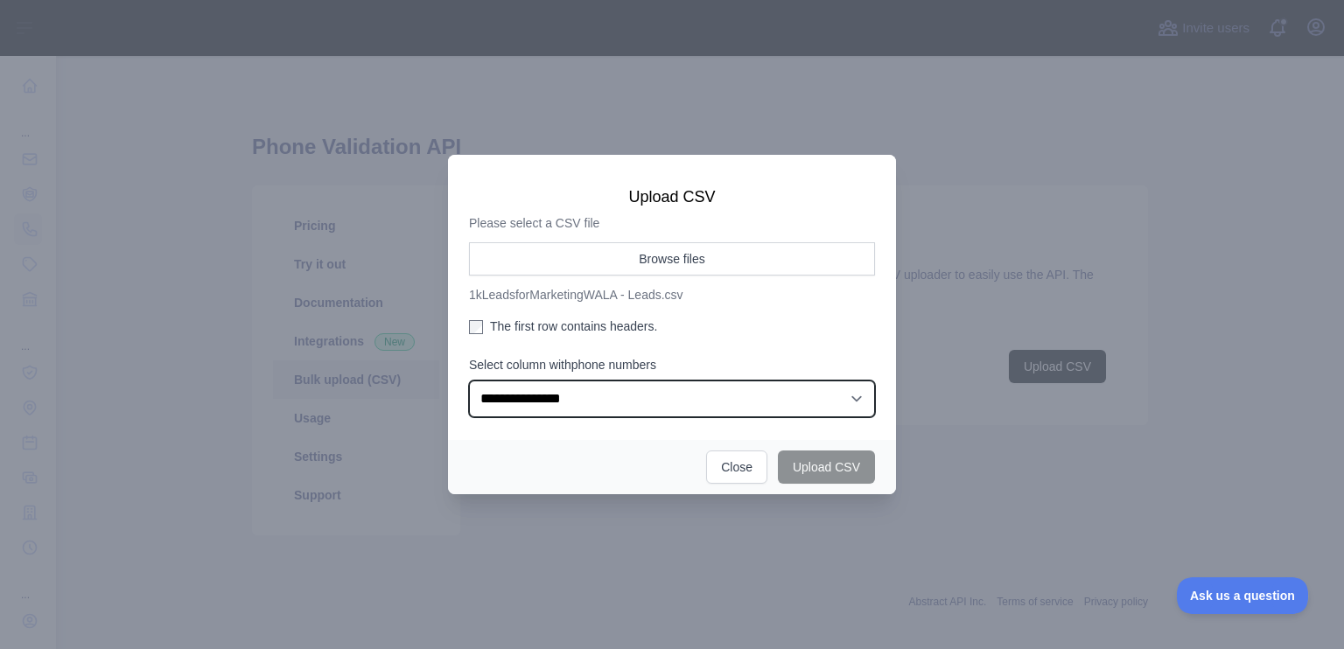
click at [655, 395] on select "**********" at bounding box center [672, 399] width 406 height 37
select select "*"
click at [469, 381] on select "**********" at bounding box center [672, 399] width 406 height 37
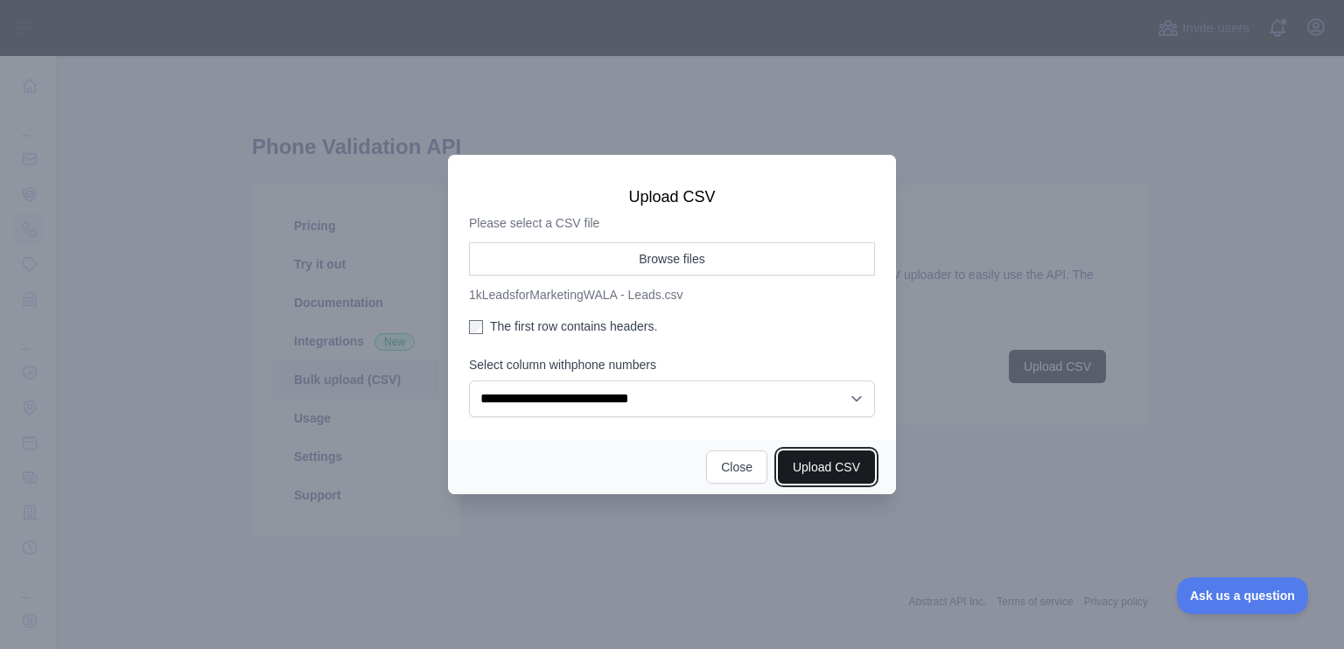
click at [808, 462] on button "Upload CSV" at bounding box center [826, 467] width 97 height 33
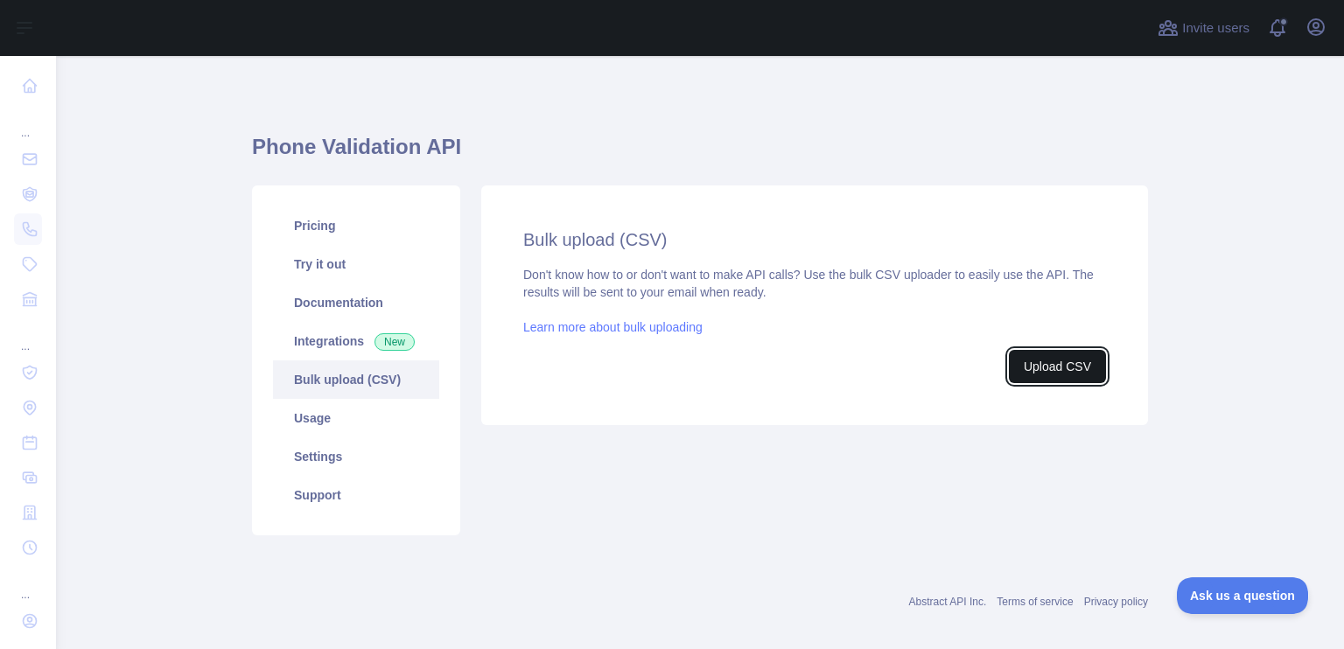
click at [1063, 367] on button "Upload CSV" at bounding box center [1057, 366] width 97 height 33
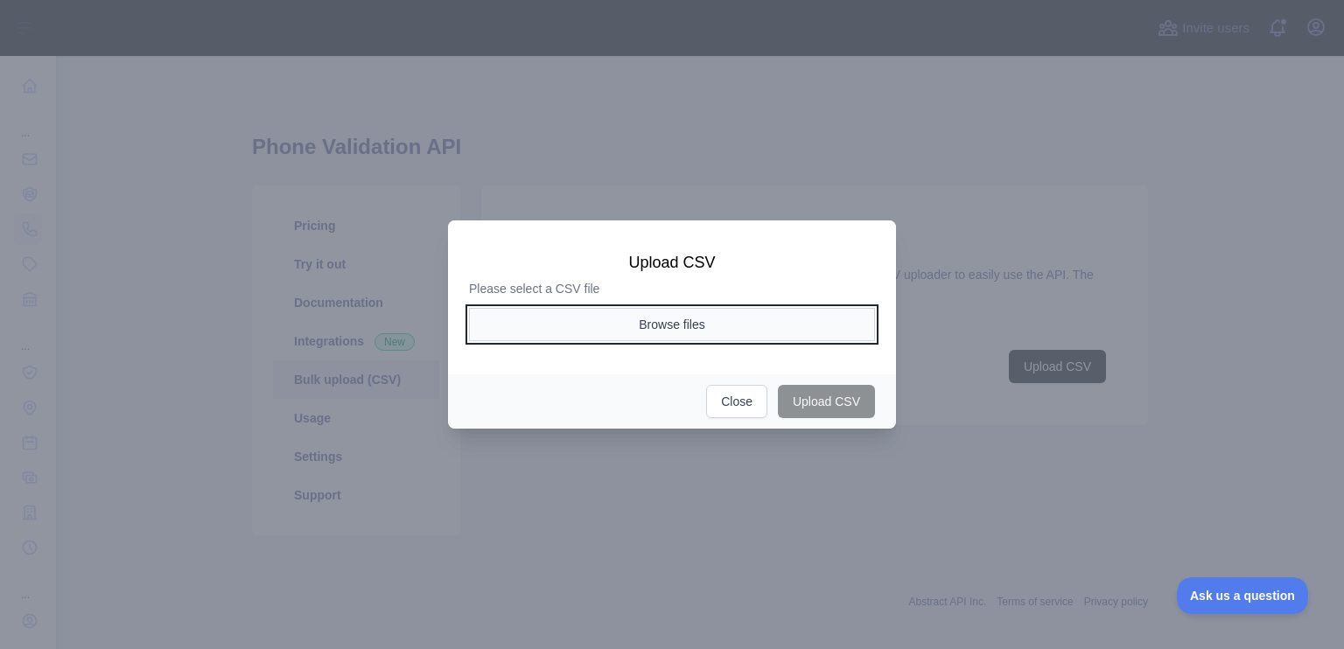
click at [754, 335] on button "Browse files" at bounding box center [672, 324] width 406 height 33
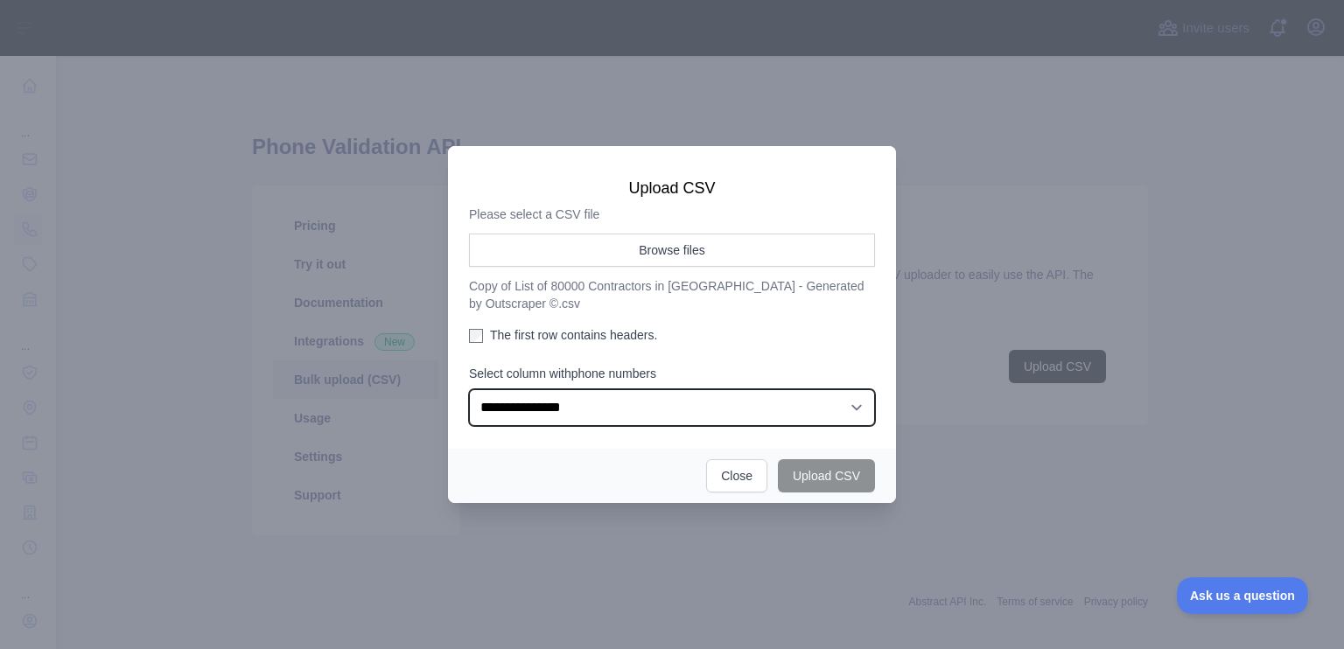
click at [591, 405] on select "**********" at bounding box center [672, 407] width 406 height 37
select select "*"
click at [469, 389] on select "**********" at bounding box center [672, 407] width 406 height 37
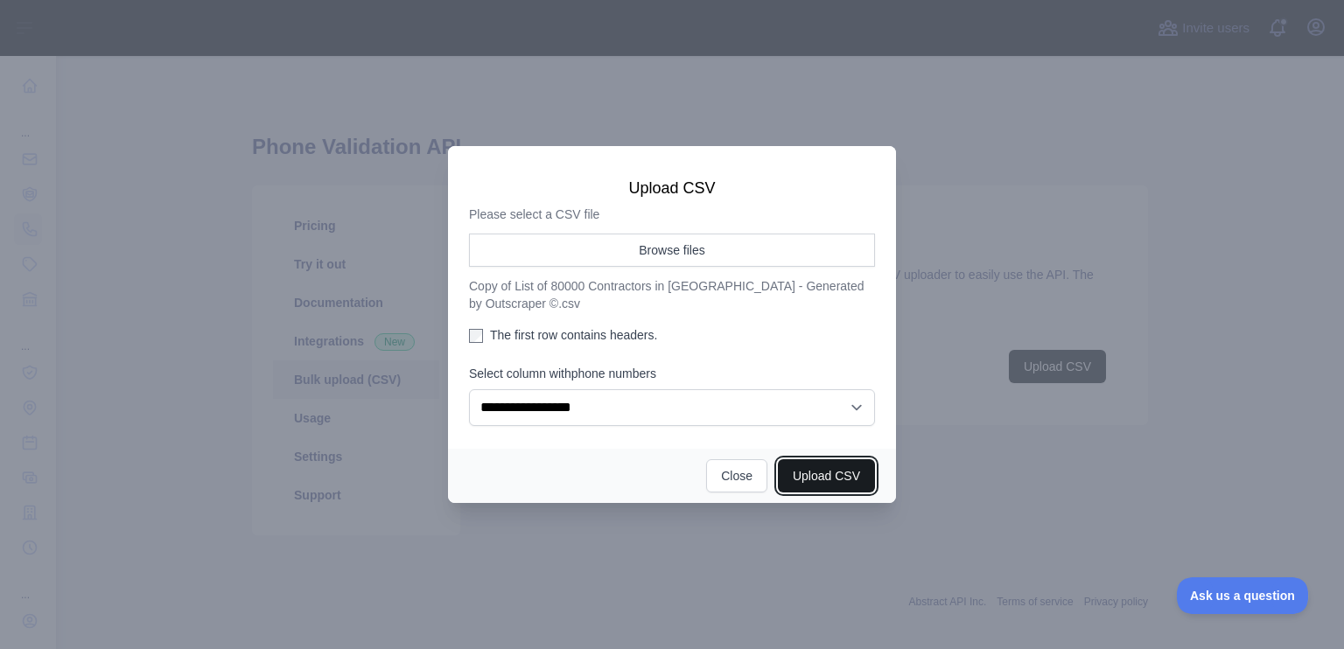
click at [794, 470] on button "Upload CSV" at bounding box center [826, 475] width 97 height 33
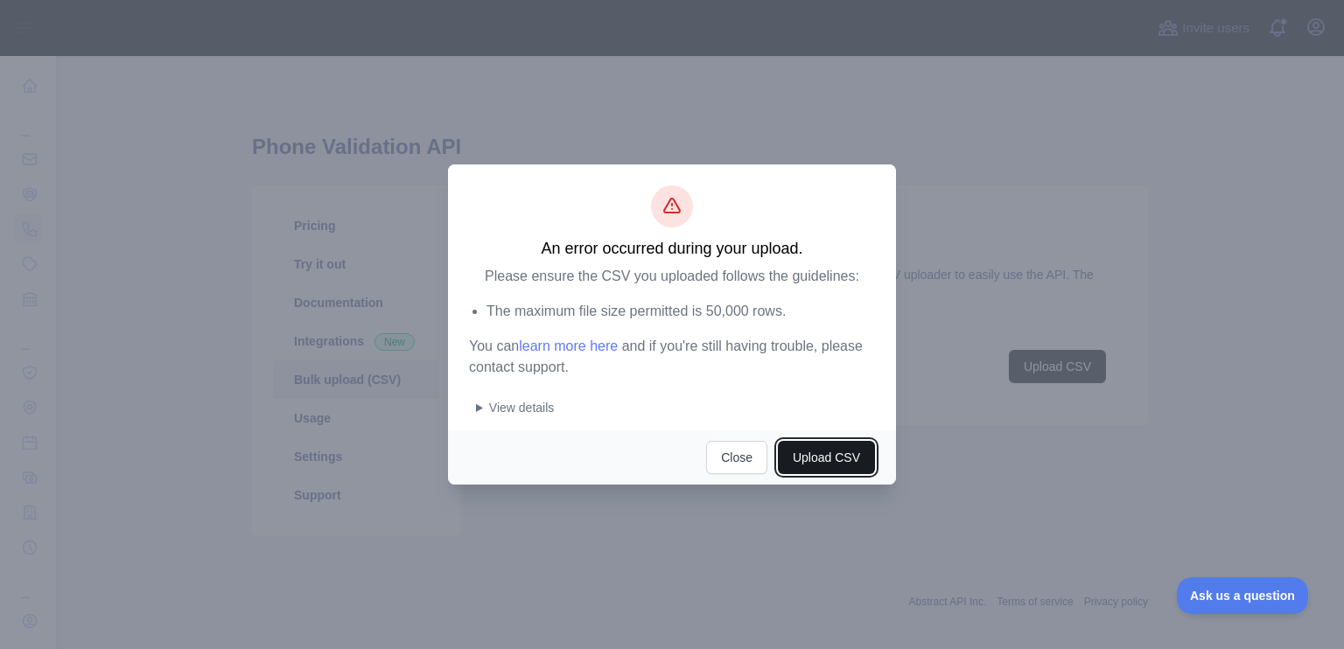
click at [806, 454] on button "Upload CSV" at bounding box center [826, 457] width 97 height 33
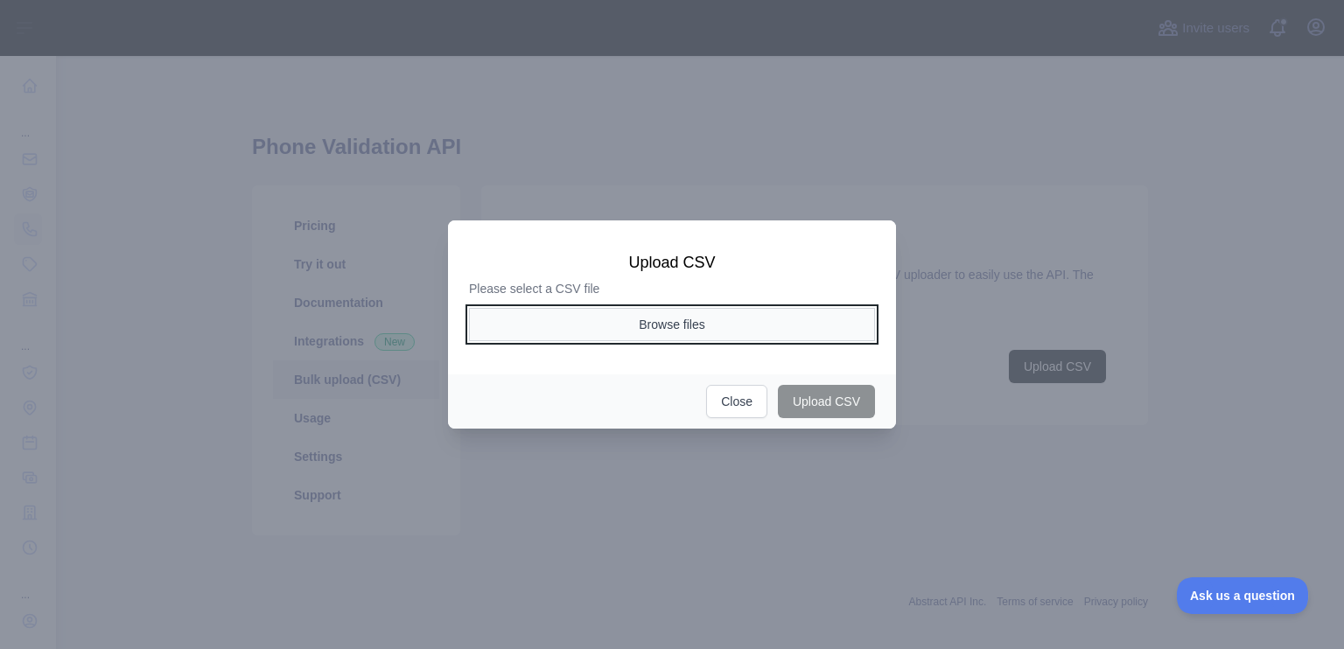
click at [716, 325] on button "Browse files" at bounding box center [672, 324] width 406 height 33
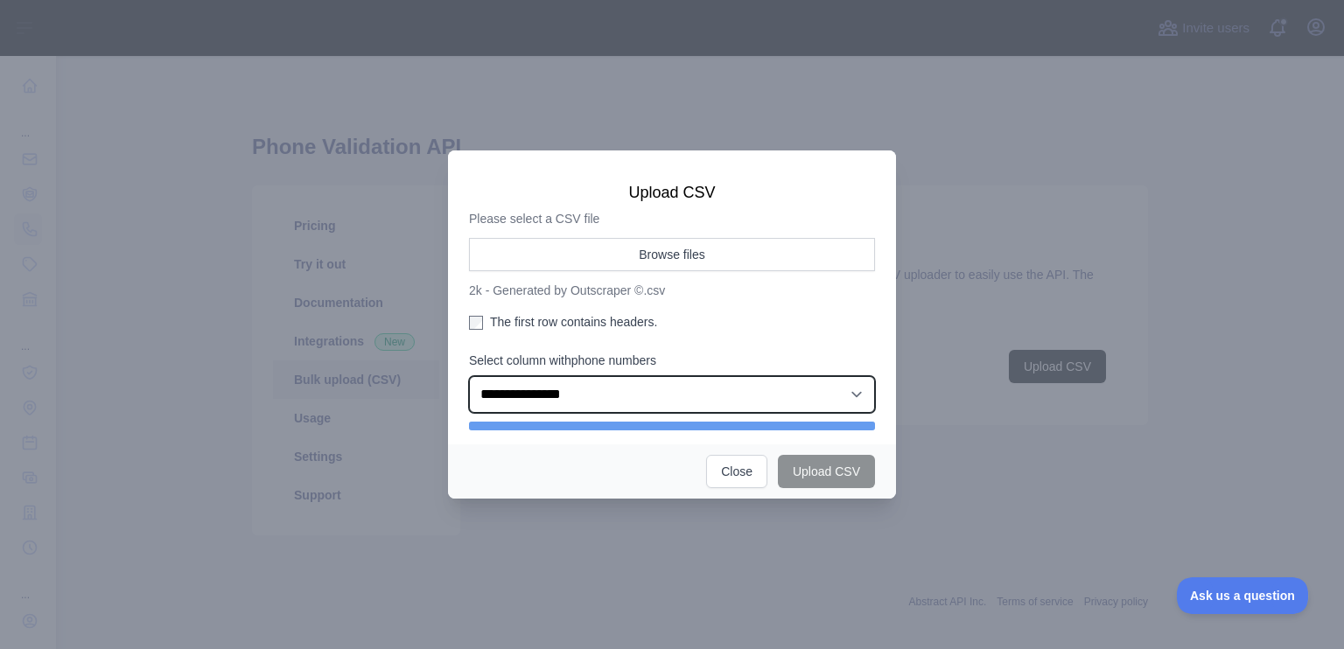
click at [579, 398] on select "**********" at bounding box center [672, 394] width 406 height 37
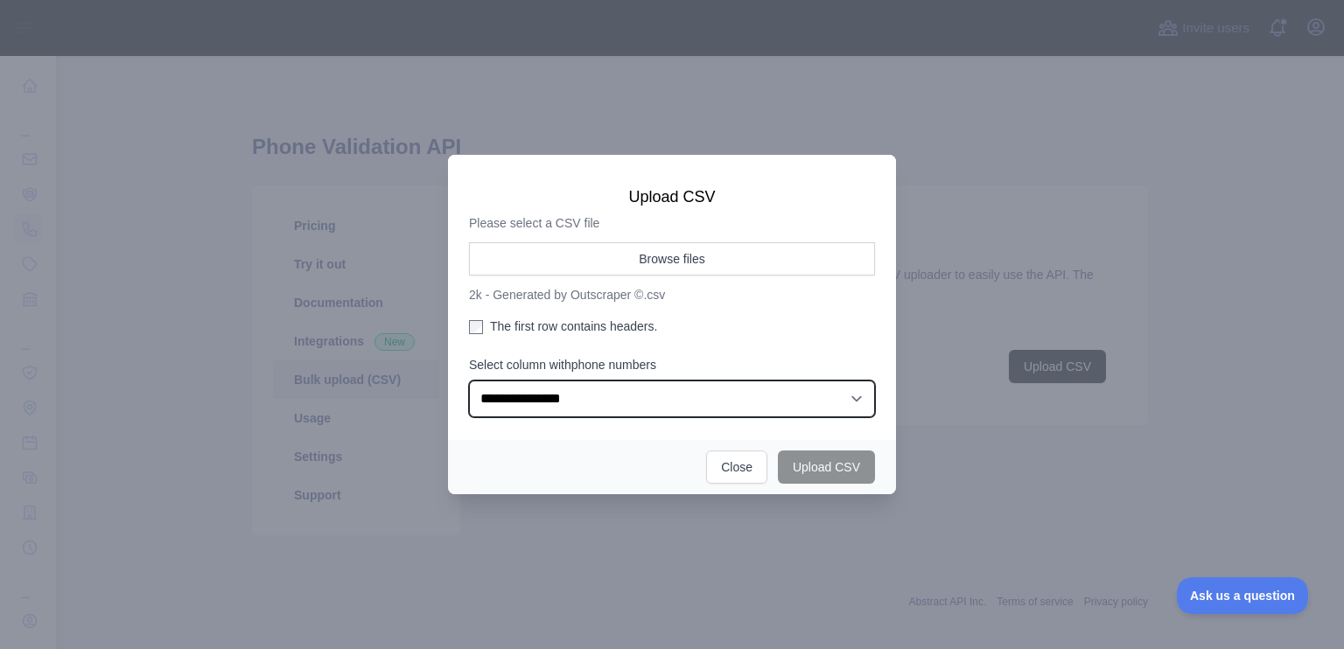
select select "*"
click at [469, 381] on select "**********" at bounding box center [672, 399] width 406 height 37
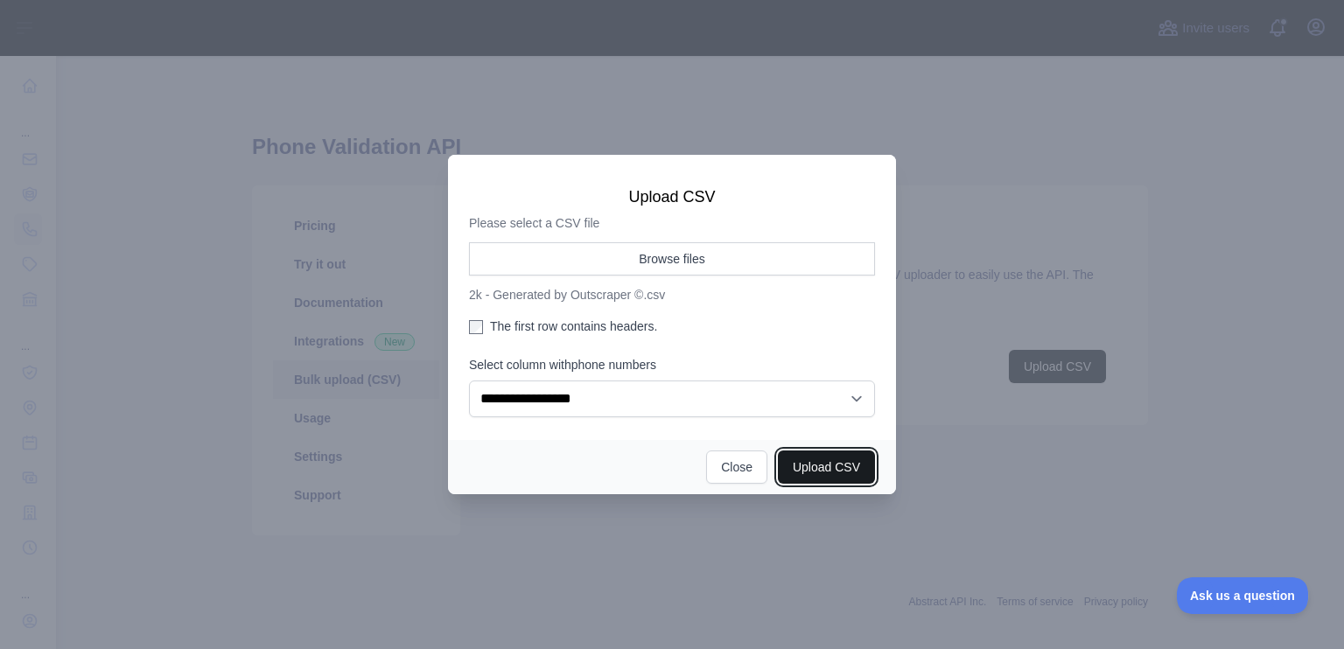
click at [829, 468] on button "Upload CSV" at bounding box center [826, 467] width 97 height 33
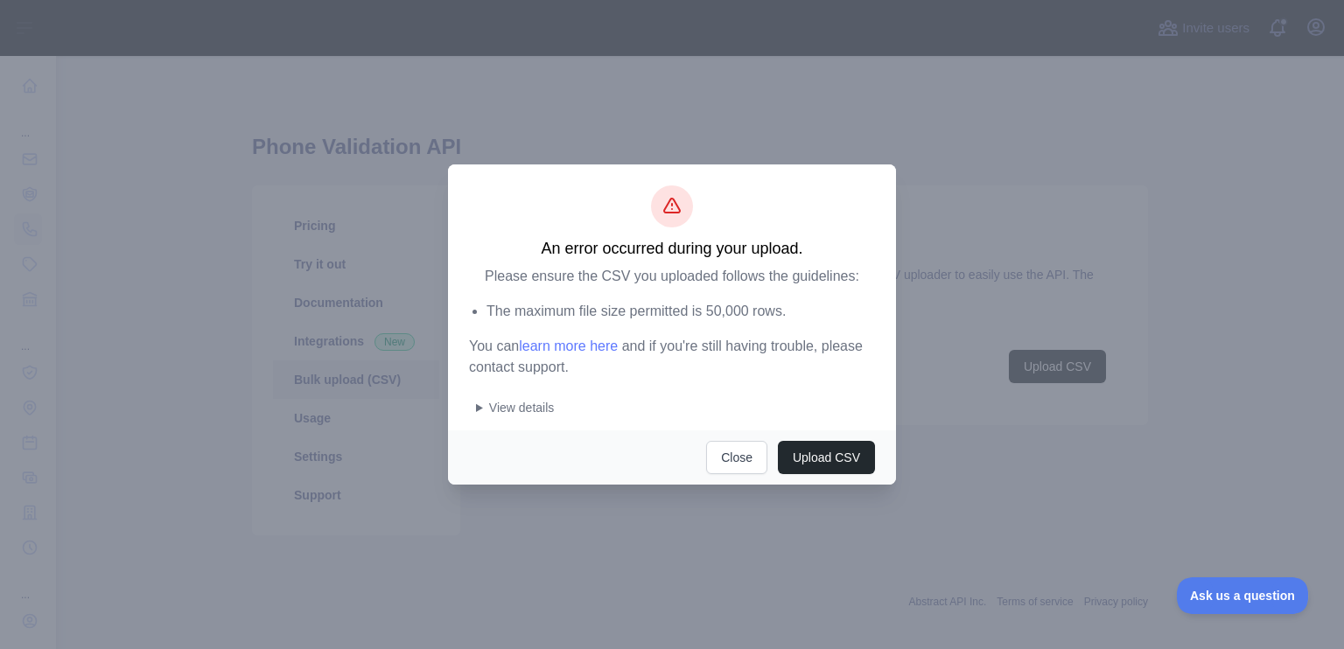
click at [486, 309] on li "The maximum file size permitted is 50,000 rows." at bounding box center [680, 311] width 388 height 21
click at [484, 407] on summary "View details" at bounding box center [675, 407] width 399 height 17
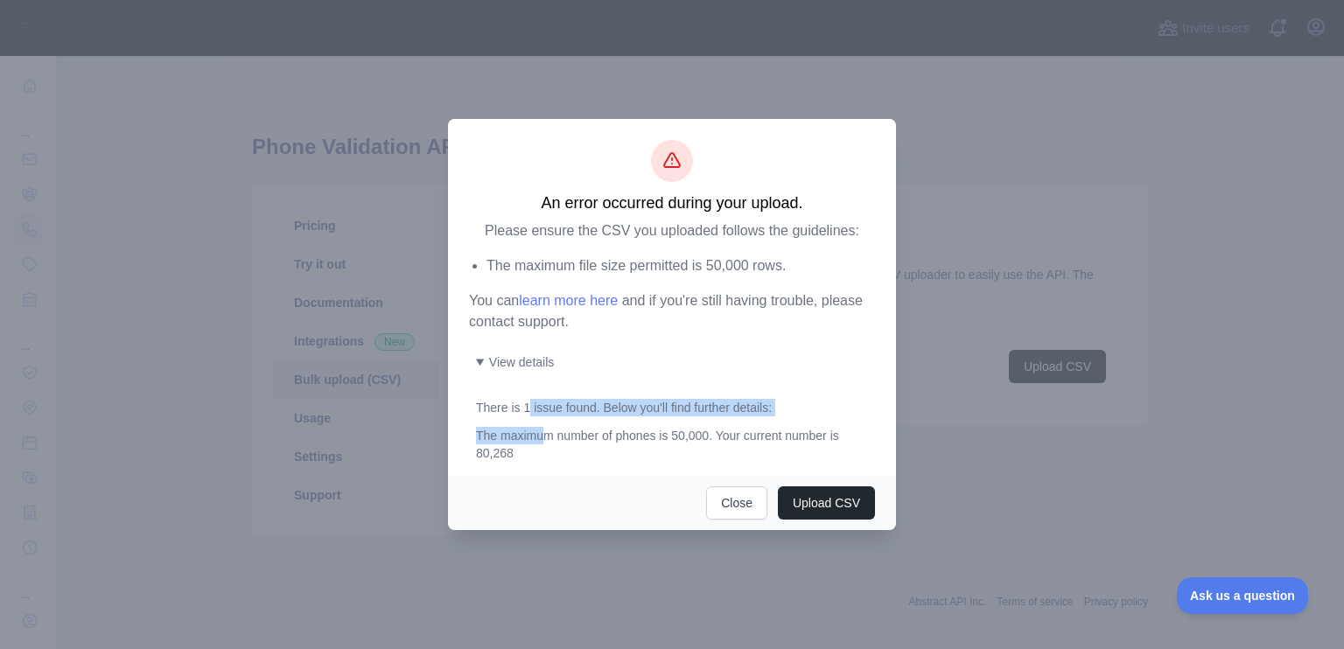
drag, startPoint x: 528, startPoint y: 413, endPoint x: 543, endPoint y: 428, distance: 21.0
click at [543, 428] on details "View details There is 1 issue found . Below you'll find further details: The ma…" at bounding box center [675, 407] width 399 height 108
click at [542, 429] on details "View details There is 1 issue found . Below you'll find further details: The ma…" at bounding box center [675, 407] width 399 height 108
drag, startPoint x: 542, startPoint y: 429, endPoint x: 552, endPoint y: 458, distance: 31.3
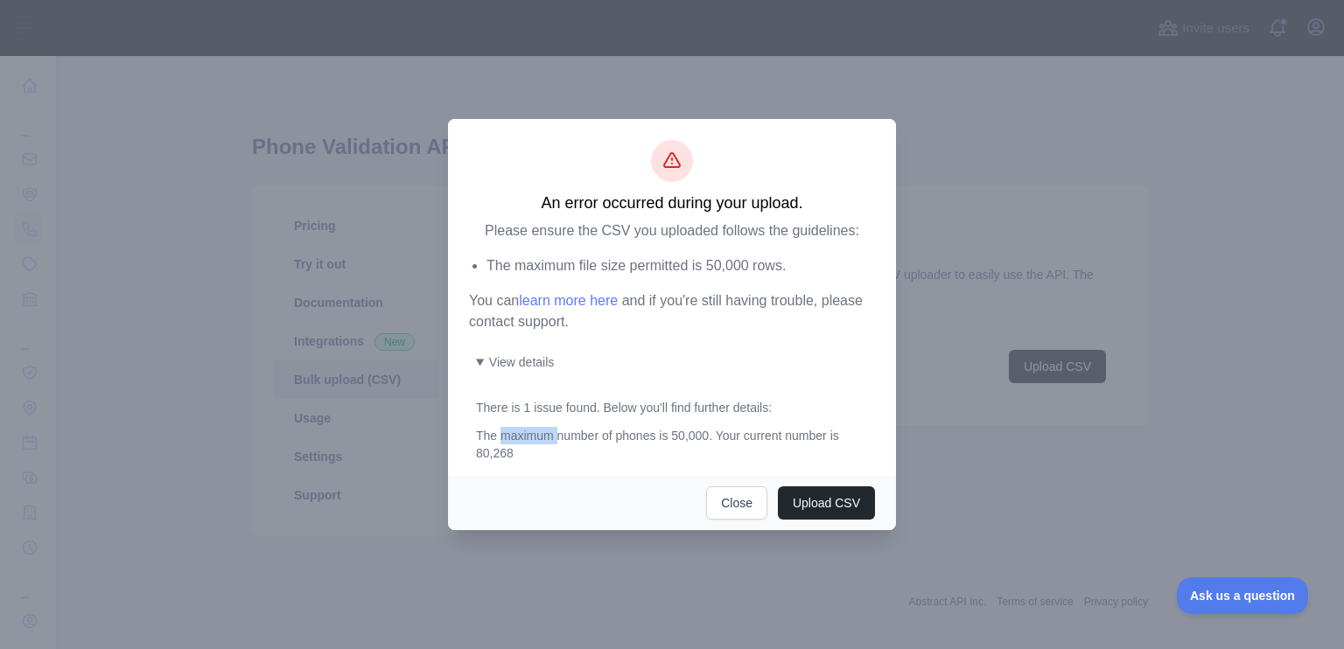
click at [552, 458] on div "An error occurred during your upload. Please ensure the CSV you uploaded follow…" at bounding box center [672, 297] width 448 height 357
drag, startPoint x: 552, startPoint y: 424, endPoint x: 540, endPoint y: 409, distance: 20.0
click at [540, 409] on details "View details There is 1 issue found . Below you'll find further details: The ma…" at bounding box center [675, 407] width 399 height 108
click at [540, 409] on p "There is 1 issue found . Below you'll find further details:" at bounding box center [675, 407] width 399 height 17
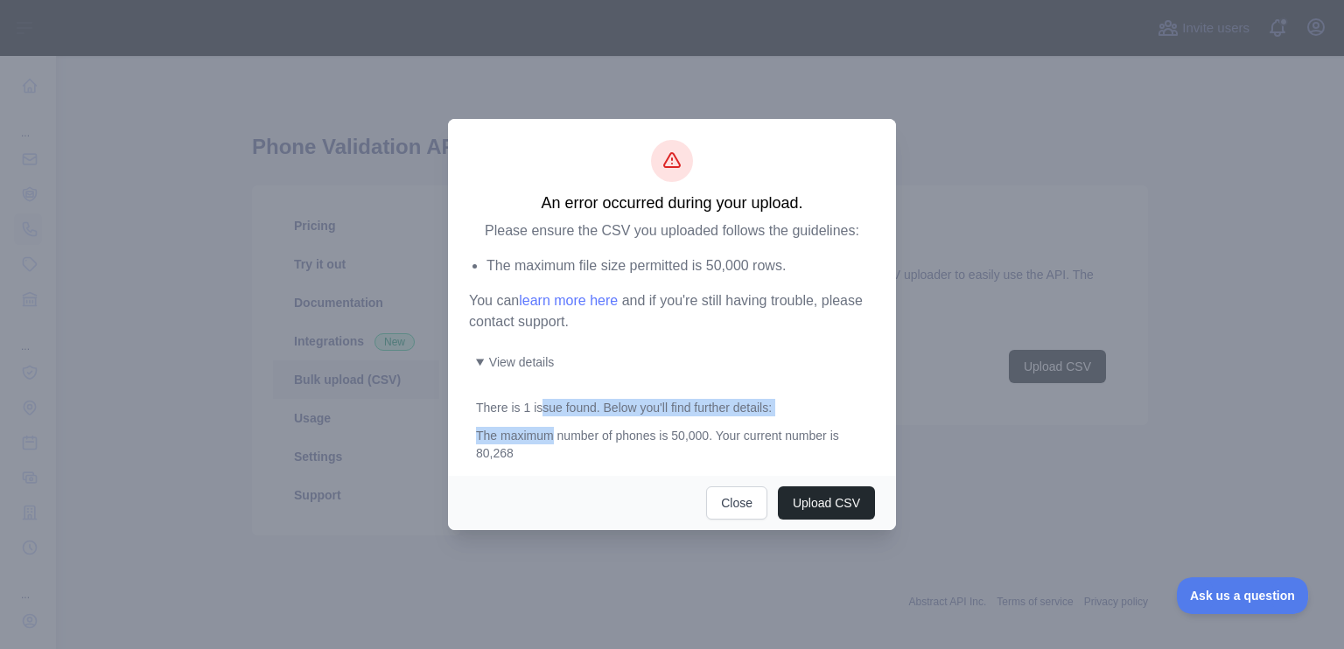
drag, startPoint x: 542, startPoint y: 416, endPoint x: 547, endPoint y: 453, distance: 38.0
click at [547, 453] on details "View details There is 1 issue found . Below you'll find further details: The ma…" at bounding box center [675, 407] width 399 height 108
click at [547, 454] on div "An error occurred during your upload. Please ensure the CSV you uploaded follow…" at bounding box center [672, 297] width 448 height 357
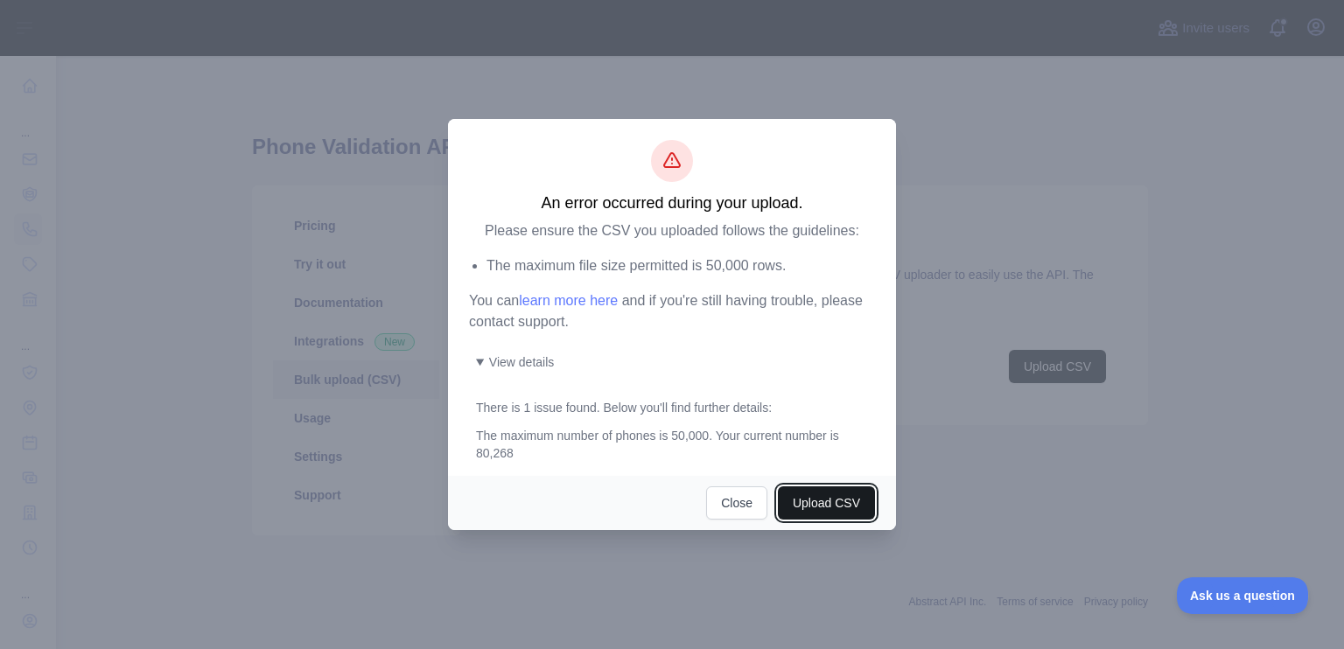
click at [836, 486] on button "Upload CSV" at bounding box center [826, 502] width 97 height 33
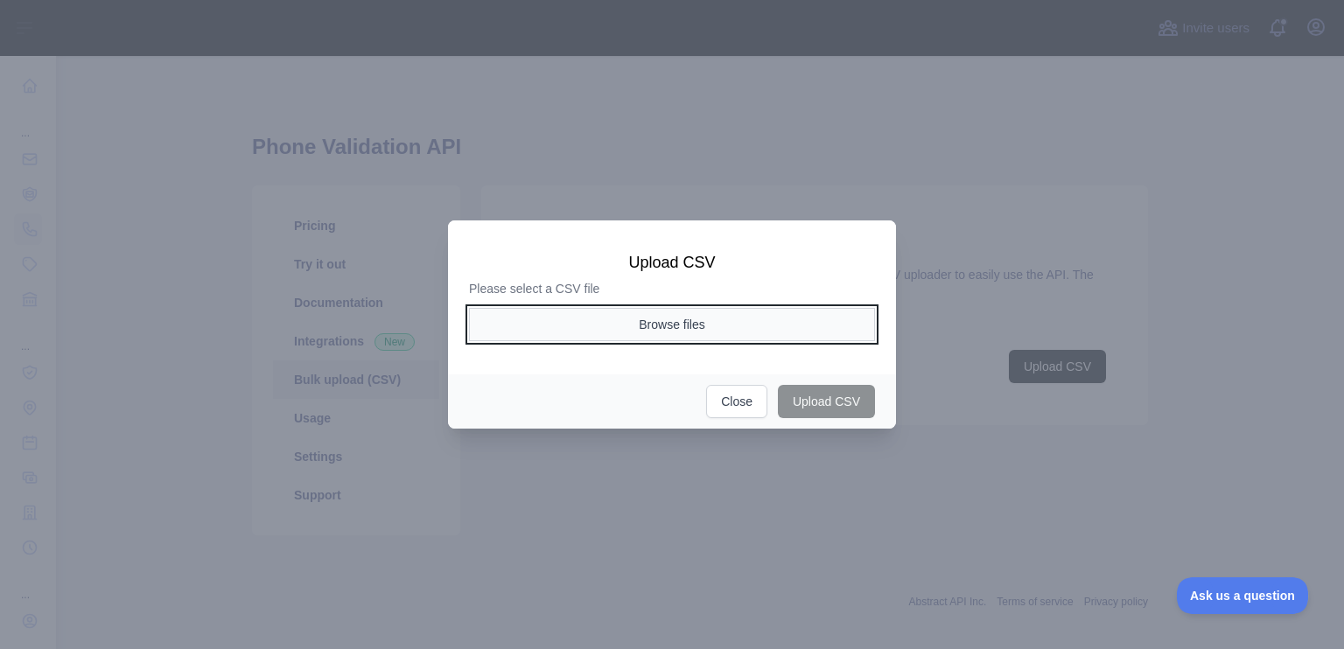
click at [728, 322] on button "Browse files" at bounding box center [672, 324] width 406 height 33
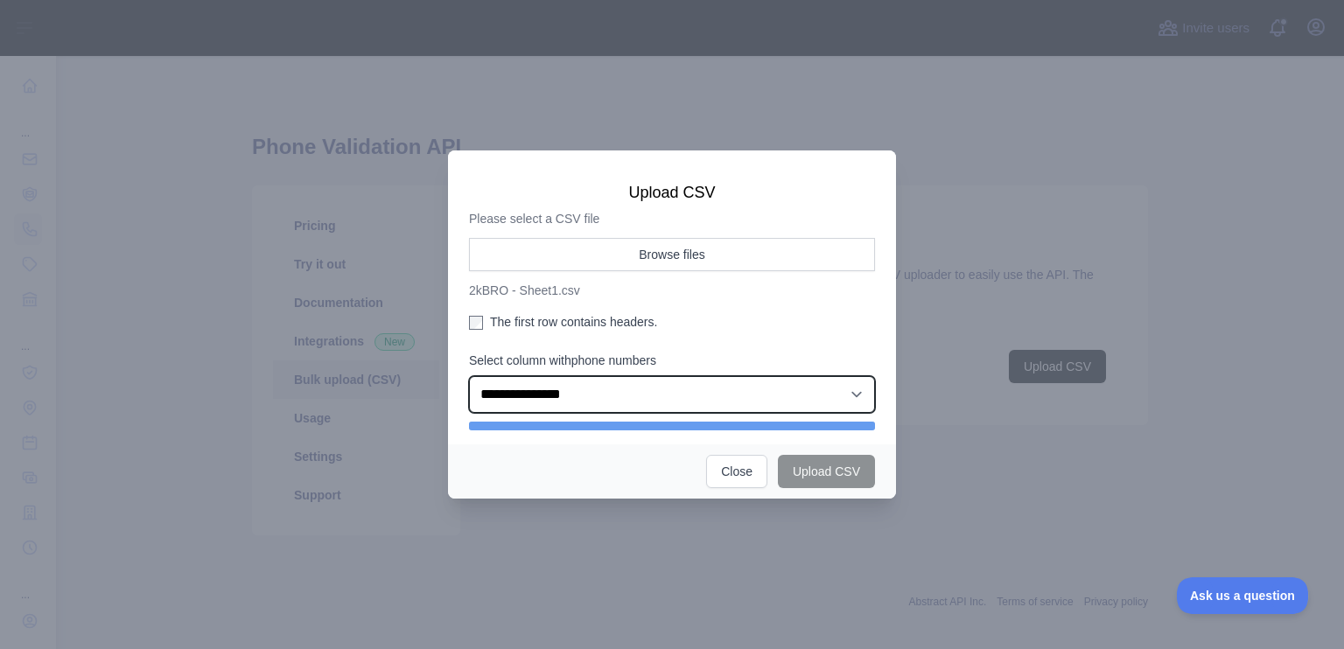
click at [787, 398] on select "**********" at bounding box center [672, 394] width 406 height 37
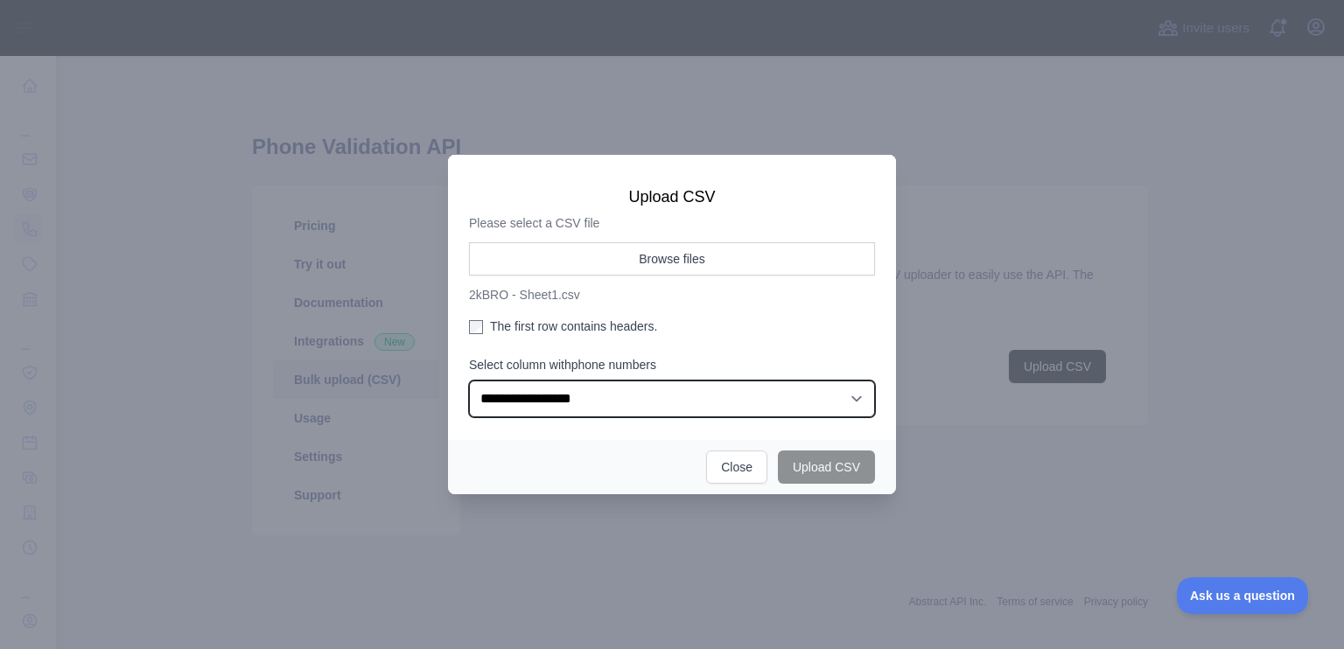
click at [469, 381] on select "**********" at bounding box center [672, 399] width 406 height 37
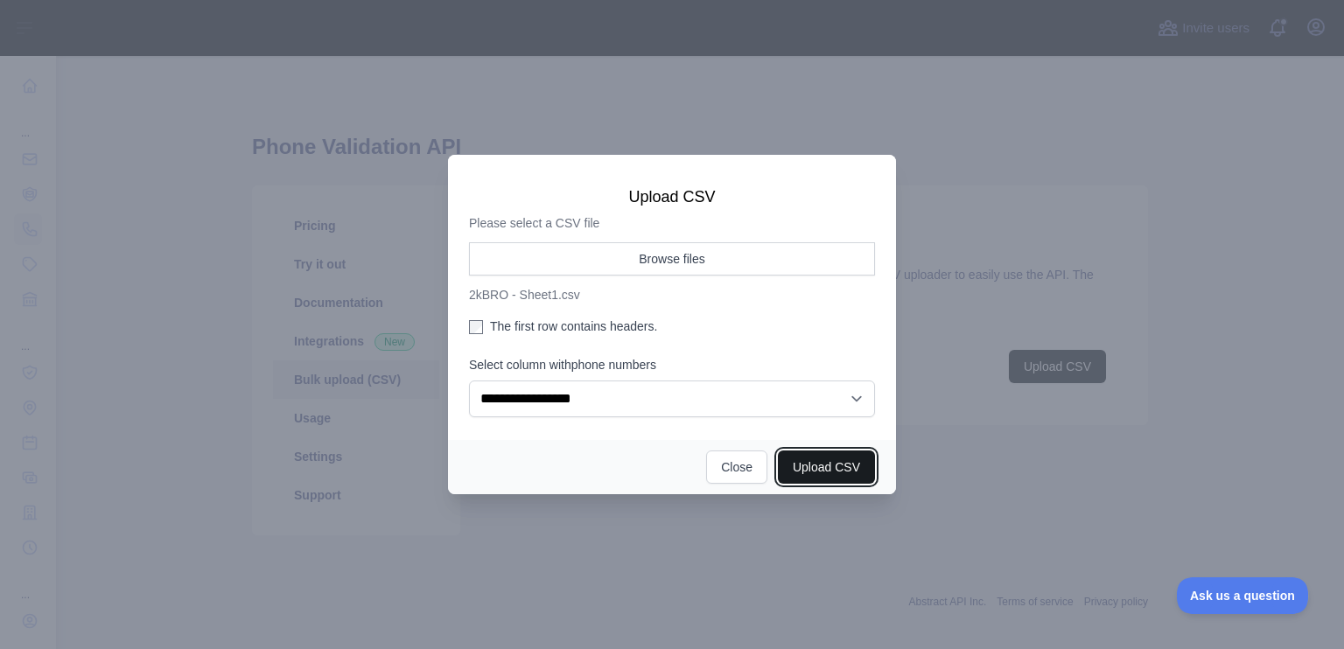
click at [811, 455] on button "Upload CSV" at bounding box center [826, 467] width 97 height 33
select select "**"
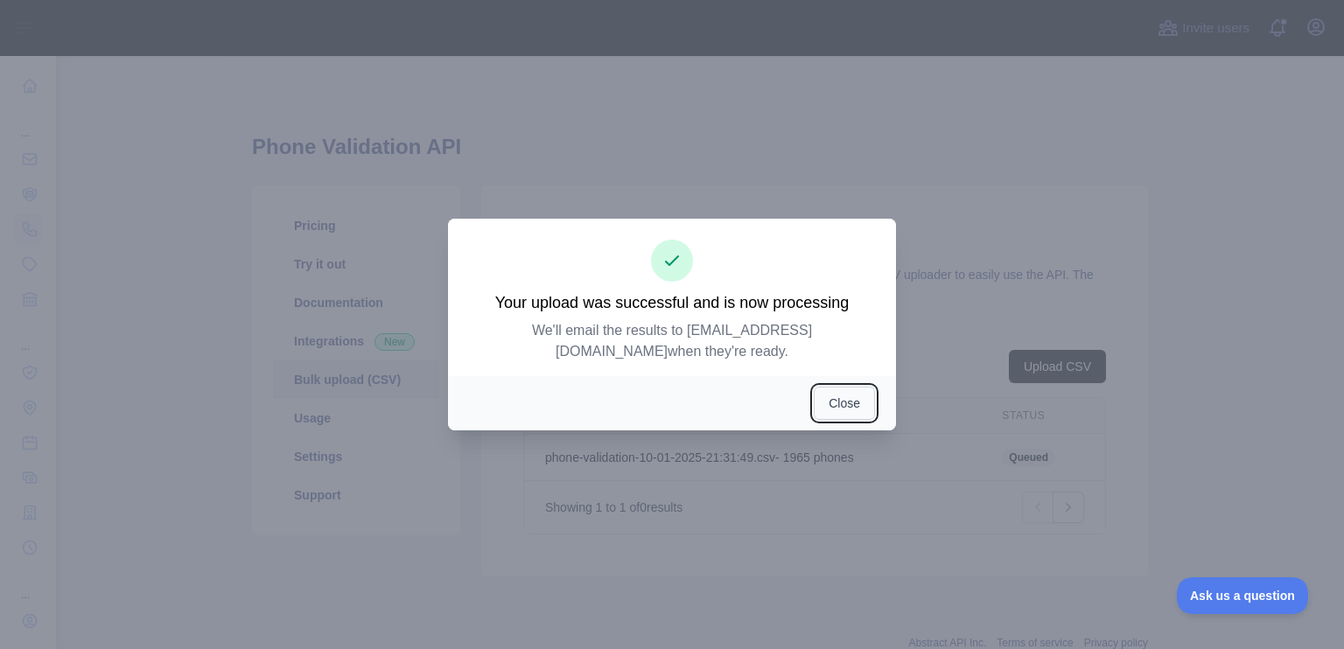
click at [844, 395] on button "Close" at bounding box center [844, 403] width 61 height 33
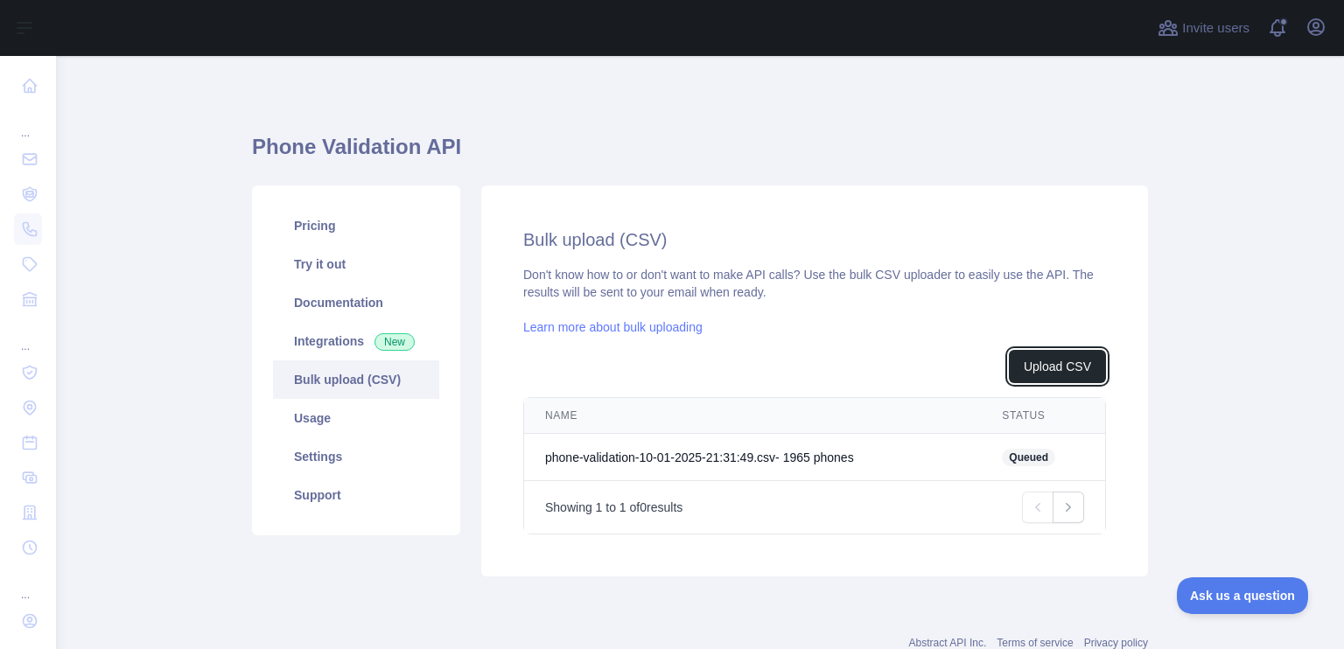
scroll to position [56, 0]
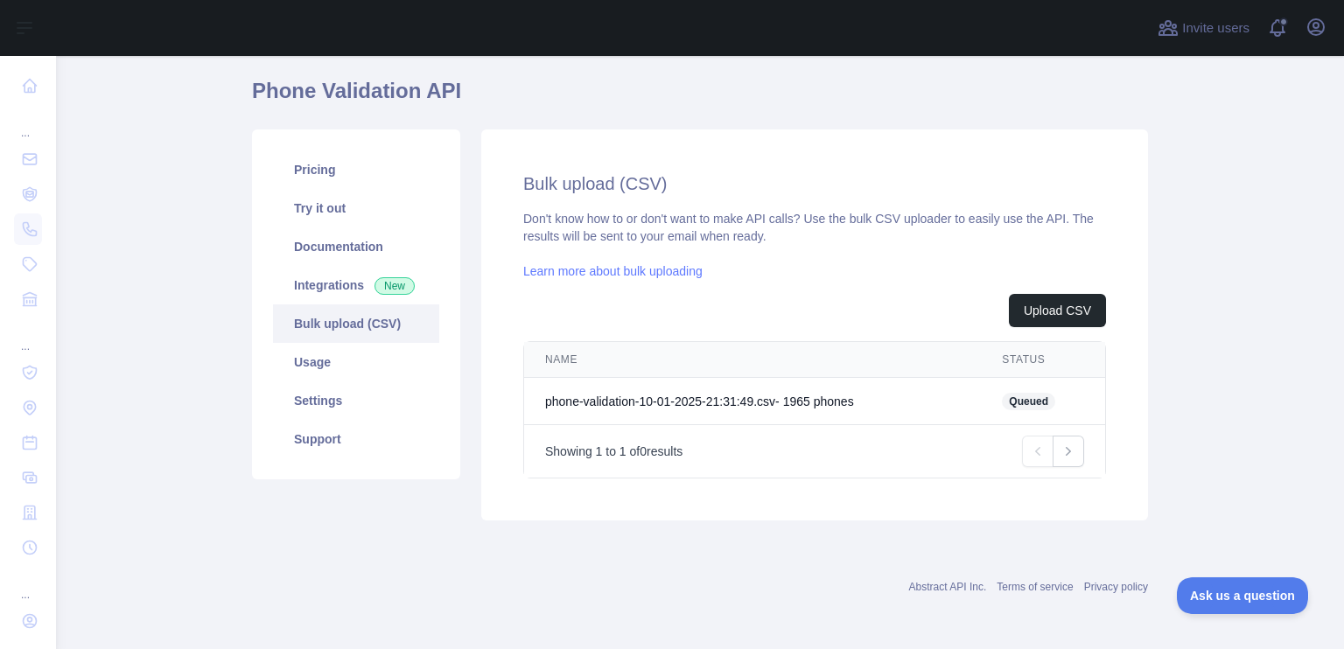
click at [567, 237] on div "Don't know how to or don't want to make API calls? Use the bulk CSV uploader to…" at bounding box center [814, 344] width 583 height 269
click at [1073, 451] on link "Next" at bounding box center [1068, 451] width 31 height 31
click at [543, 533] on div "Phone Validation API Pricing Try it out Documentation Integrations New Bulk upl…" at bounding box center [700, 293] width 896 height 503
click at [517, 136] on div "Bulk upload (CSV) Don't know how to or don't want to make API calls? Use the bu…" at bounding box center [814, 324] width 667 height 391
click at [1018, 395] on span "Queued" at bounding box center [1028, 401] width 53 height 17
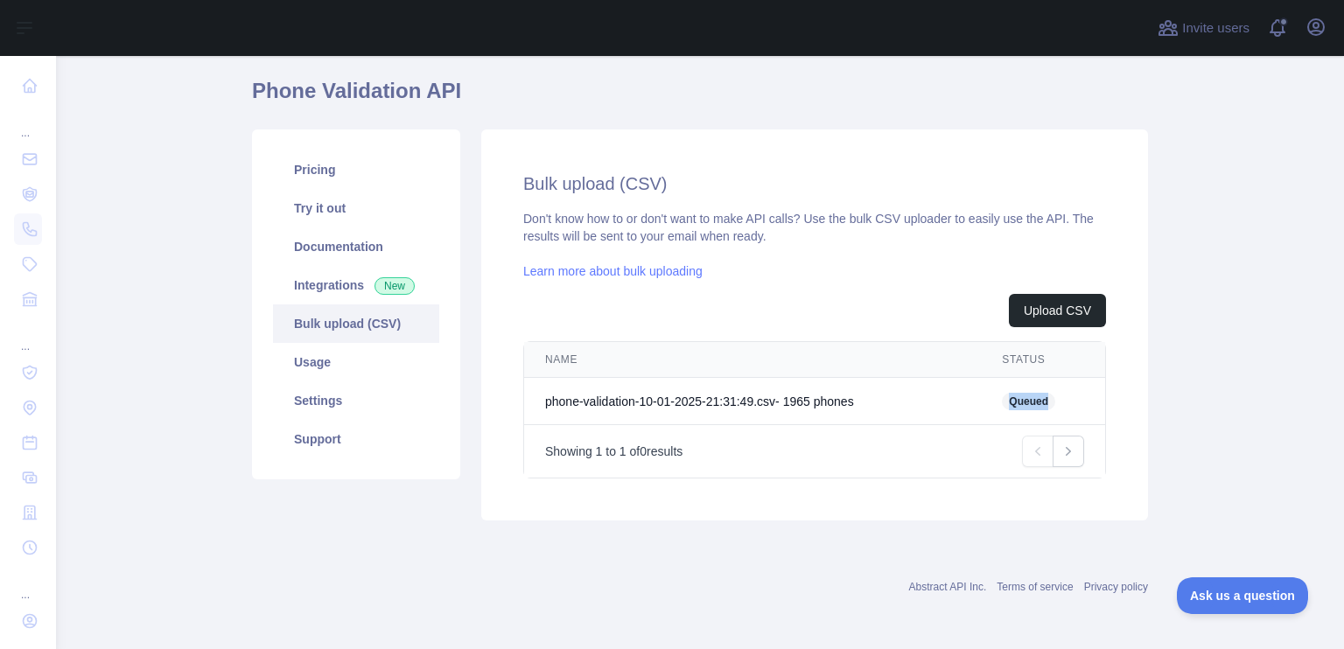
click at [1018, 395] on span "Queued" at bounding box center [1028, 401] width 53 height 17
click at [388, 363] on link "Usage" at bounding box center [356, 362] width 166 height 38
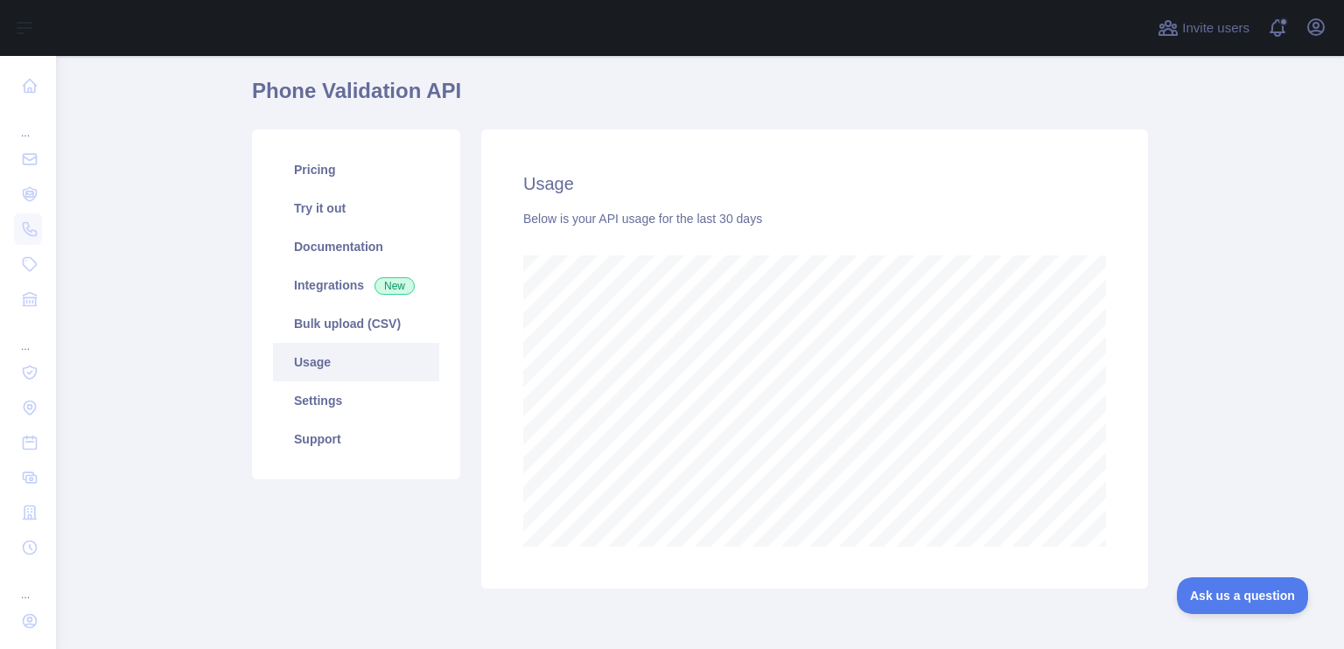
scroll to position [593, 1274]
click at [366, 405] on link "Settings" at bounding box center [356, 400] width 166 height 38
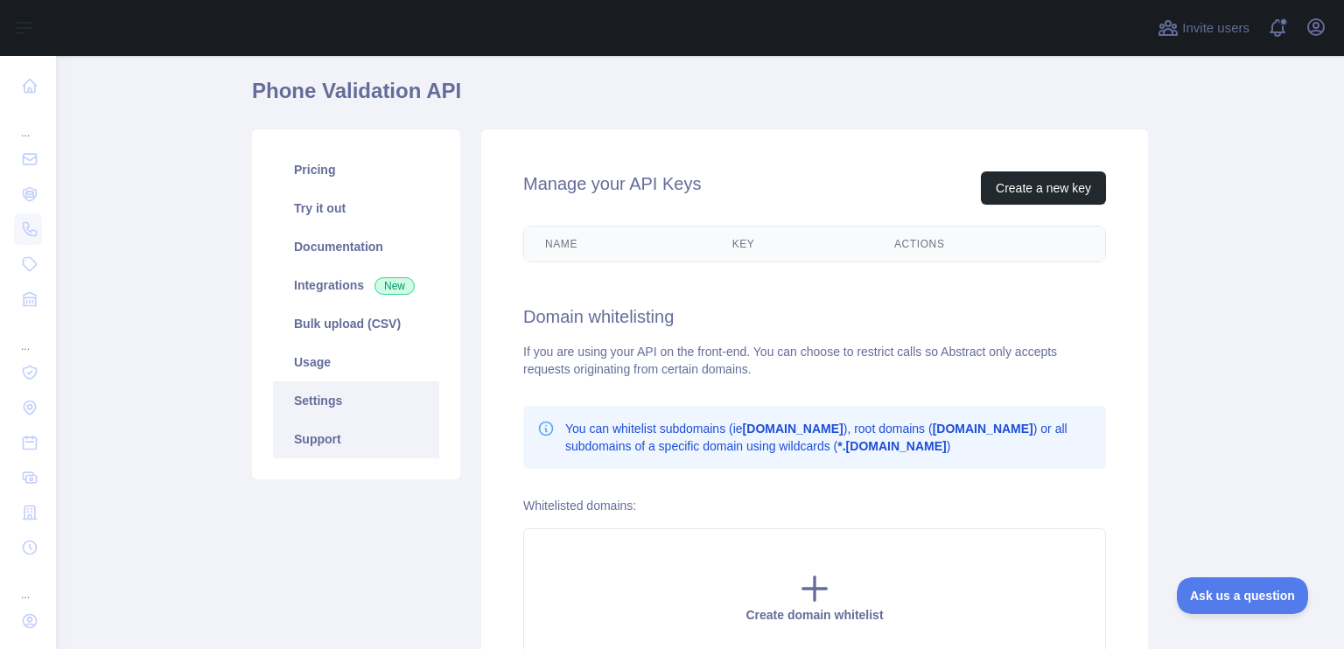
click at [353, 426] on link "Support" at bounding box center [356, 439] width 166 height 38
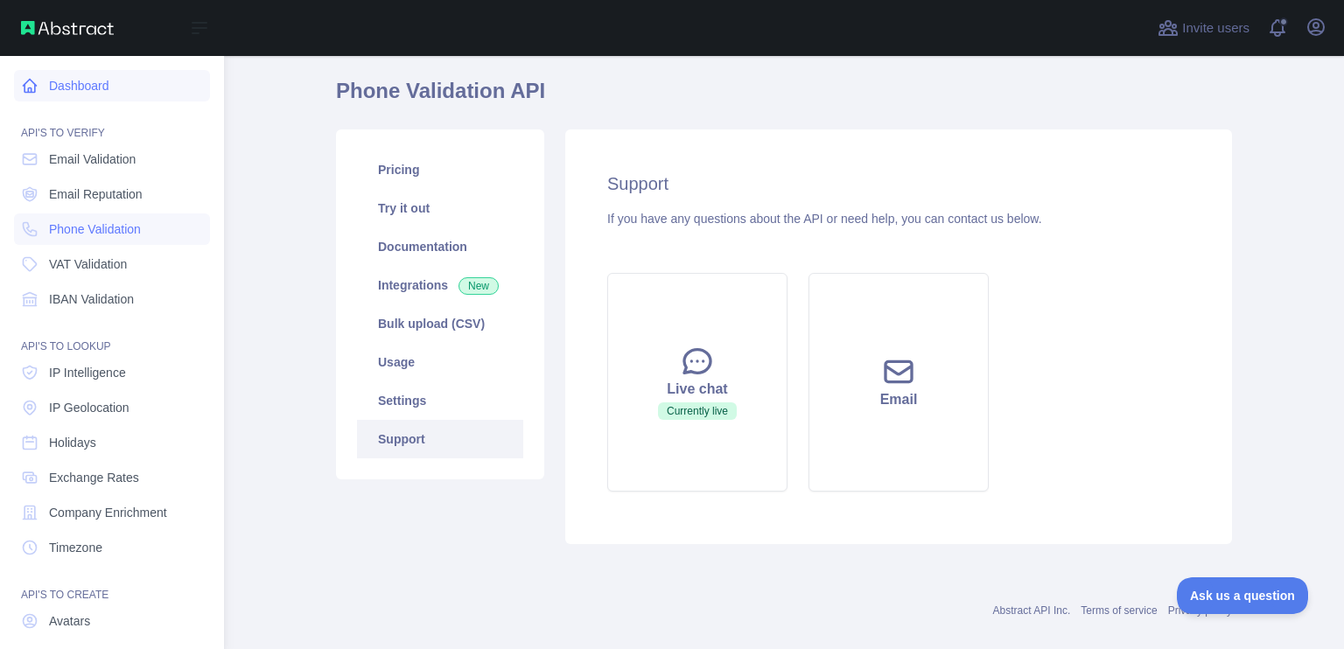
click at [109, 87] on link "Dashboard" at bounding box center [112, 85] width 196 height 31
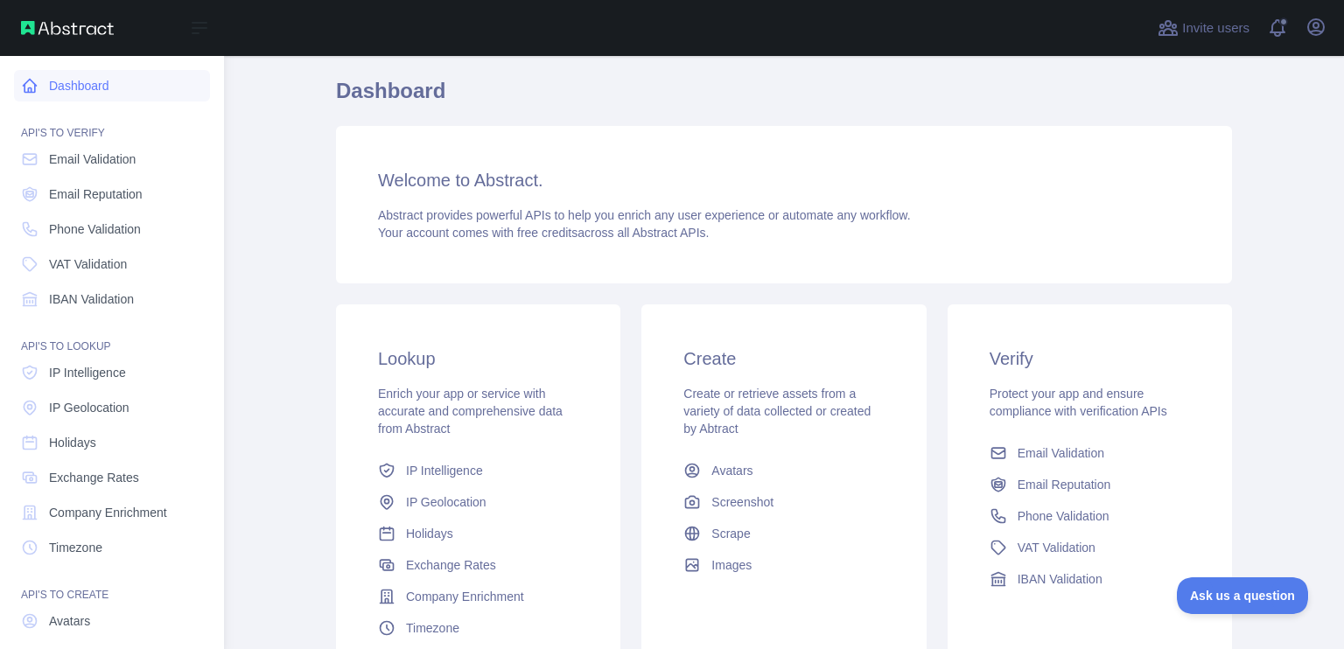
scroll to position [56, 0]
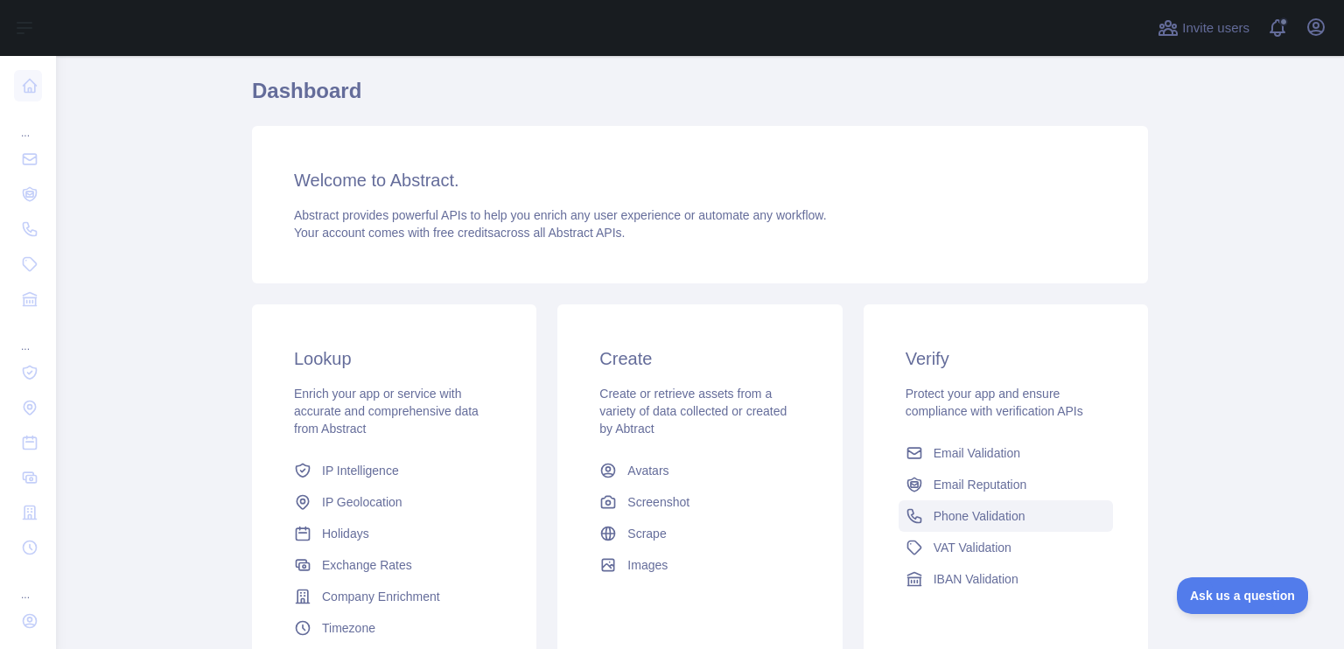
click at [1042, 507] on link "Phone Validation" at bounding box center [1006, 515] width 214 height 31
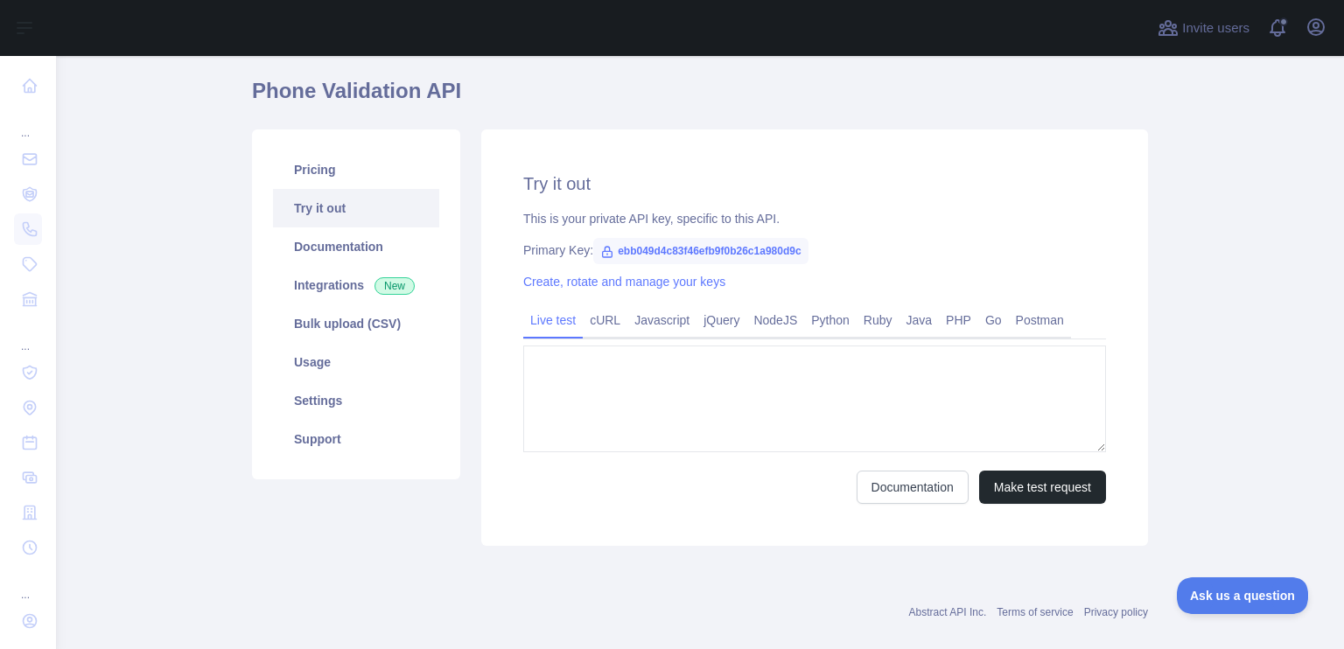
type textarea "**********"
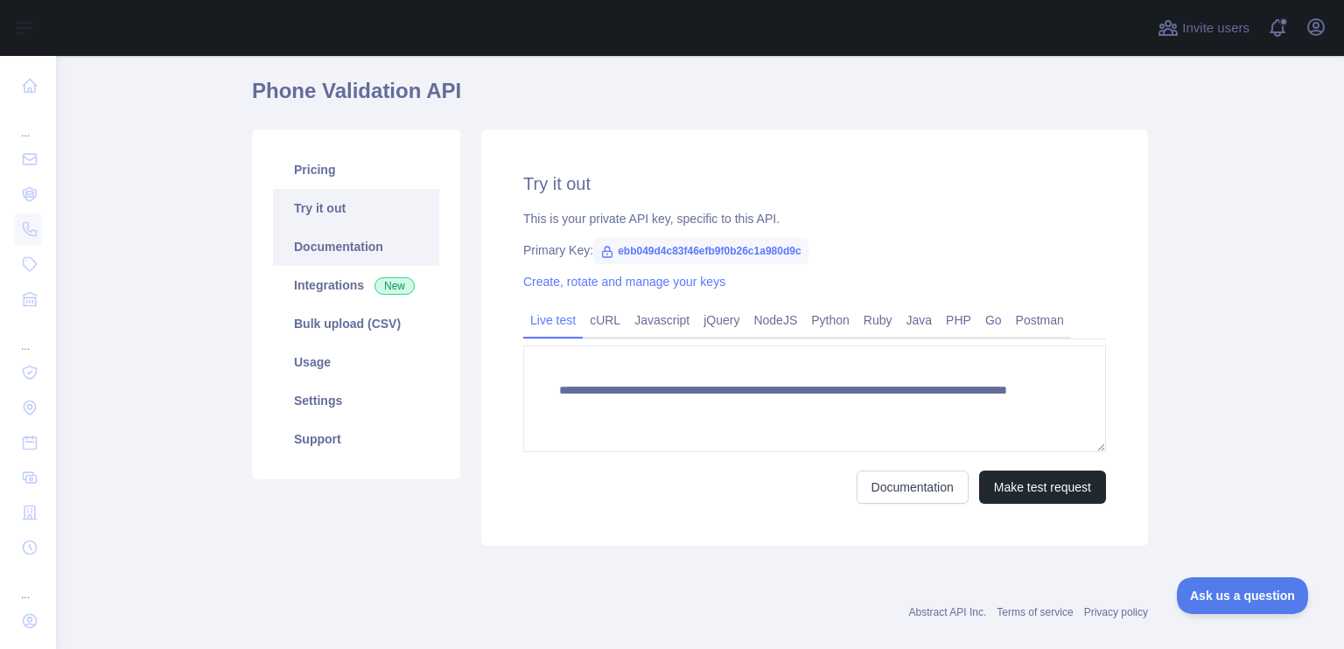
click at [335, 234] on link "Documentation" at bounding box center [356, 246] width 166 height 38
click at [375, 181] on link "Pricing" at bounding box center [356, 169] width 166 height 38
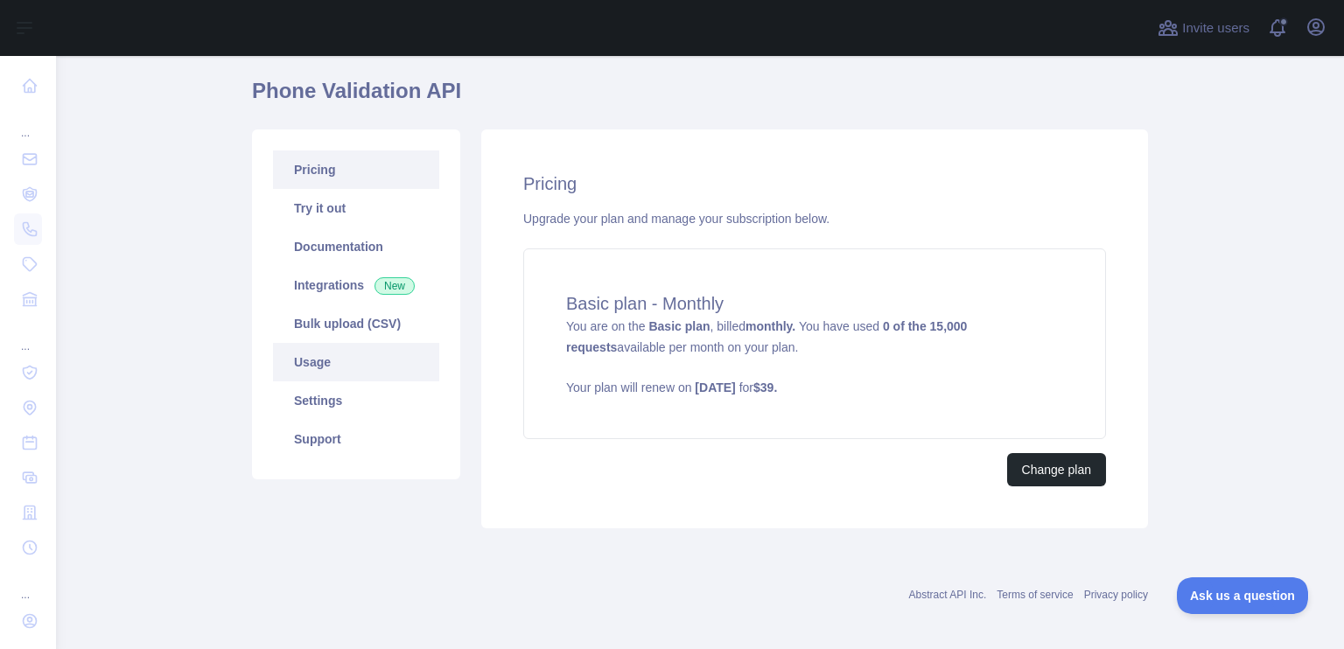
click at [331, 344] on link "Usage" at bounding box center [356, 362] width 166 height 38
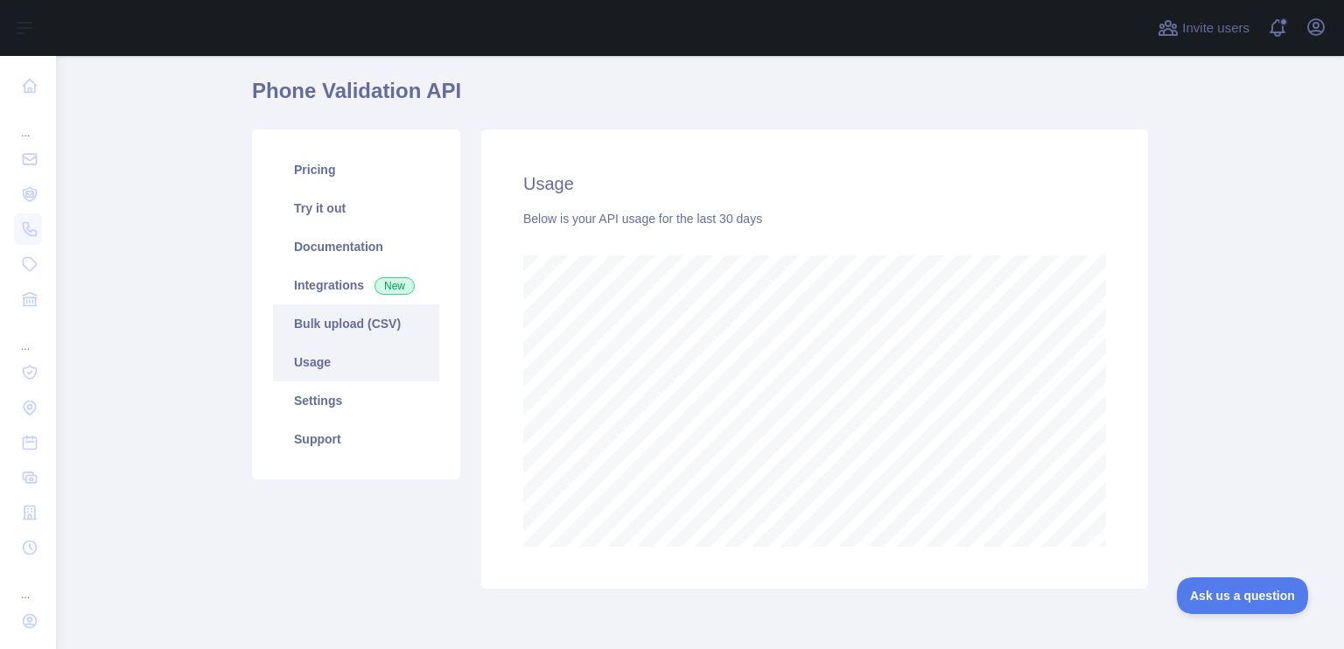
scroll to position [593, 1274]
click at [322, 328] on link "Bulk upload (CSV)" at bounding box center [356, 323] width 166 height 38
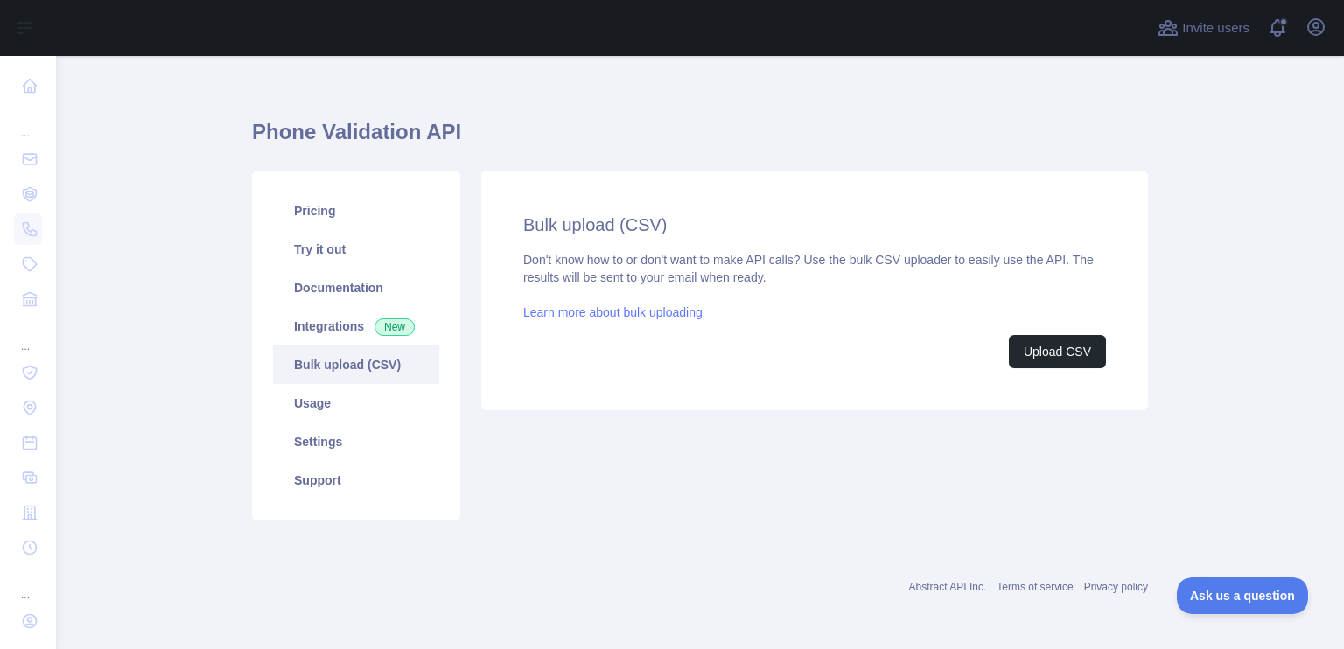
scroll to position [56, 0]
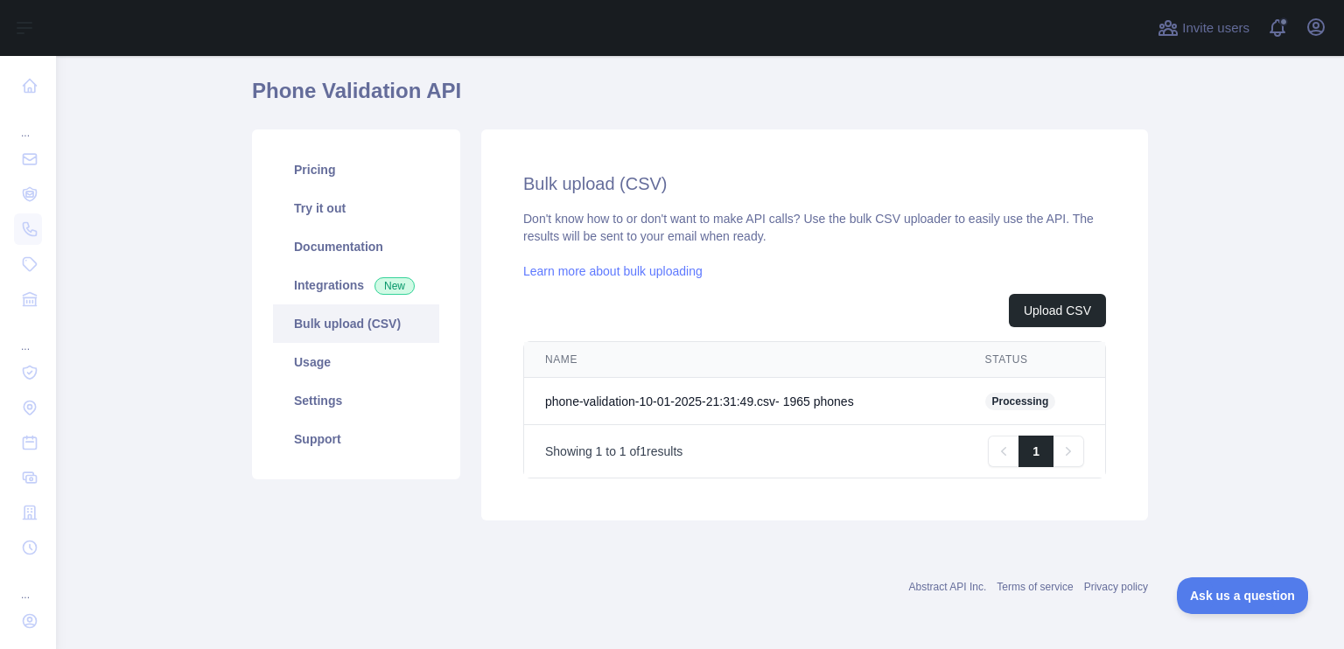
click at [527, 278] on link "Learn more about bulk uploading" at bounding box center [612, 271] width 179 height 14
click at [337, 399] on link "Settings" at bounding box center [356, 400] width 166 height 38
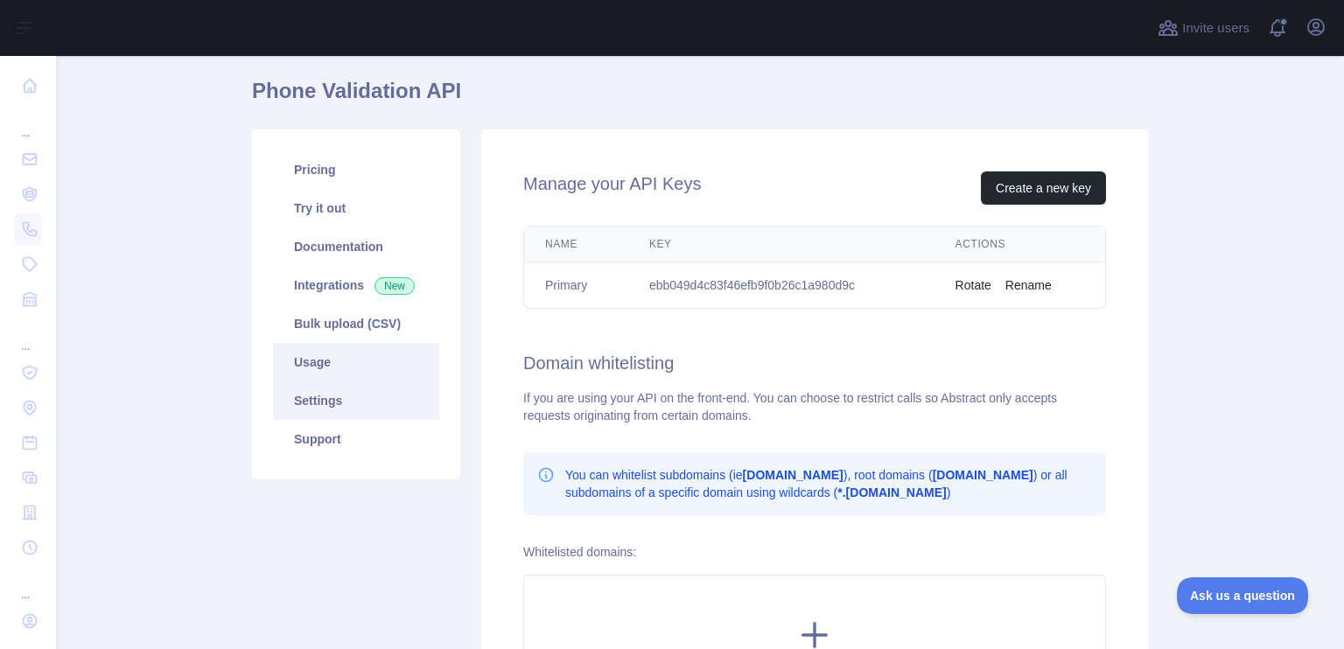
click at [366, 360] on link "Usage" at bounding box center [356, 362] width 166 height 38
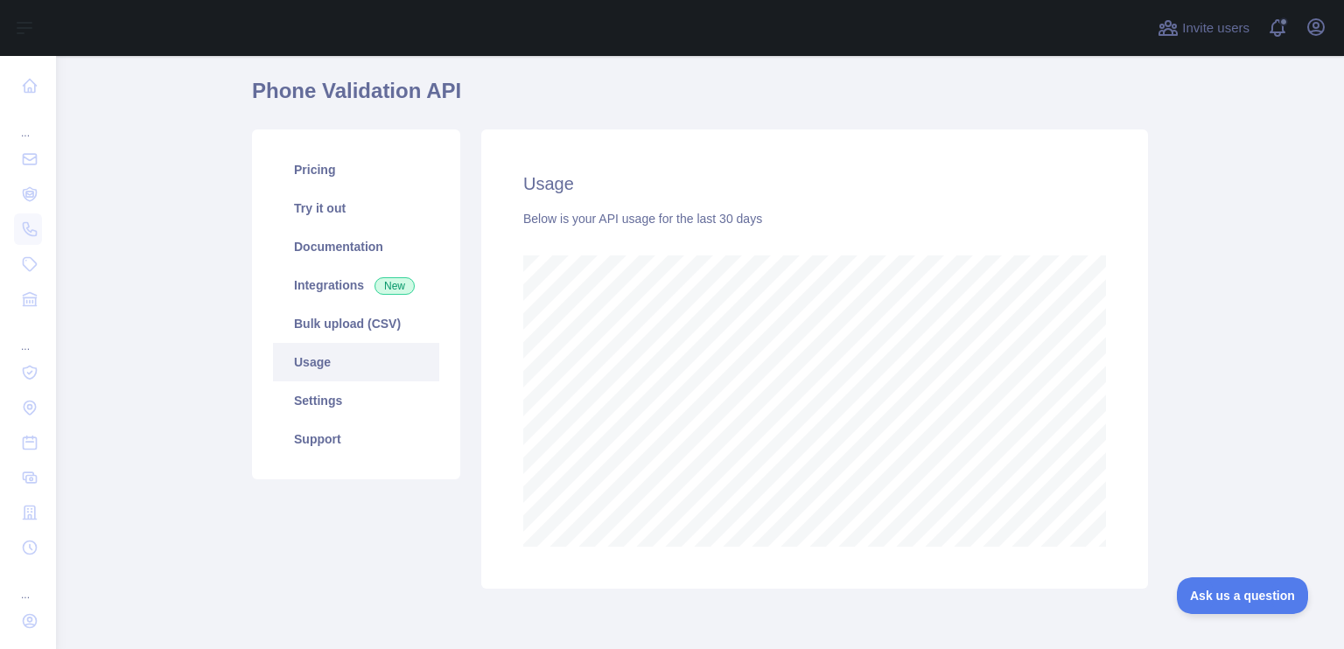
scroll to position [593, 1274]
click at [364, 446] on link "Support" at bounding box center [356, 439] width 166 height 38
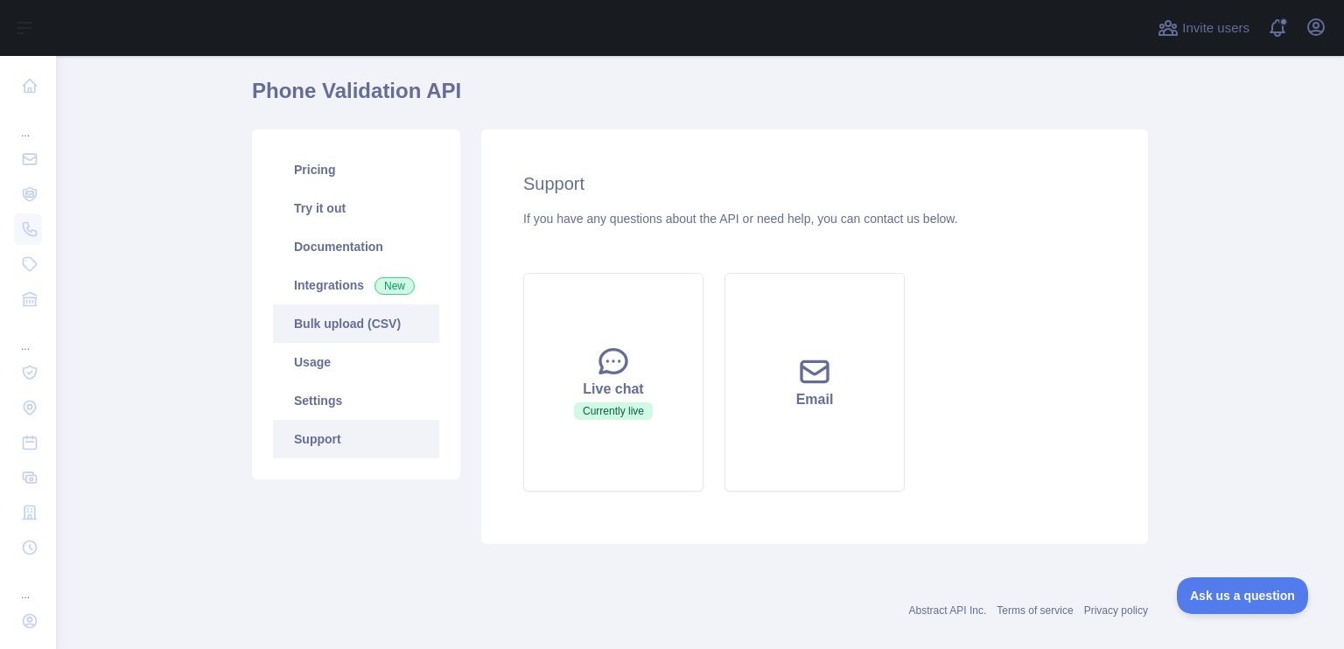
click at [378, 339] on link "Bulk upload (CSV)" at bounding box center [356, 323] width 166 height 38
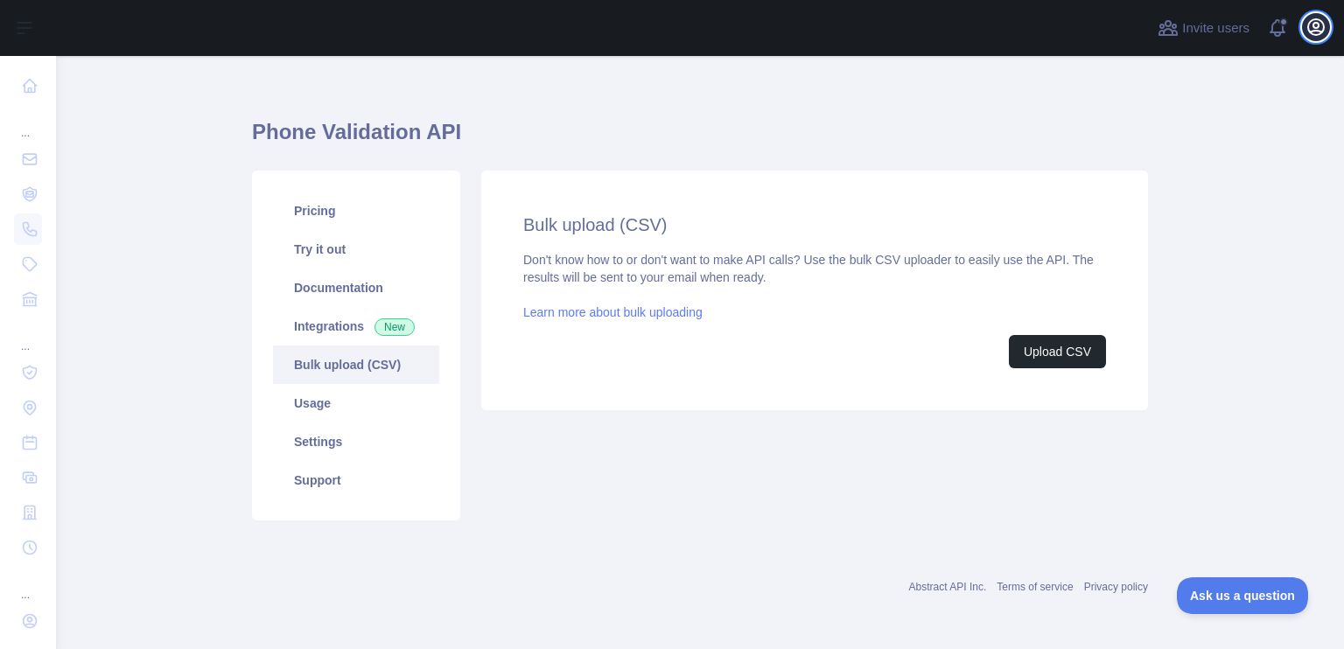
click at [1324, 25] on icon "button" at bounding box center [1316, 27] width 16 height 16
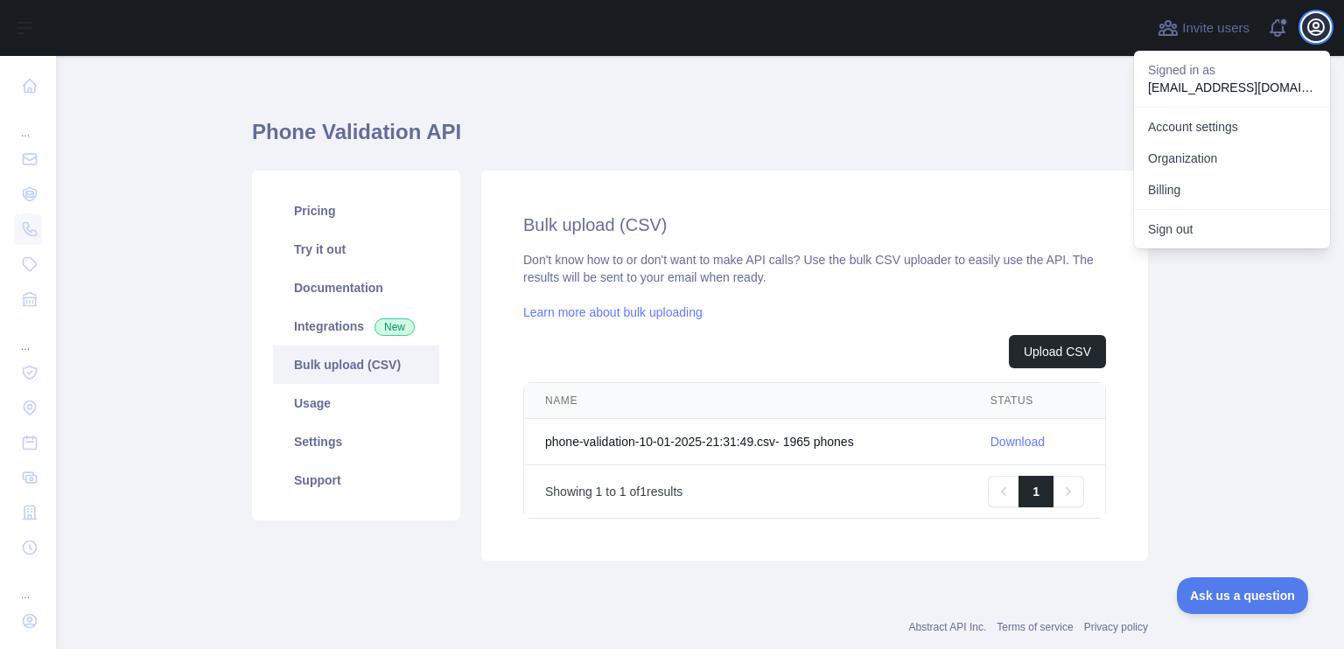
click at [1324, 25] on icon "button" at bounding box center [1316, 27] width 16 height 16
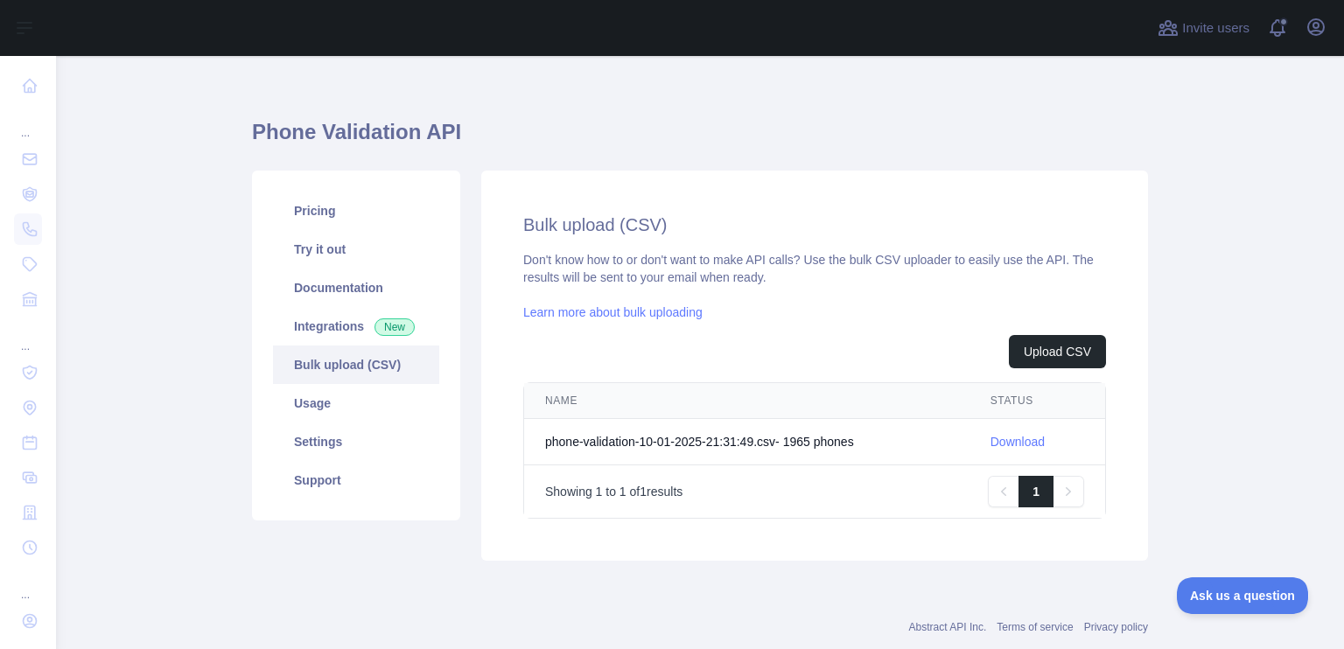
click at [1020, 435] on link "Download" at bounding box center [1017, 442] width 54 height 14
click at [627, 377] on div "Upload CSV NAME STATUS phone-validation-10-01-2025-21:31:49.csv - 1965 phone s …" at bounding box center [814, 427] width 583 height 184
click at [559, 157] on h1 "Phone Validation API" at bounding box center [700, 139] width 896 height 42
click at [351, 410] on link "Usage" at bounding box center [356, 403] width 166 height 38
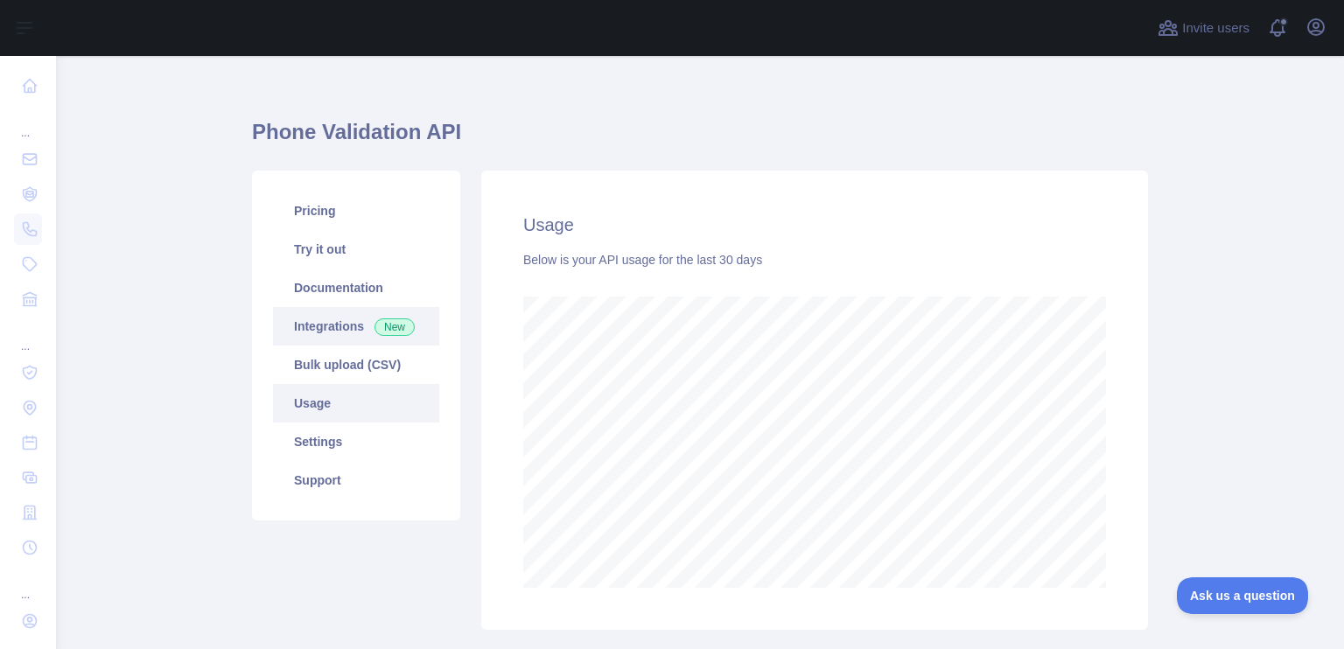
scroll to position [593, 1274]
click at [371, 240] on link "Try it out" at bounding box center [356, 249] width 166 height 38
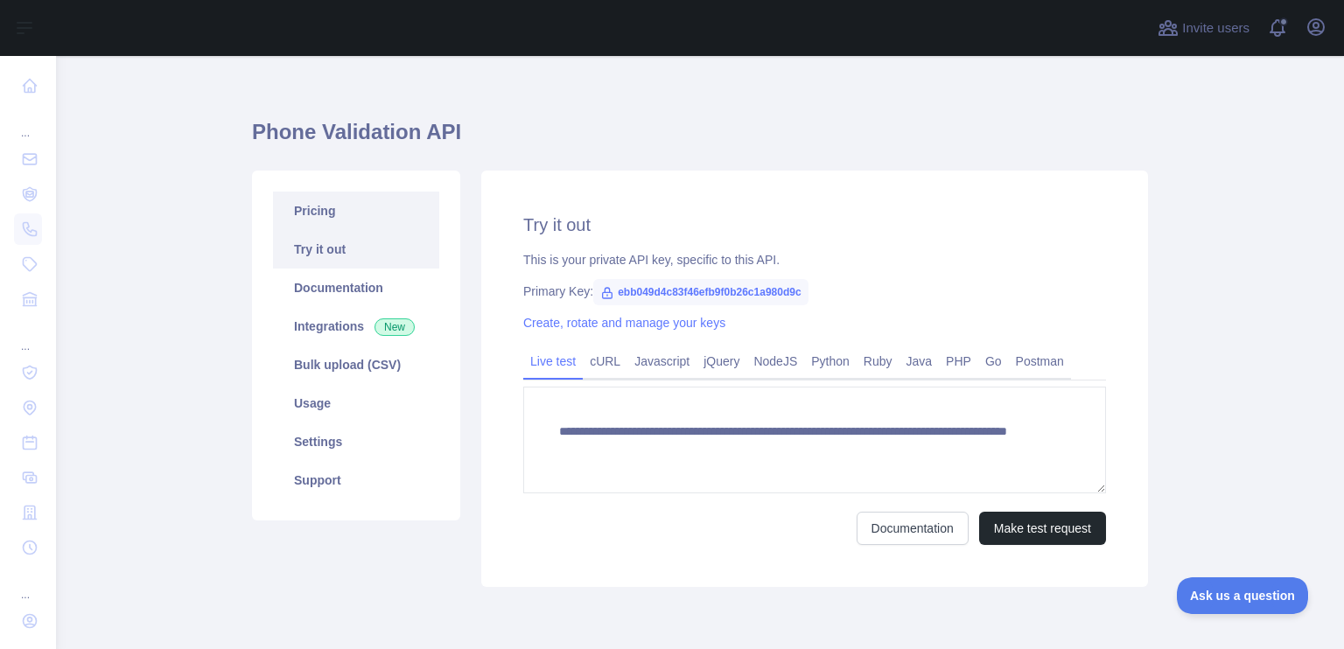
click at [370, 215] on link "Pricing" at bounding box center [356, 211] width 166 height 38
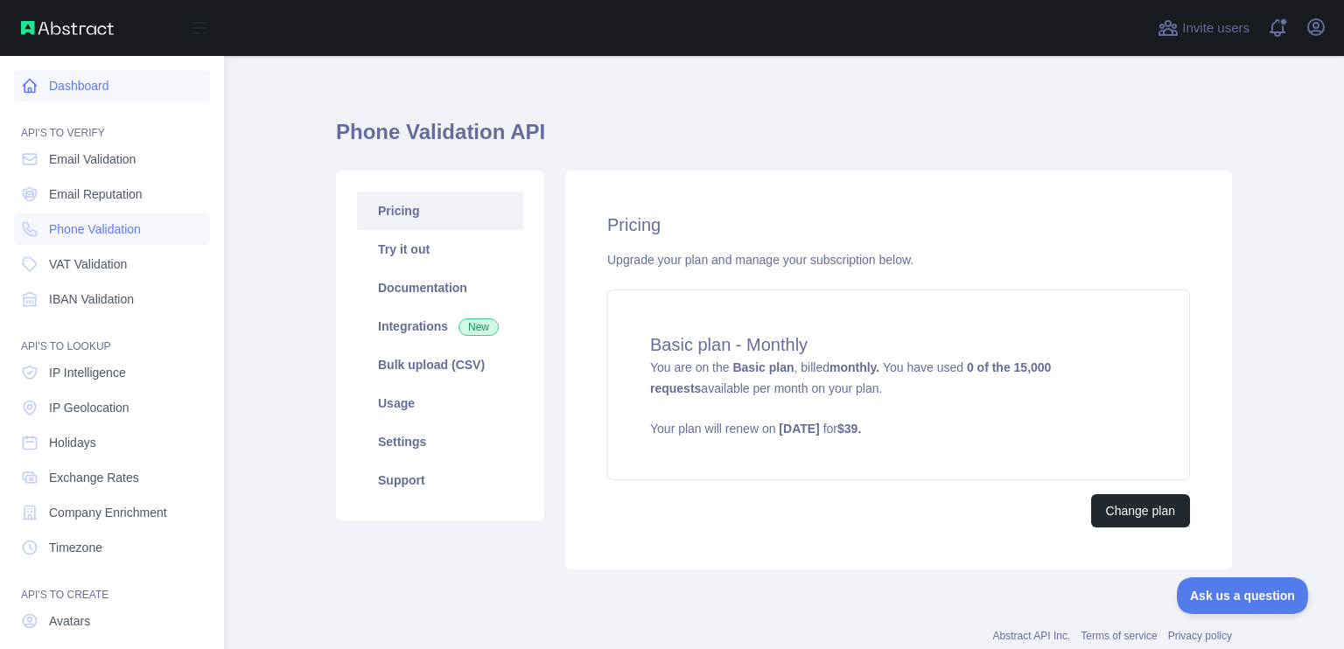
click at [78, 83] on link "Dashboard" at bounding box center [112, 85] width 196 height 31
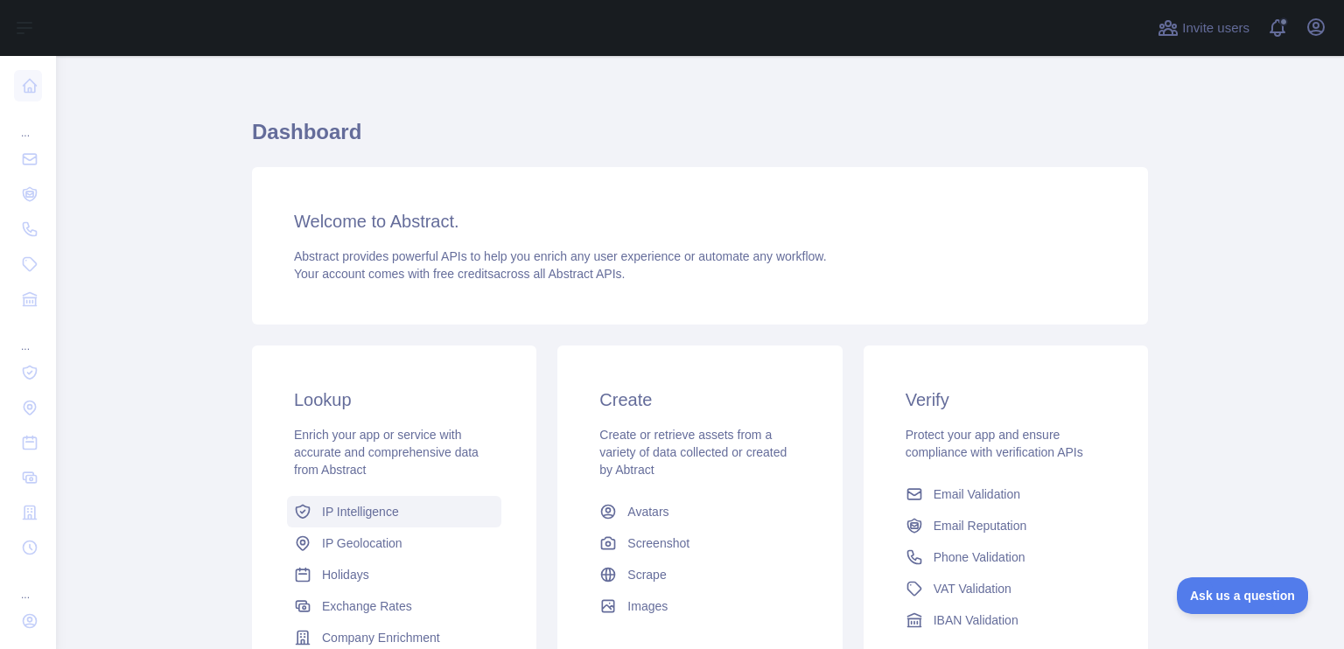
scroll to position [221, 0]
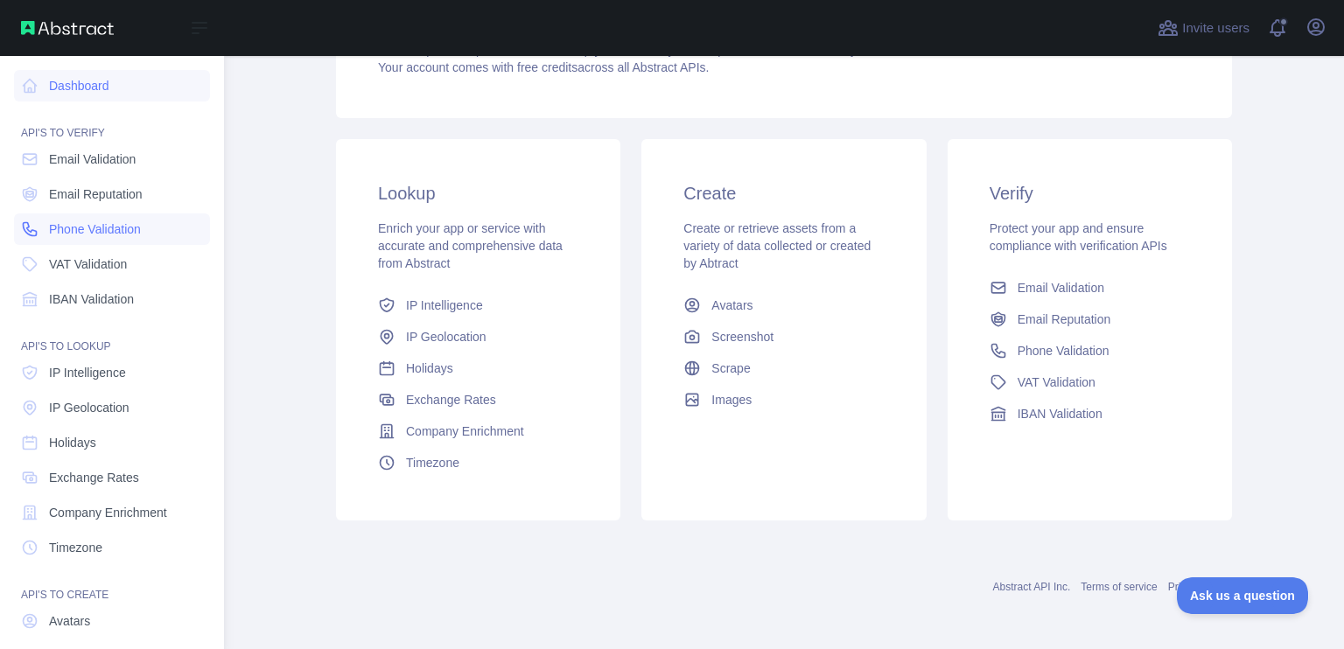
click at [93, 218] on link "Phone Validation" at bounding box center [112, 228] width 196 height 31
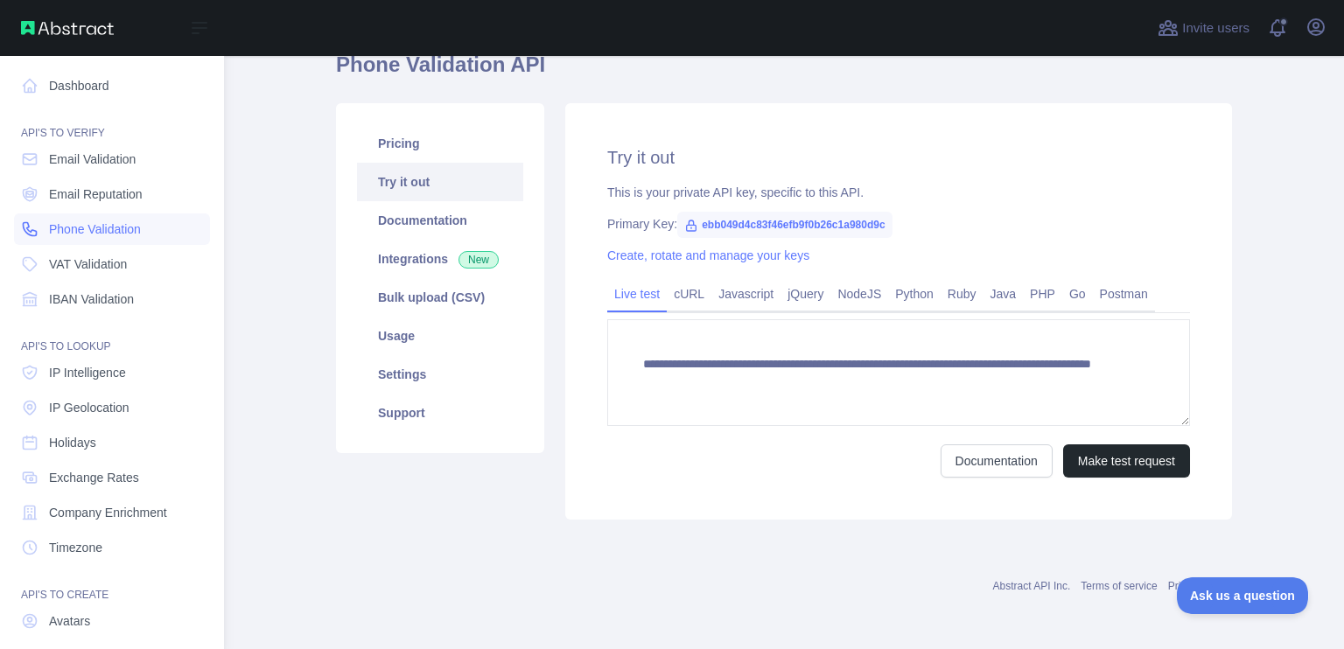
scroll to position [80, 0]
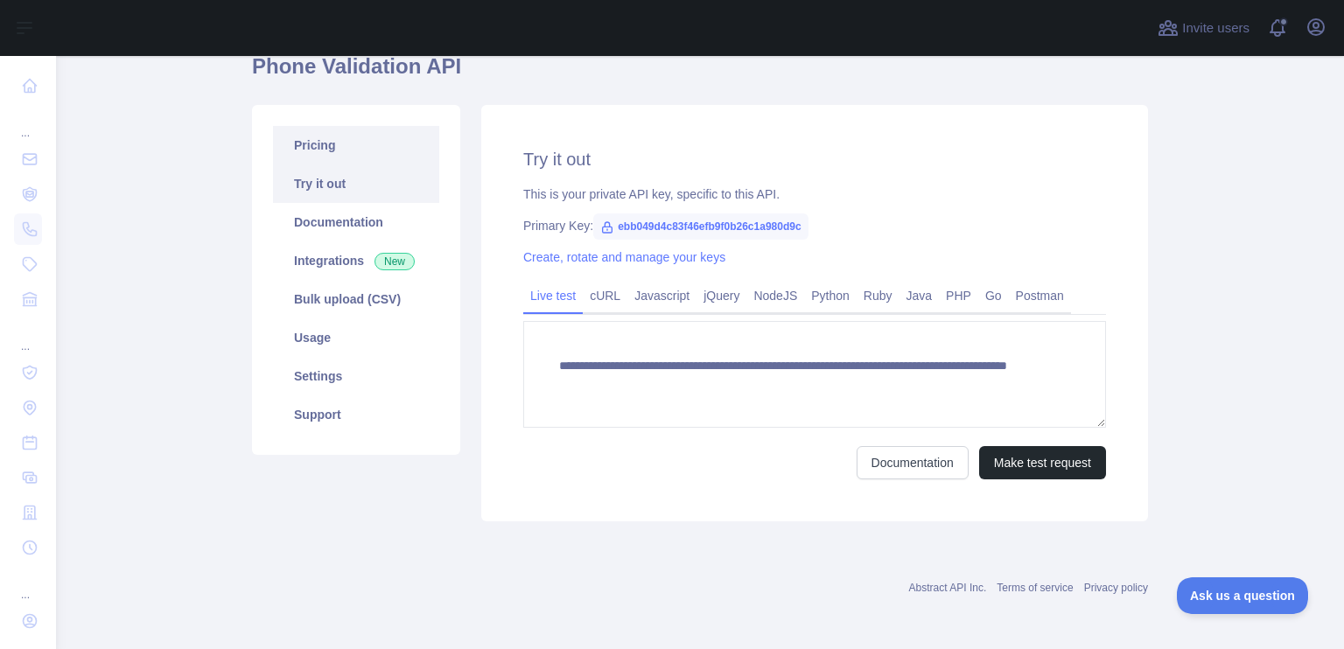
click at [387, 154] on link "Pricing" at bounding box center [356, 145] width 166 height 38
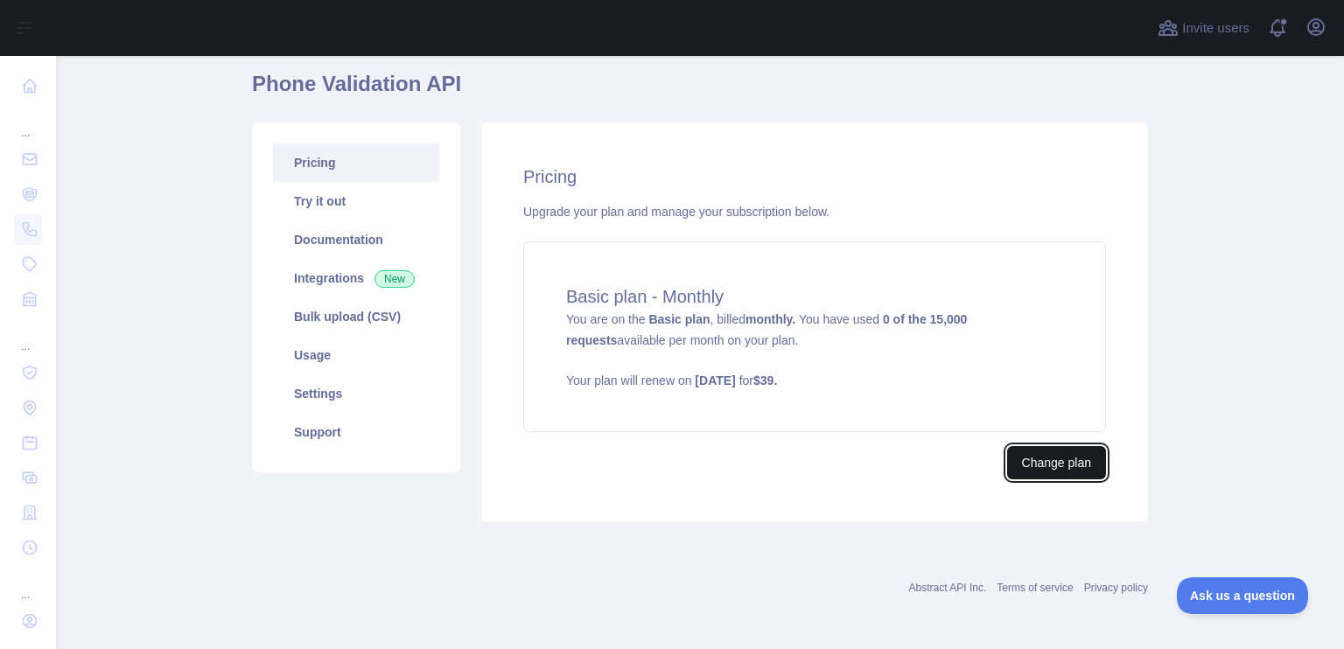
click at [1026, 456] on button "Change plan" at bounding box center [1056, 462] width 99 height 33
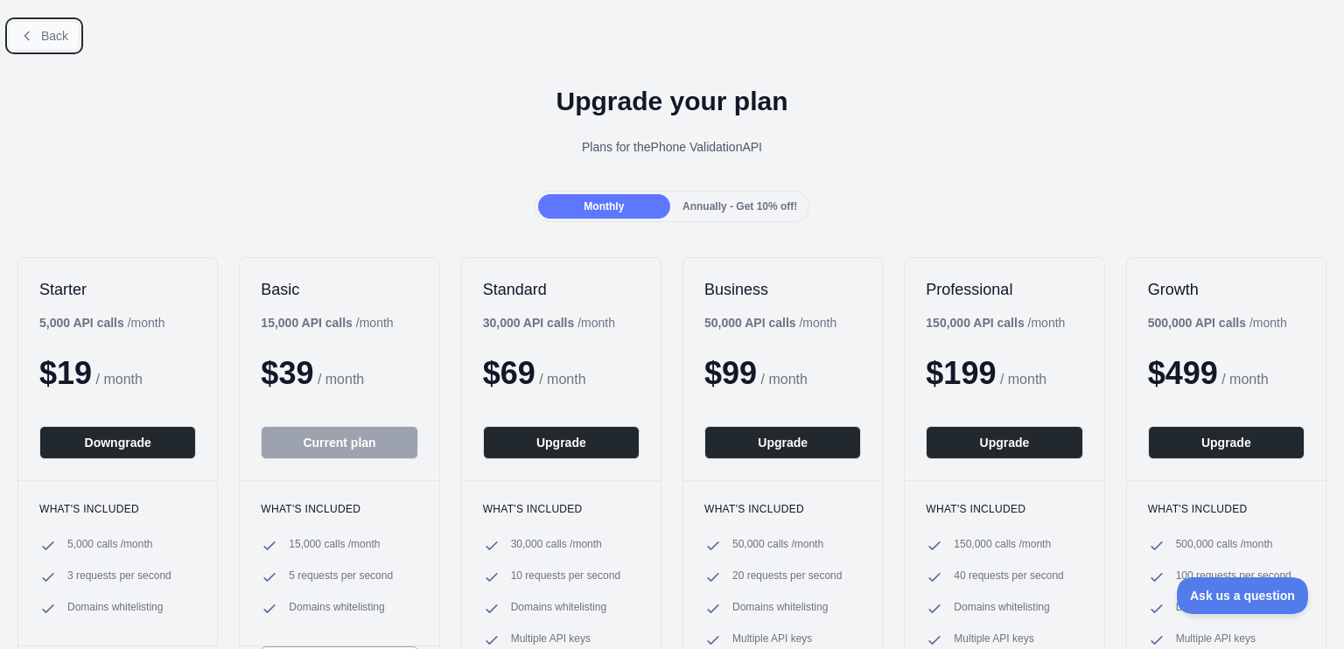
click at [46, 37] on span "Back" at bounding box center [54, 36] width 27 height 14
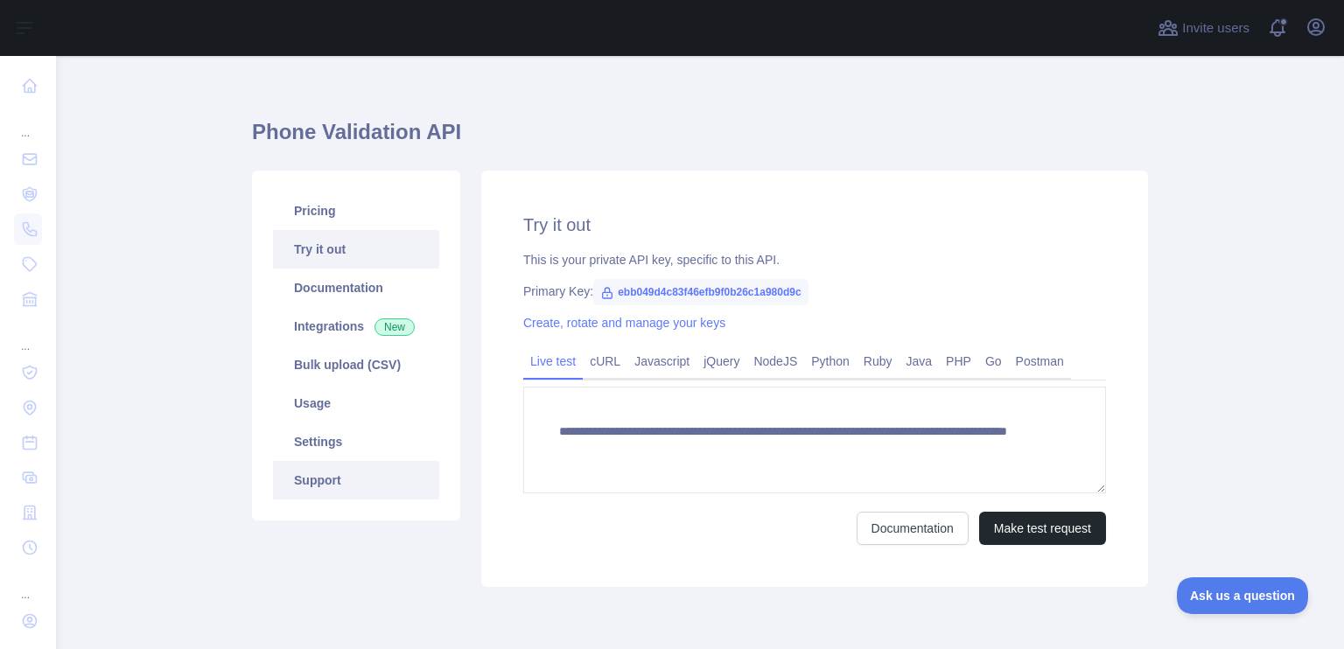
click at [337, 475] on link "Support" at bounding box center [356, 480] width 166 height 38
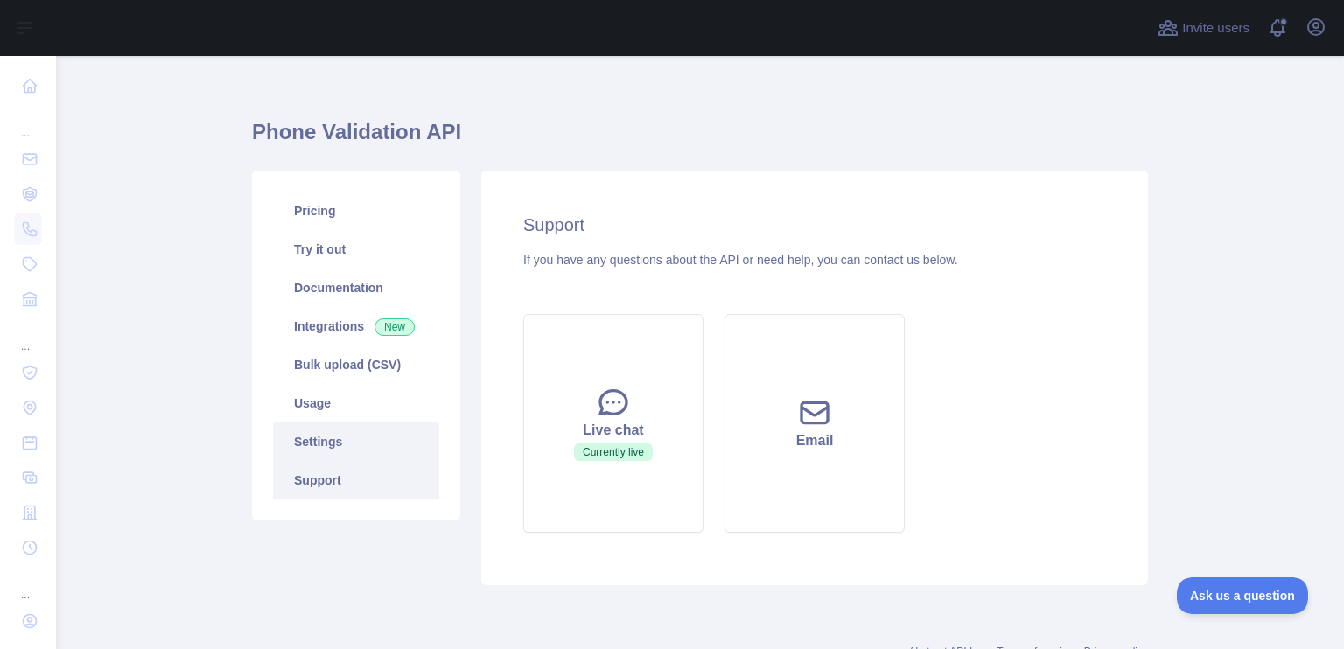
click at [333, 451] on link "Settings" at bounding box center [356, 442] width 166 height 38
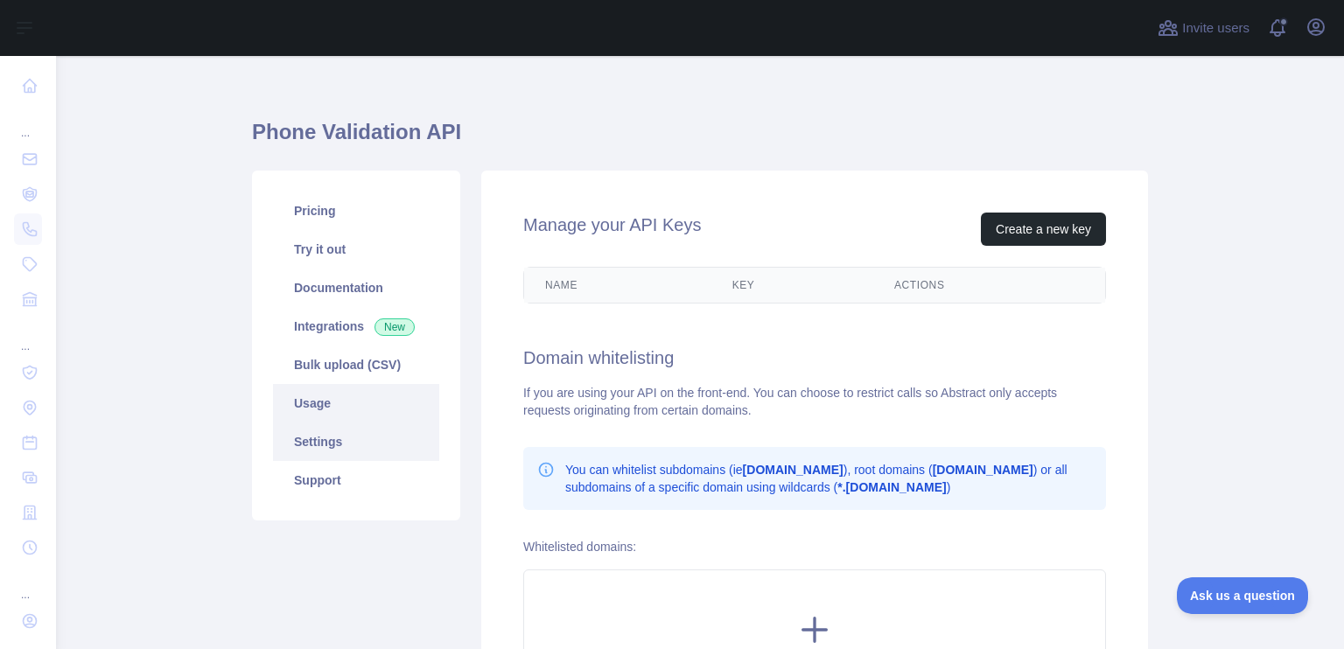
click at [331, 409] on link "Usage" at bounding box center [356, 403] width 166 height 38
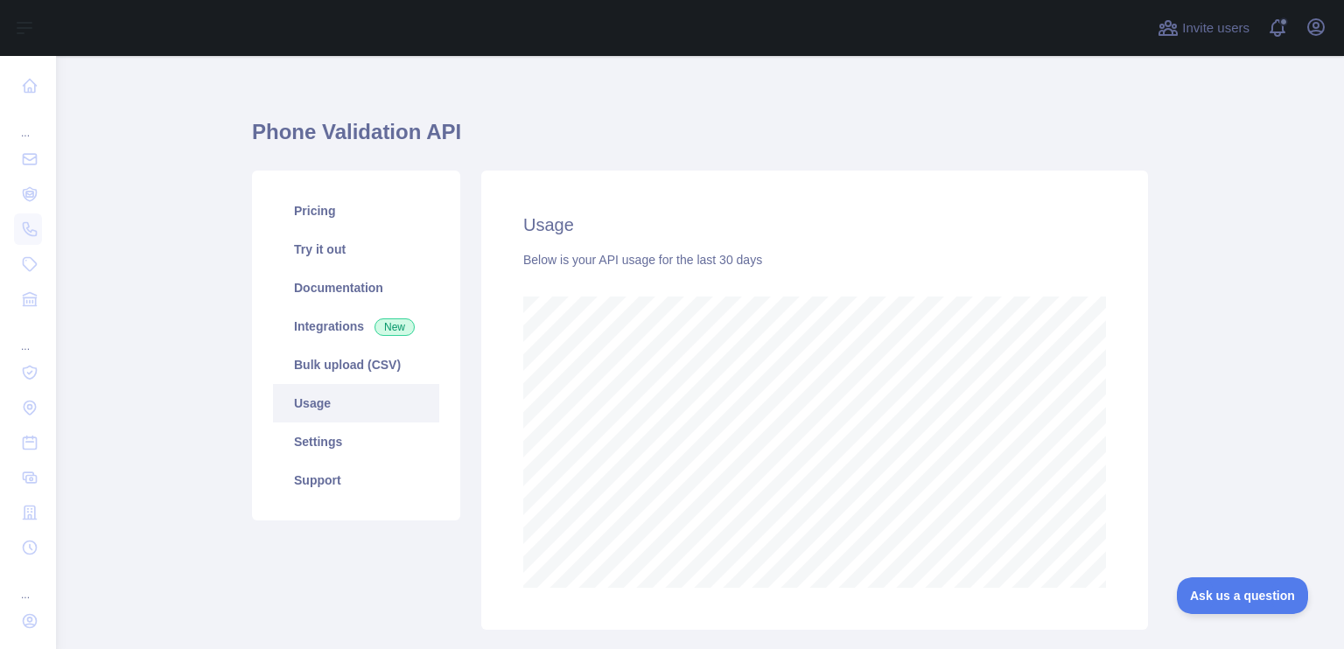
scroll to position [593, 1274]
click at [315, 457] on link "Settings" at bounding box center [356, 442] width 166 height 38
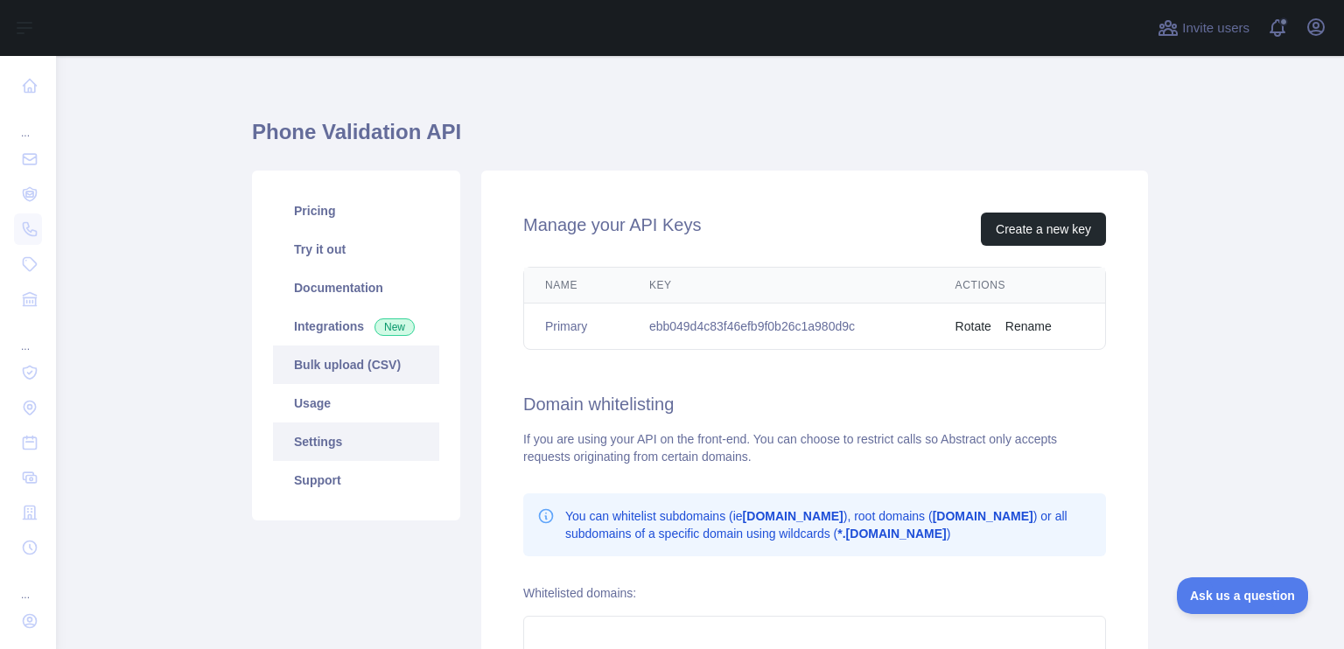
click at [330, 370] on link "Bulk upload (CSV)" at bounding box center [356, 365] width 166 height 38
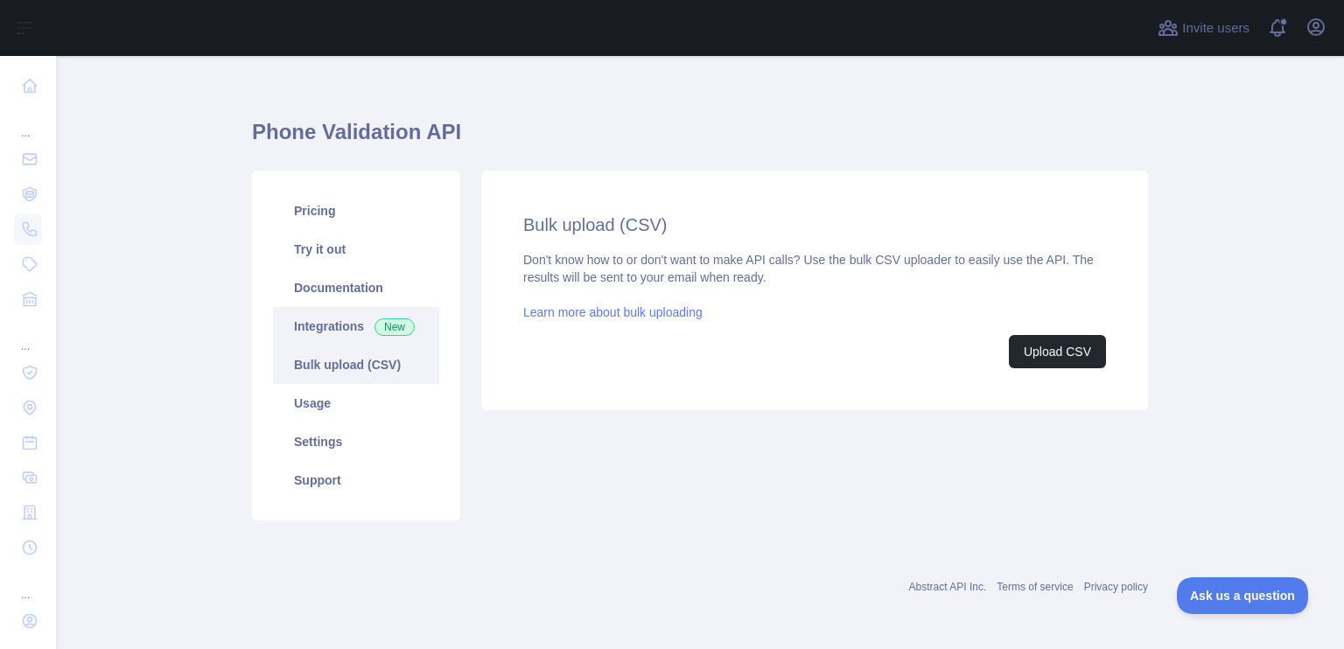
click at [329, 325] on link "Integrations New" at bounding box center [356, 326] width 166 height 38
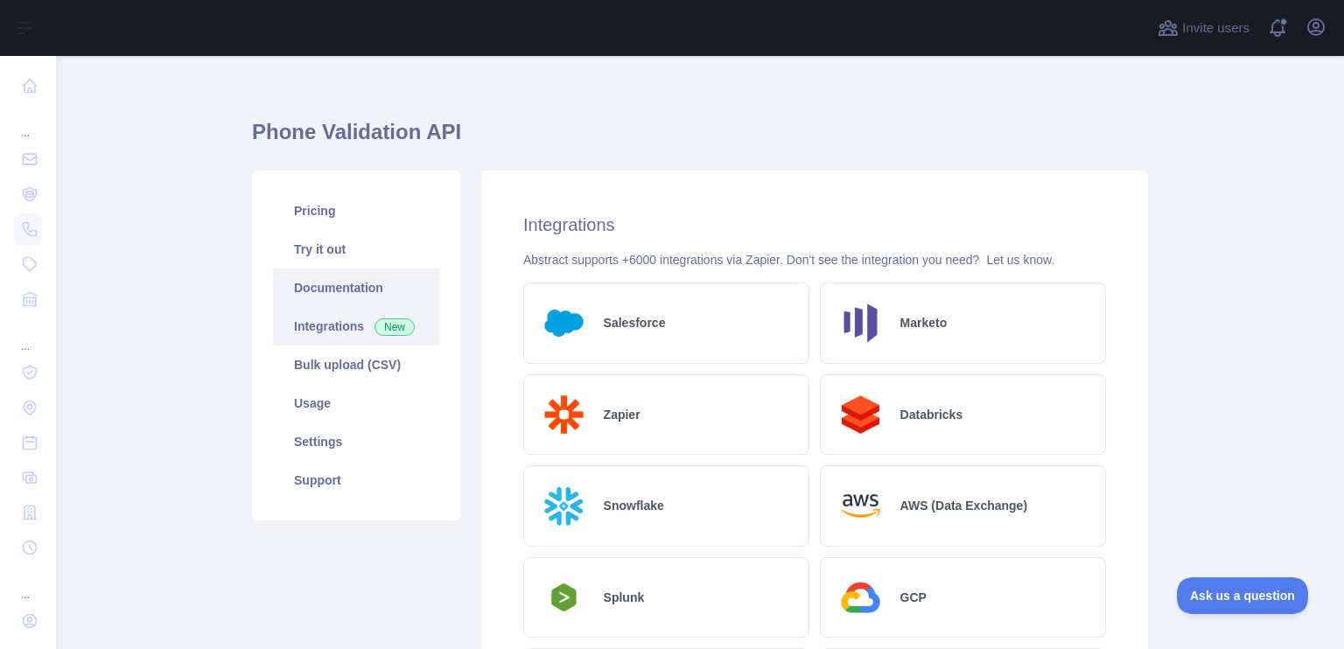
click at [327, 297] on link "Documentation" at bounding box center [356, 288] width 166 height 38
click at [321, 297] on link "Documentation" at bounding box center [356, 288] width 166 height 38
click at [318, 208] on link "Pricing" at bounding box center [356, 211] width 166 height 38
